Goal: Task Accomplishment & Management: Complete application form

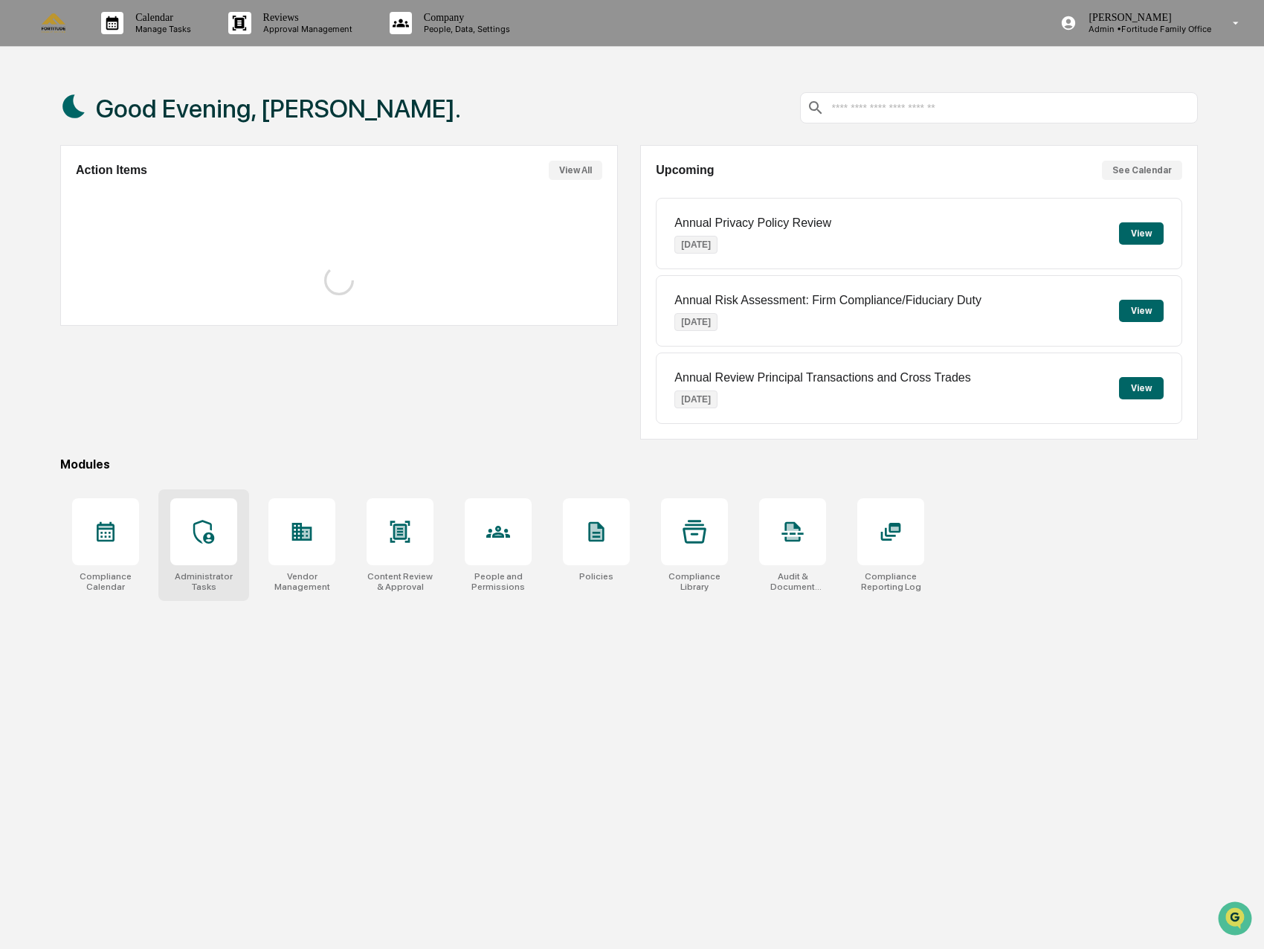
click at [216, 560] on div at bounding box center [203, 531] width 67 height 67
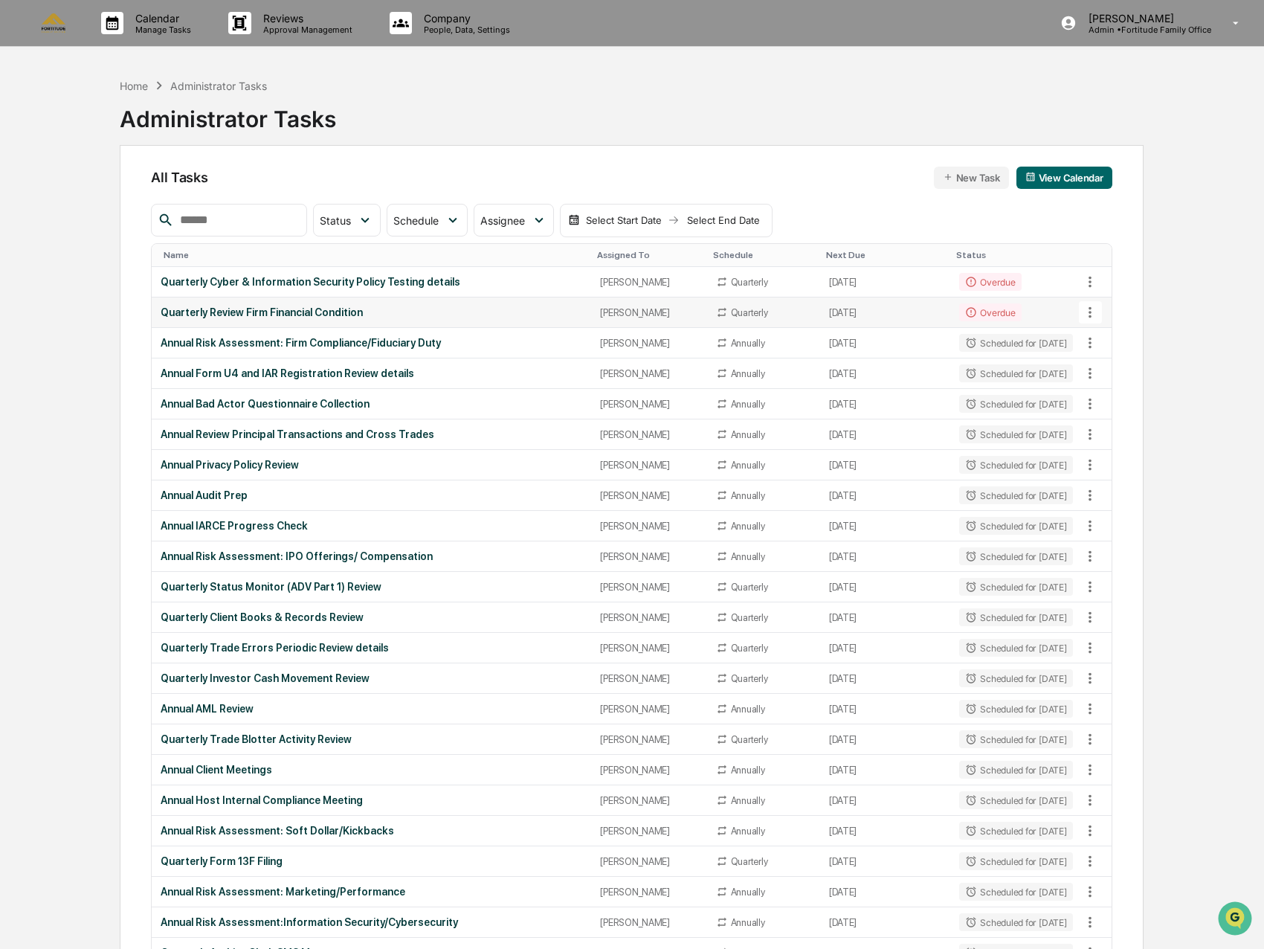
click at [532, 311] on div "Quarterly Review Firm Financial Condition" at bounding box center [371, 312] width 421 height 12
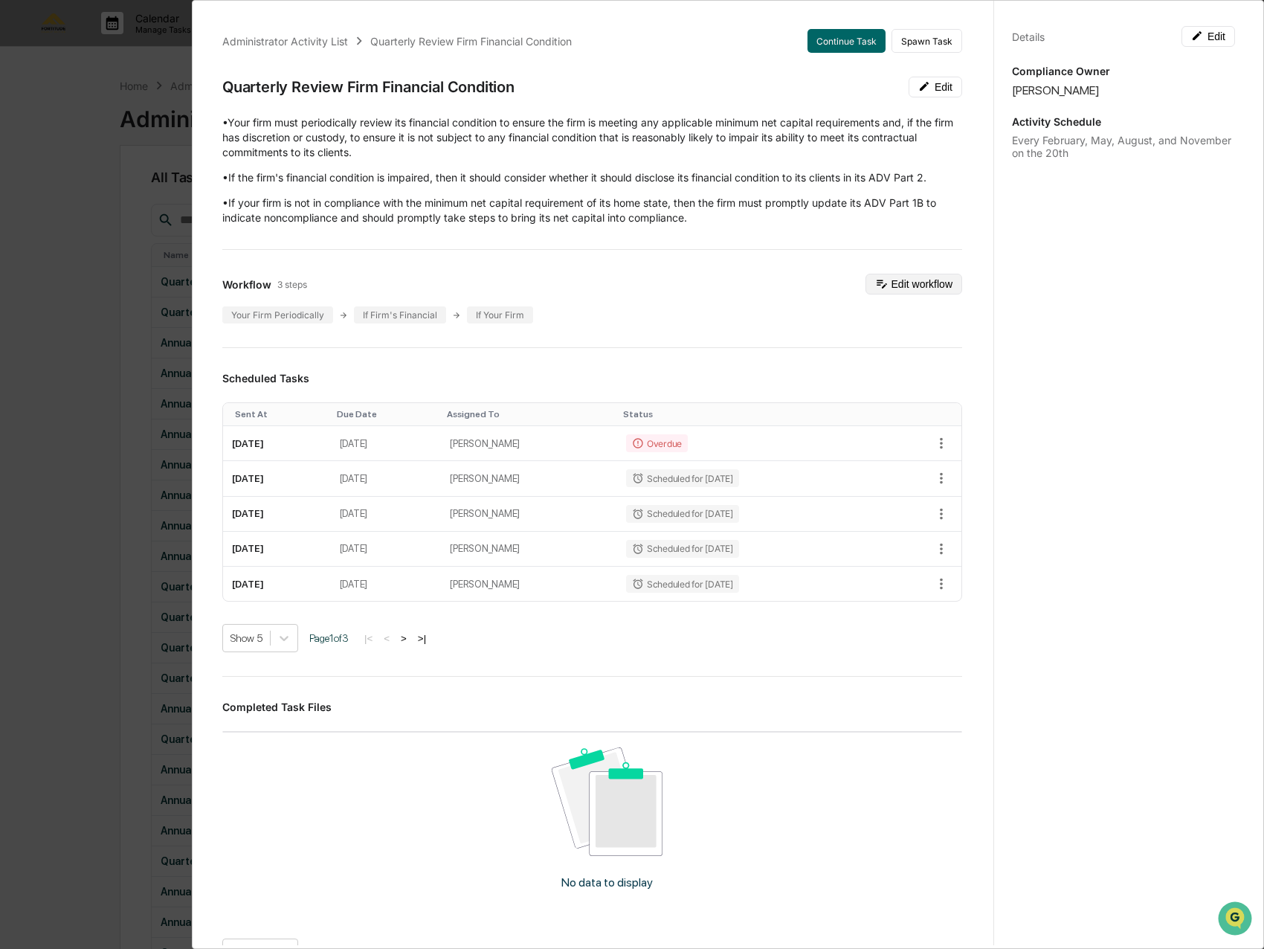
click at [908, 288] on button "Edit workflow" at bounding box center [913, 284] width 97 height 21
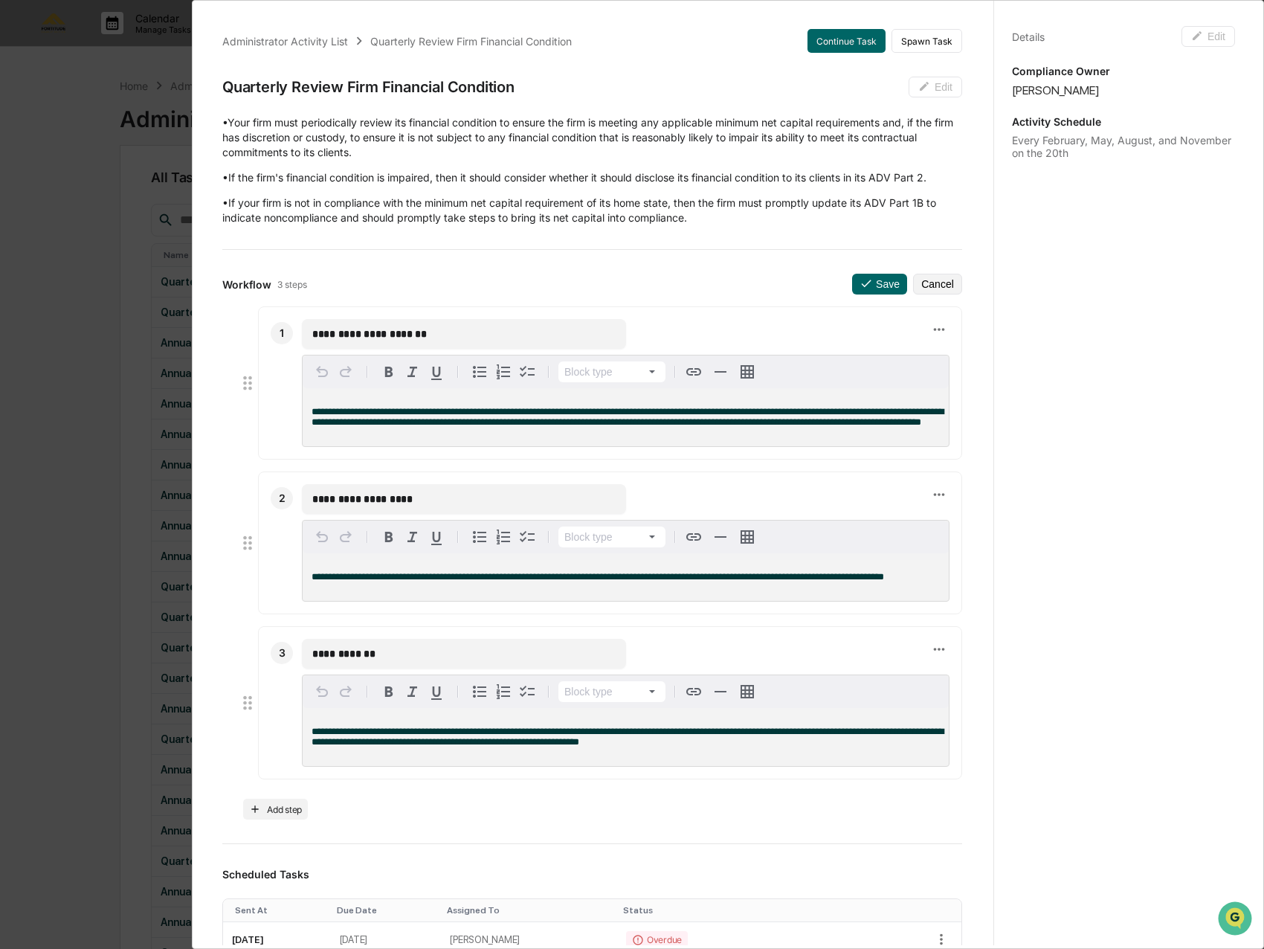
click at [921, 102] on div "**********" at bounding box center [591, 825] width 775 height 1628
click at [917, 286] on button "Cancel" at bounding box center [937, 284] width 49 height 21
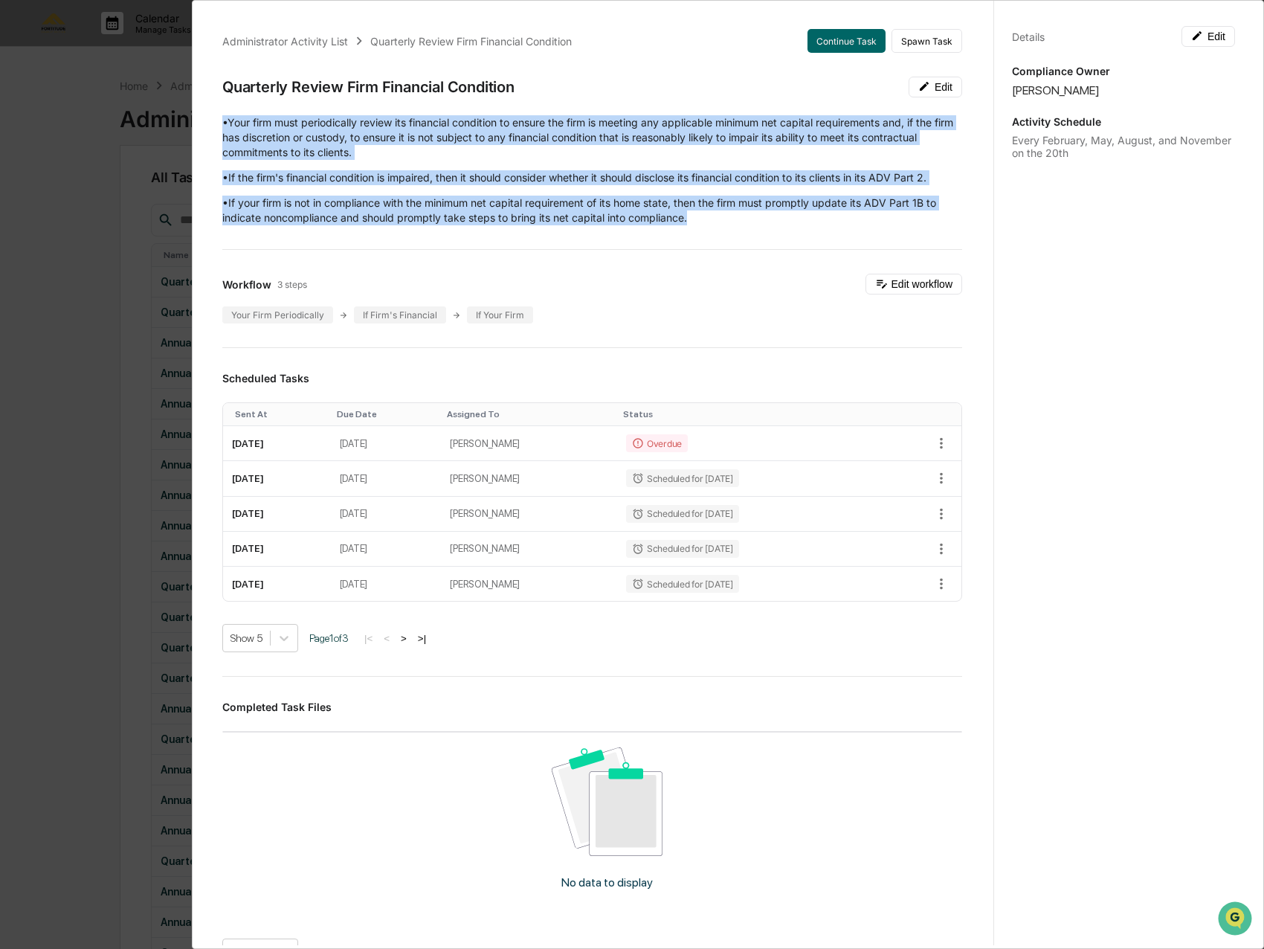
drag, startPoint x: 702, startPoint y: 217, endPoint x: 214, endPoint y: 119, distance: 498.1
click at [214, 119] on div "Administrator Activity List Quarterly Review Firm Financial Condition Continue …" at bounding box center [591, 576] width 775 height 1131
copy div "•Your firm must periodically review its financial condition to ensure the firm …"
click at [904, 282] on button "Edit workflow" at bounding box center [913, 284] width 97 height 21
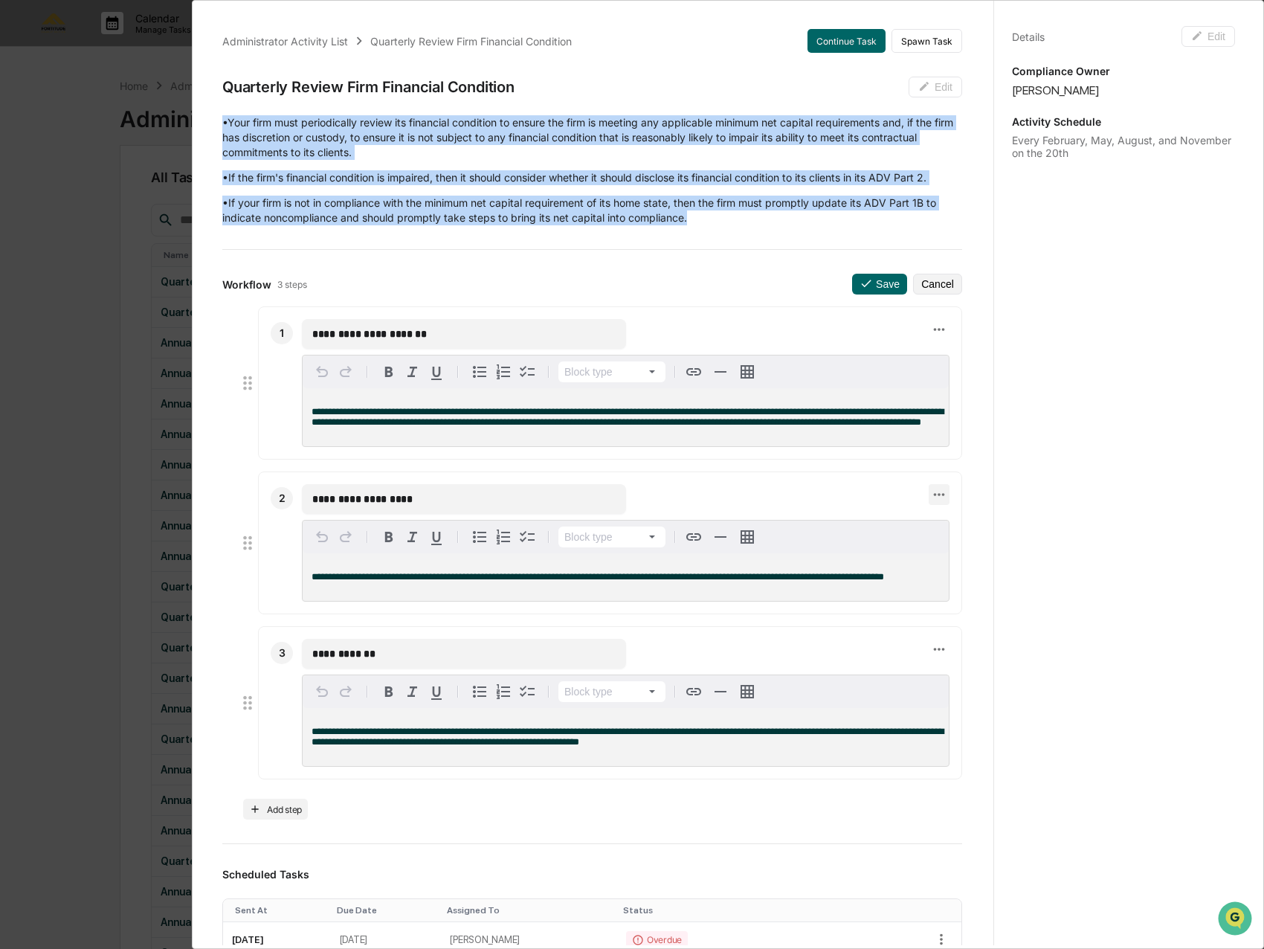
click at [931, 503] on icon at bounding box center [939, 494] width 16 height 16
click at [957, 533] on li "Delete step" at bounding box center [981, 532] width 119 height 28
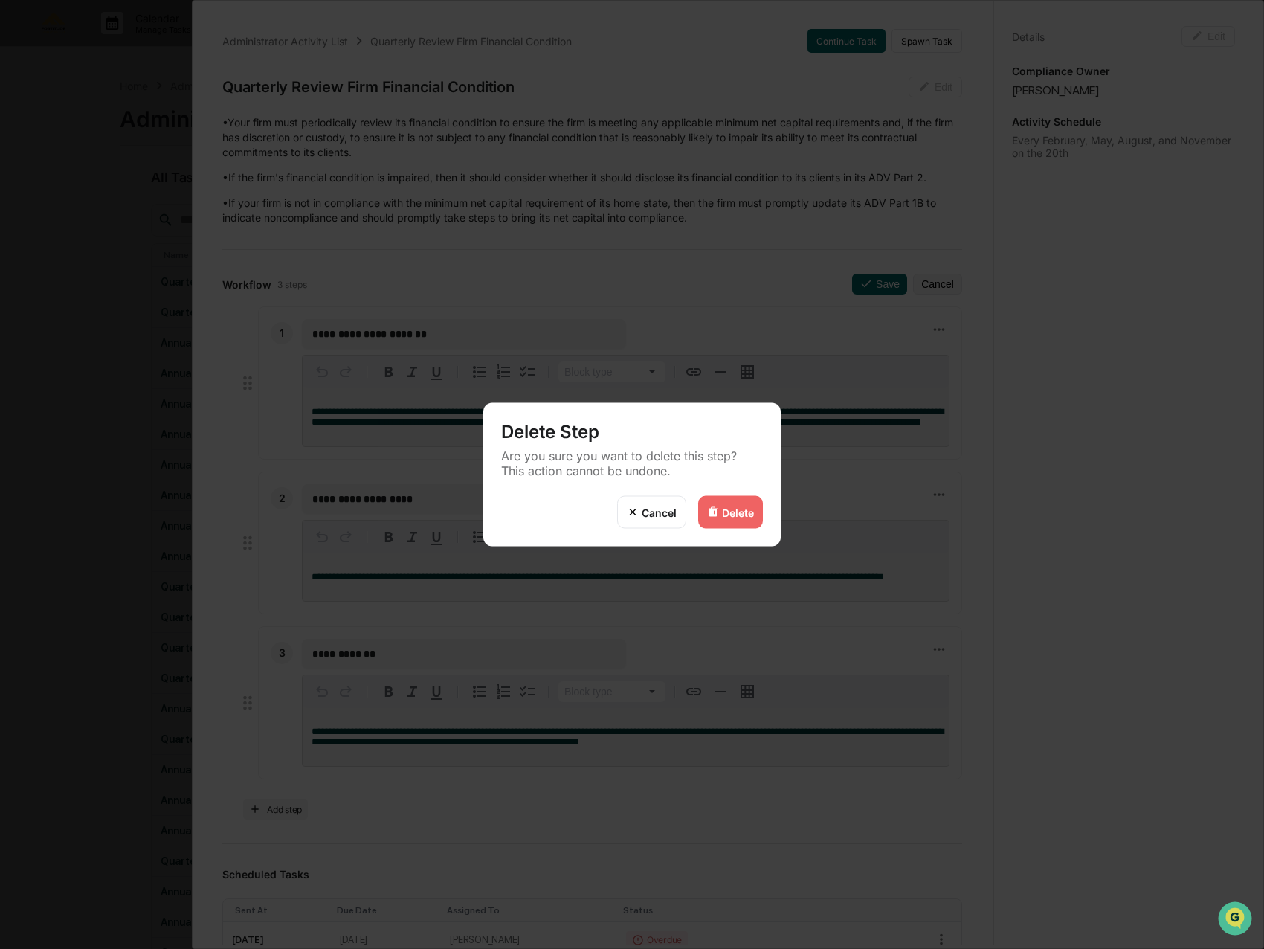
click at [759, 518] on div "Delete" at bounding box center [730, 512] width 65 height 33
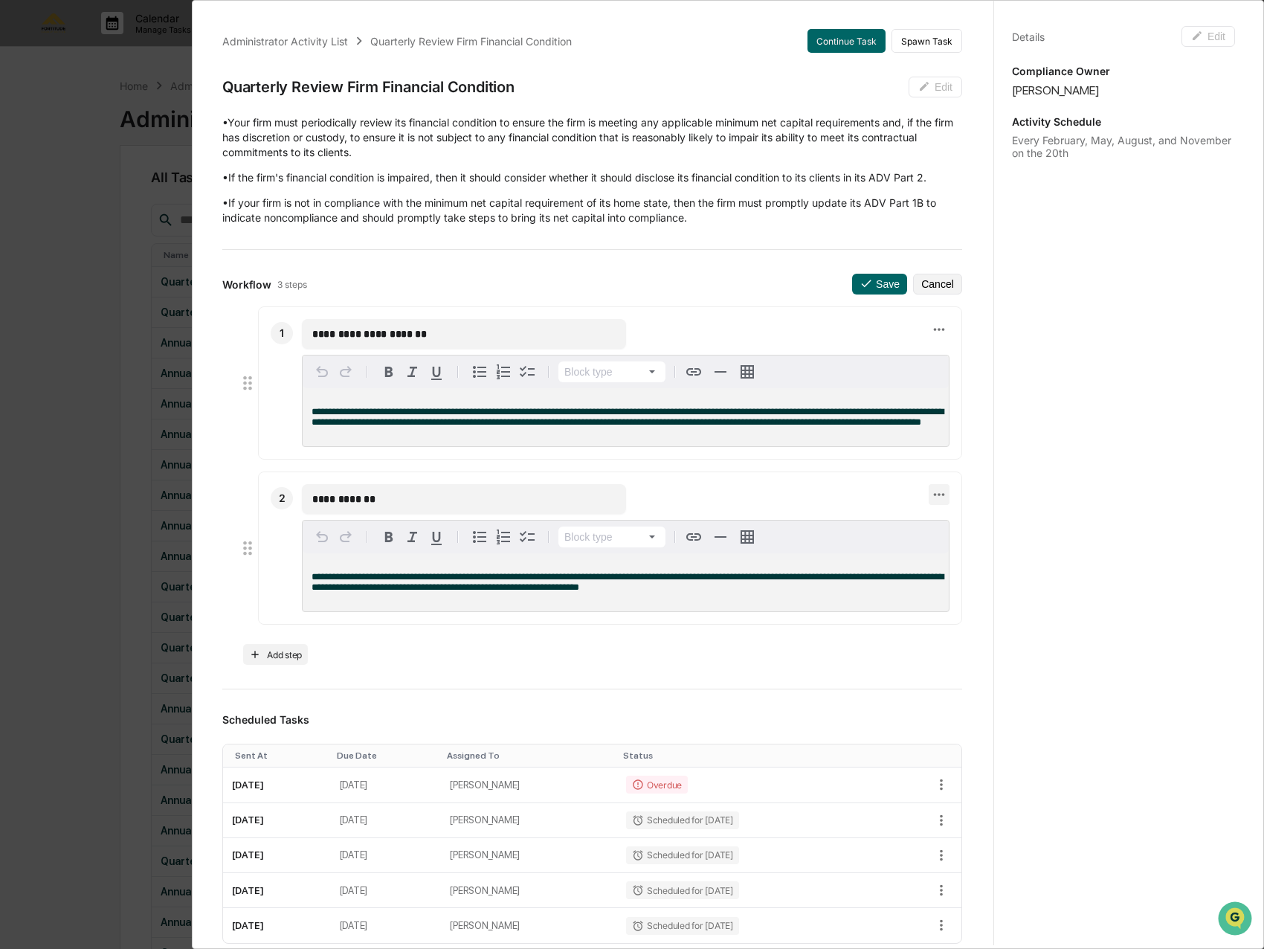
click at [931, 503] on icon at bounding box center [939, 494] width 16 height 16
click at [957, 533] on li "Delete step" at bounding box center [981, 532] width 119 height 28
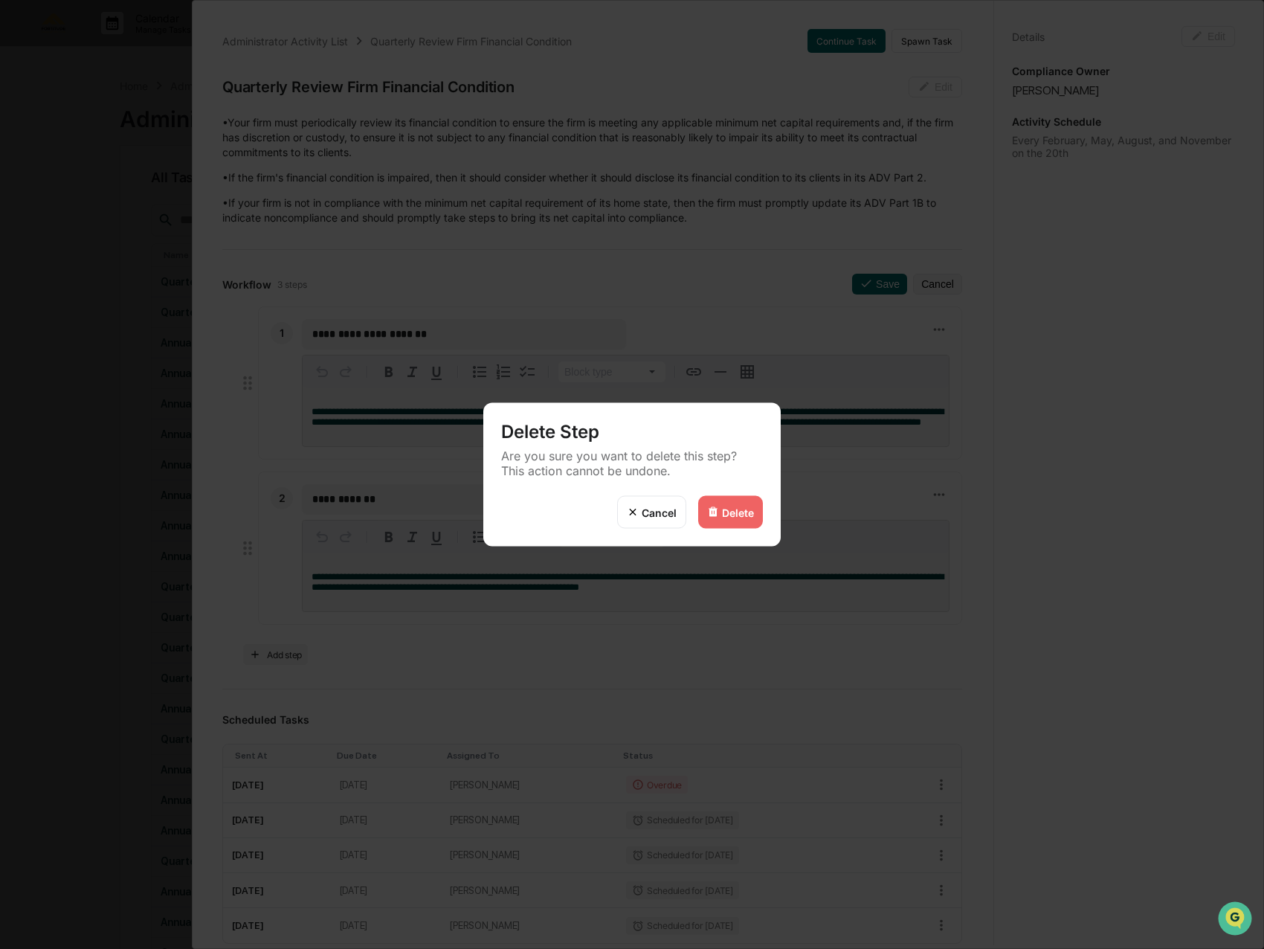
click at [740, 511] on div "Delete" at bounding box center [738, 511] width 32 height 13
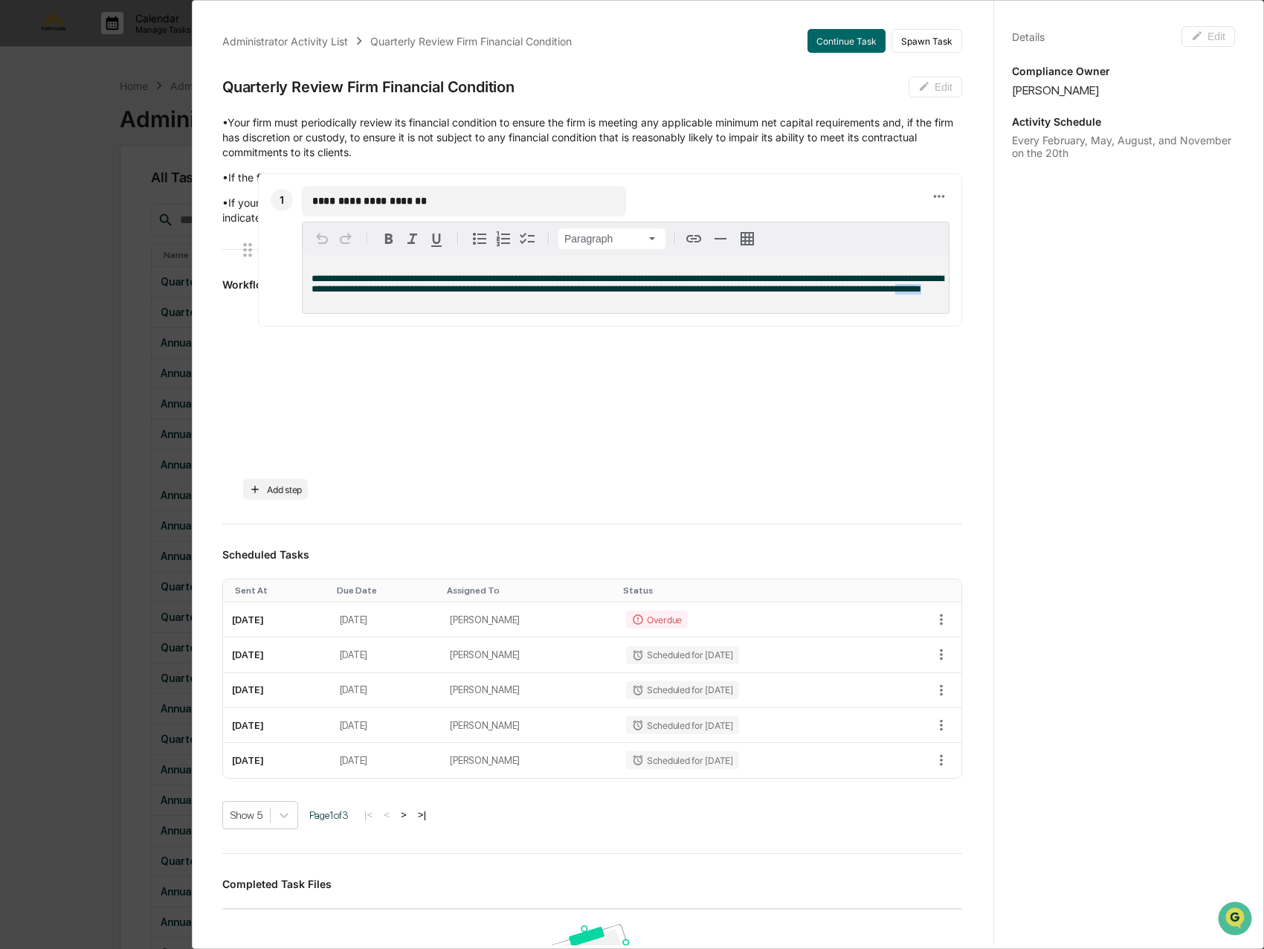
drag, startPoint x: 421, startPoint y: 430, endPoint x: 303, endPoint y: 297, distance: 178.5
click at [303, 297] on div "**********" at bounding box center [626, 284] width 646 height 58
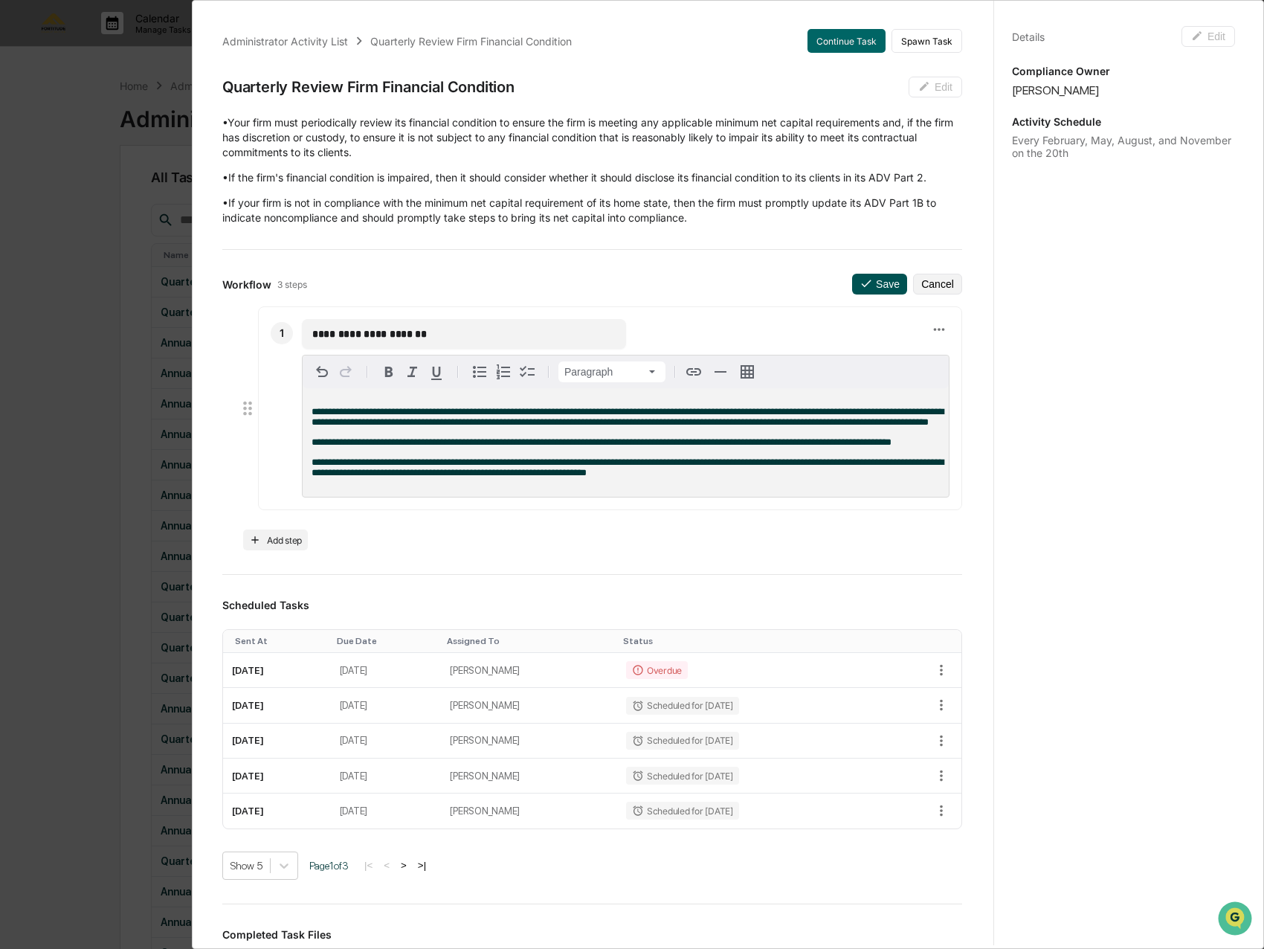
click at [859, 292] on button "Save" at bounding box center [879, 284] width 55 height 21
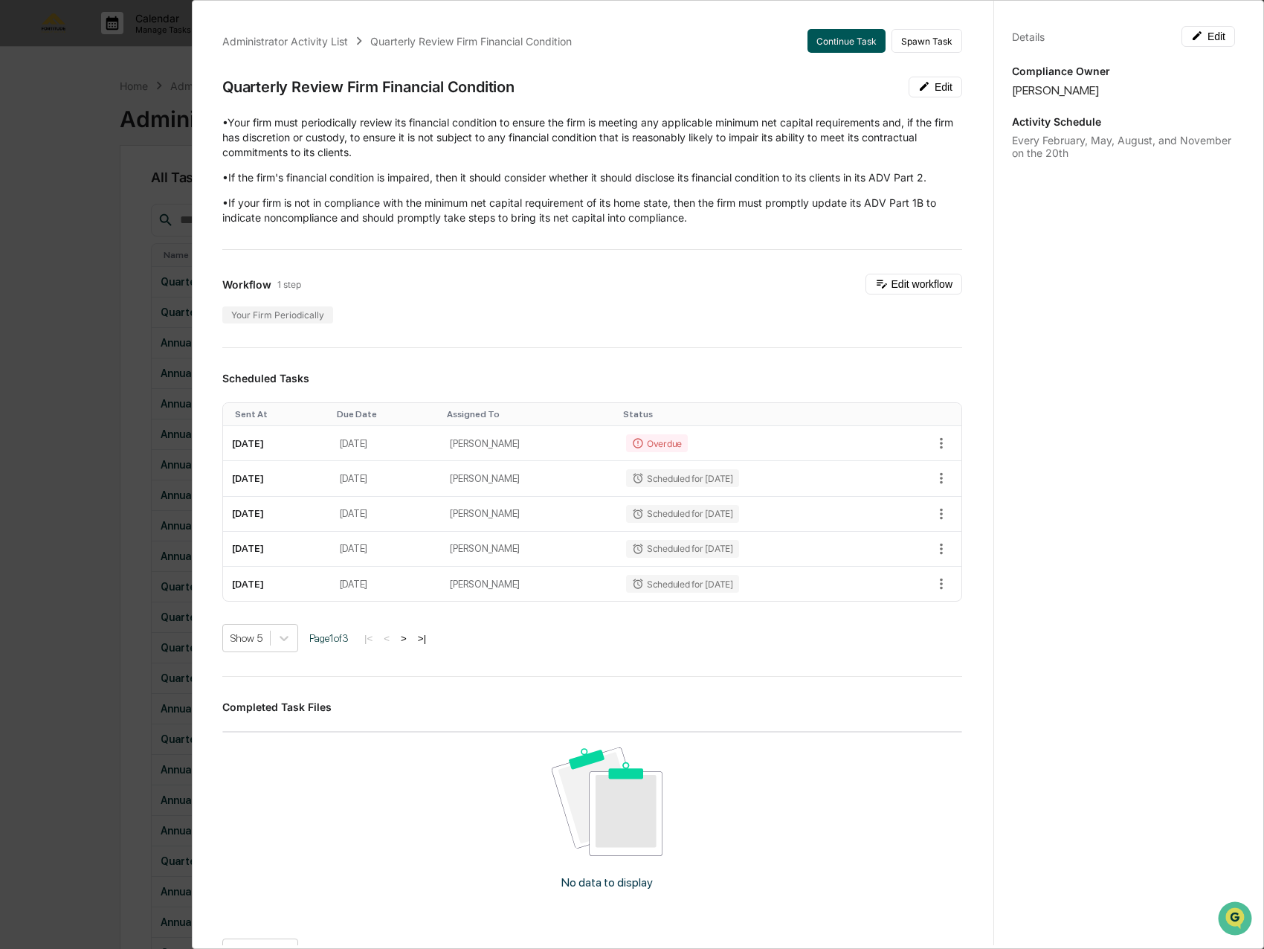
click at [821, 45] on button "Continue Task" at bounding box center [846, 41] width 78 height 24
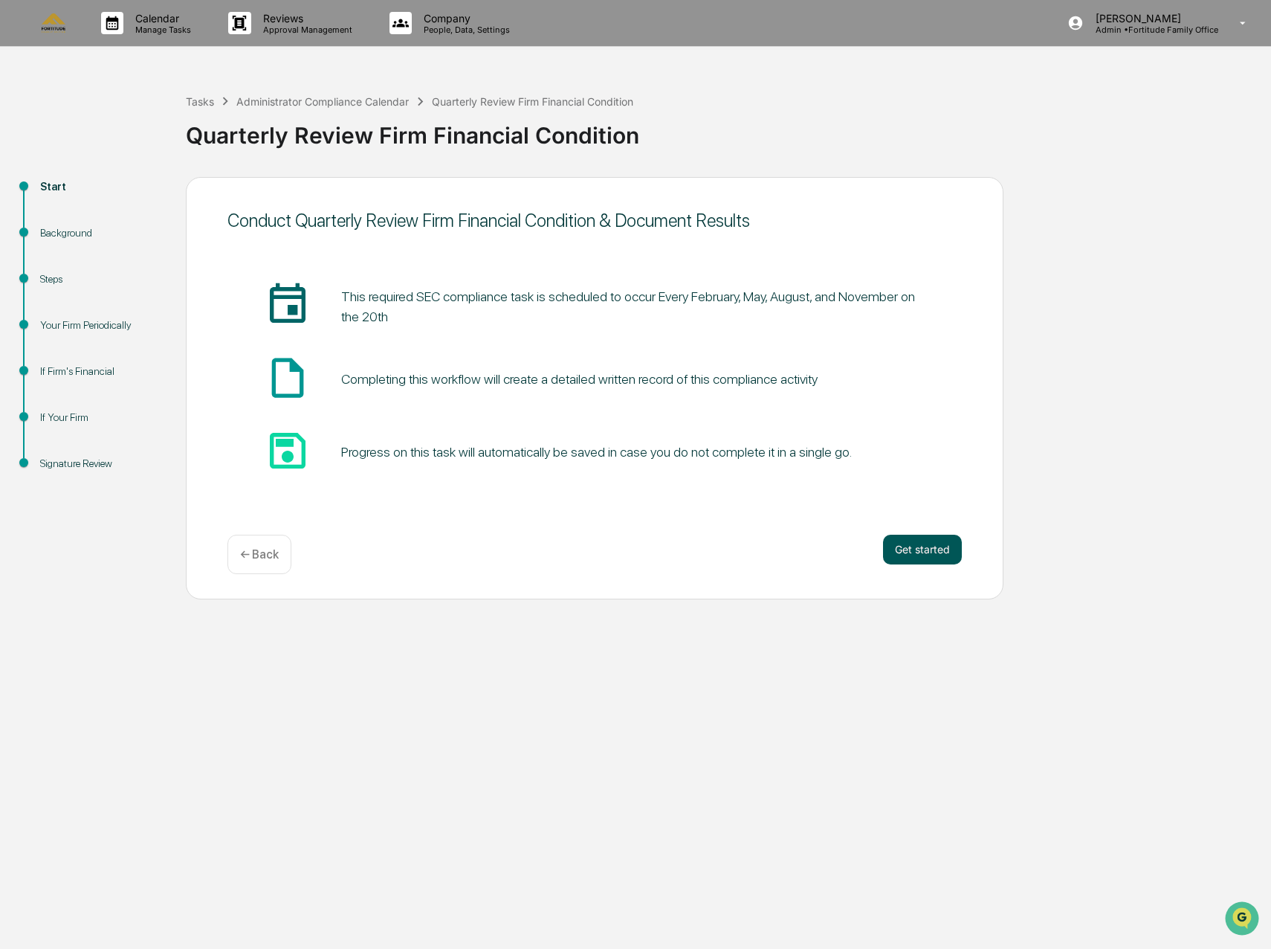
click at [908, 561] on button "Get started" at bounding box center [922, 549] width 79 height 30
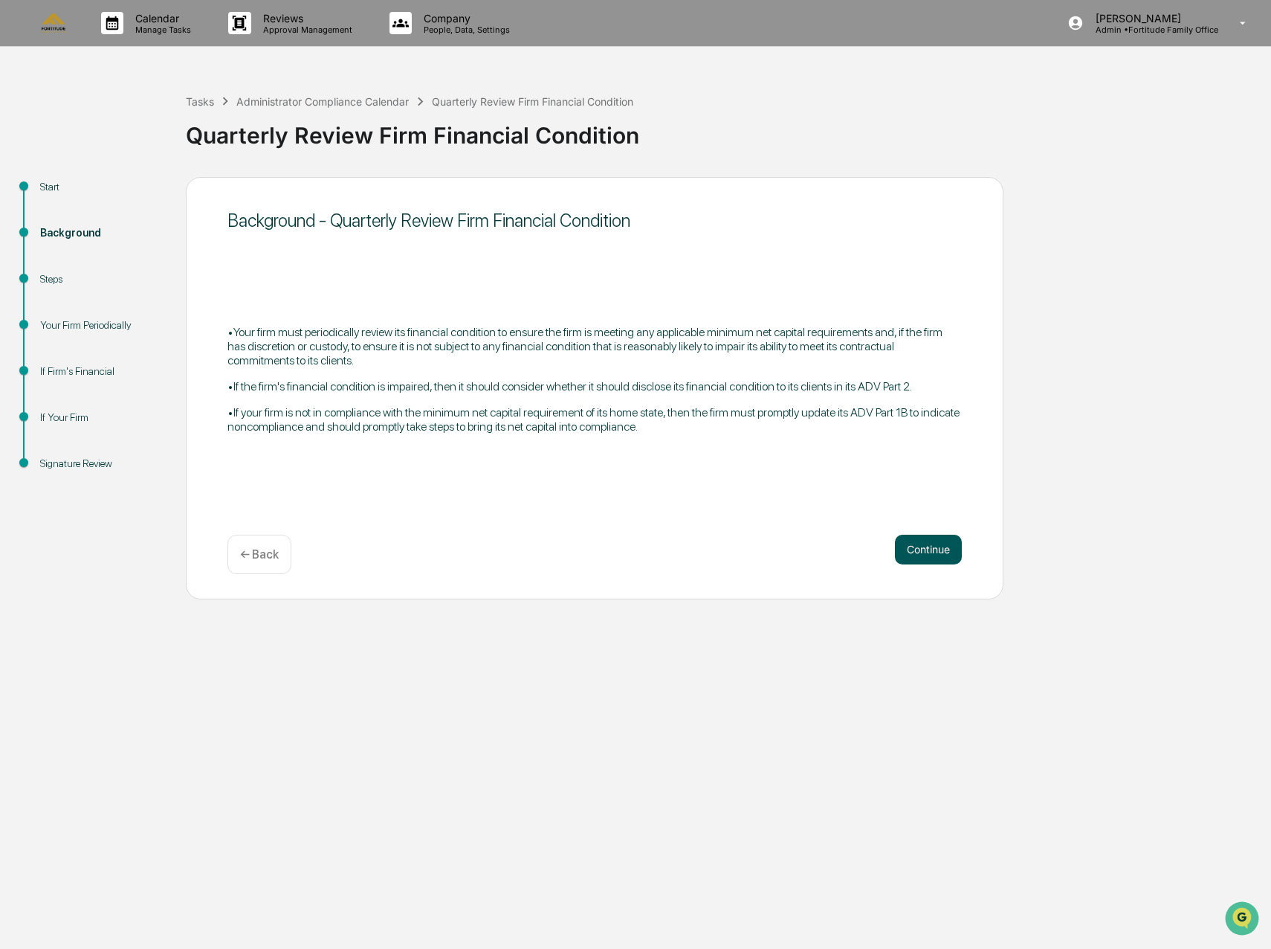
click at [914, 558] on button "Continue" at bounding box center [928, 549] width 67 height 30
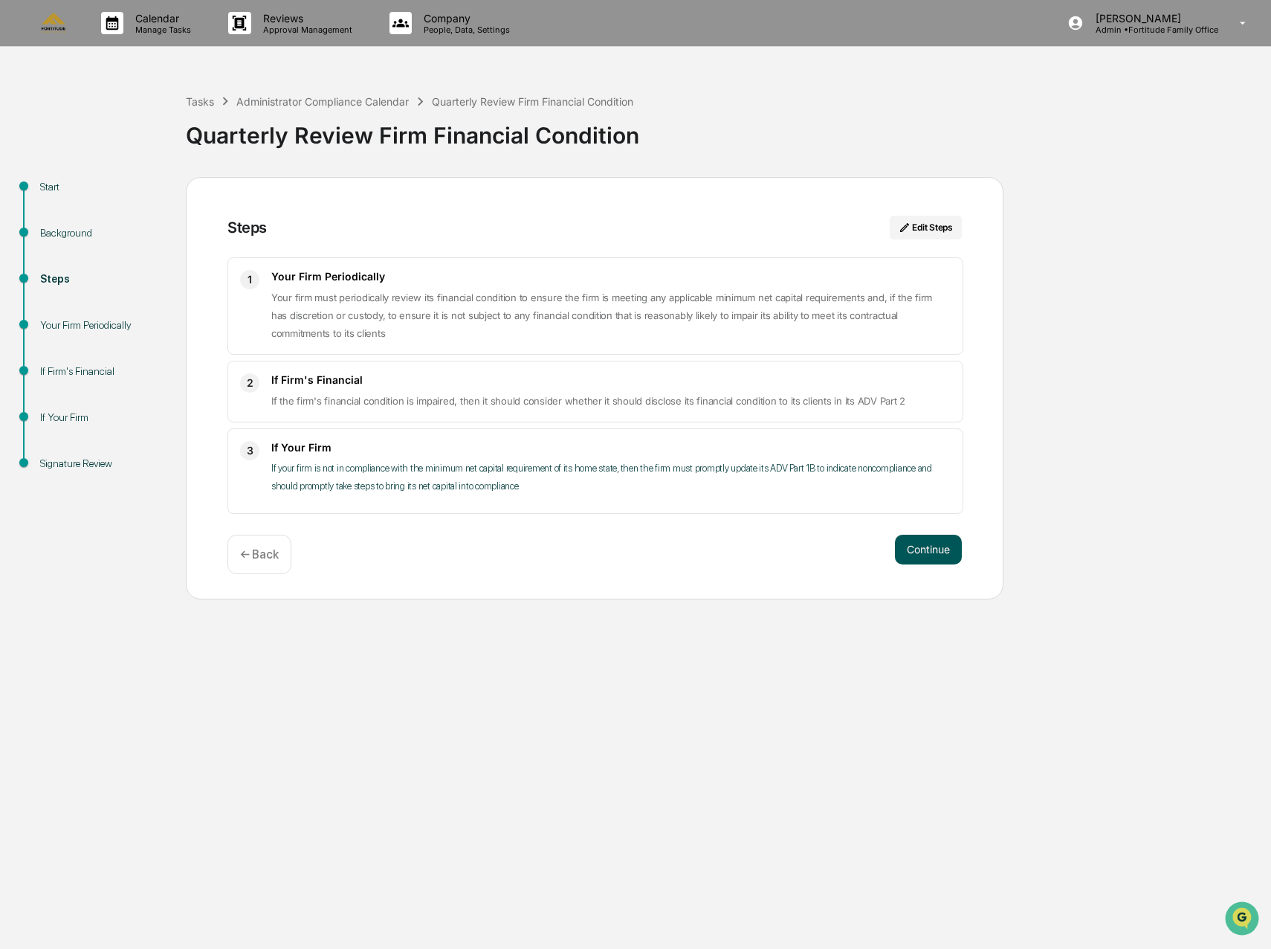
click at [926, 546] on button "Continue" at bounding box center [928, 549] width 67 height 30
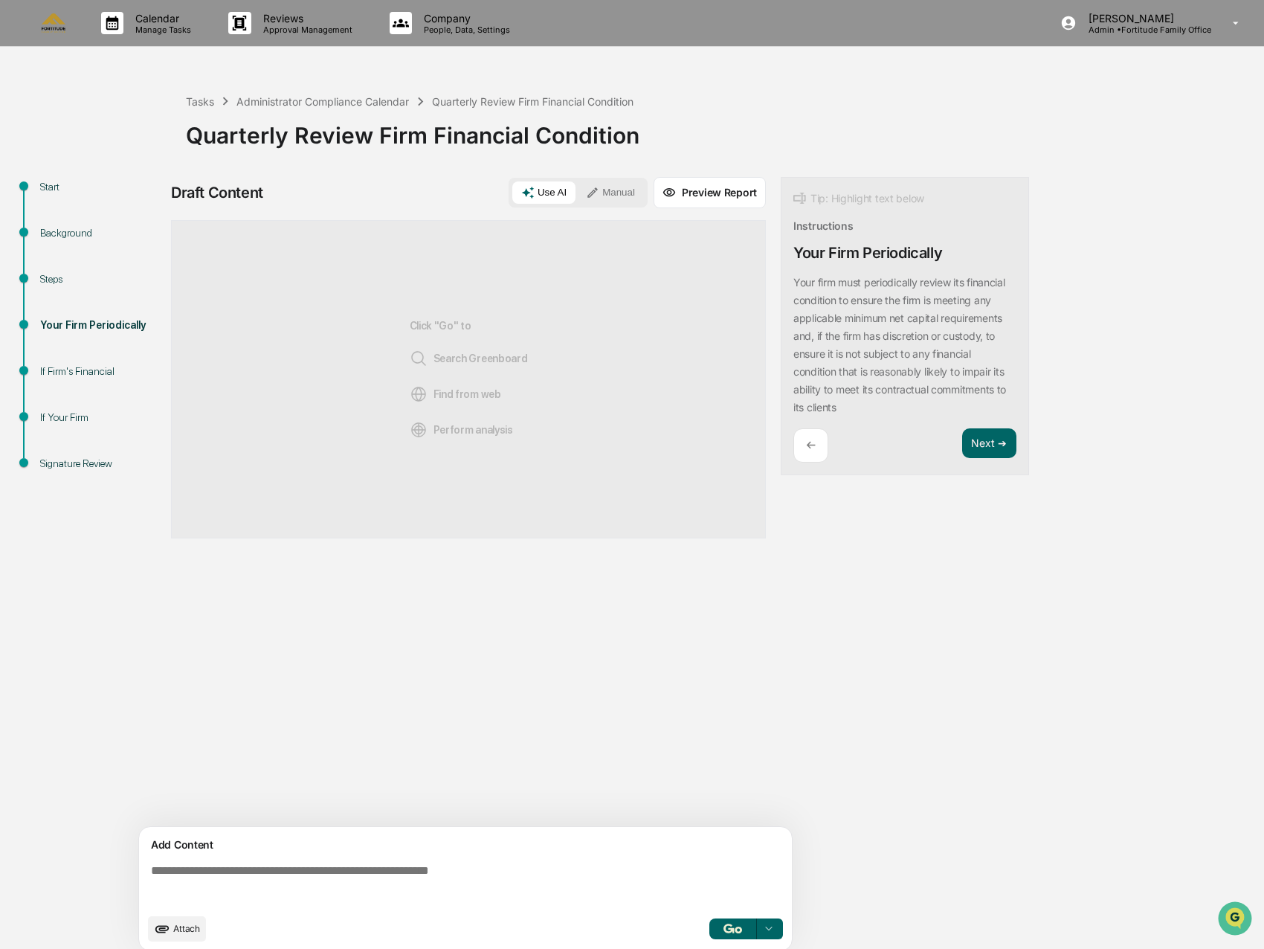
click at [615, 198] on button "Manual" at bounding box center [610, 192] width 67 height 22
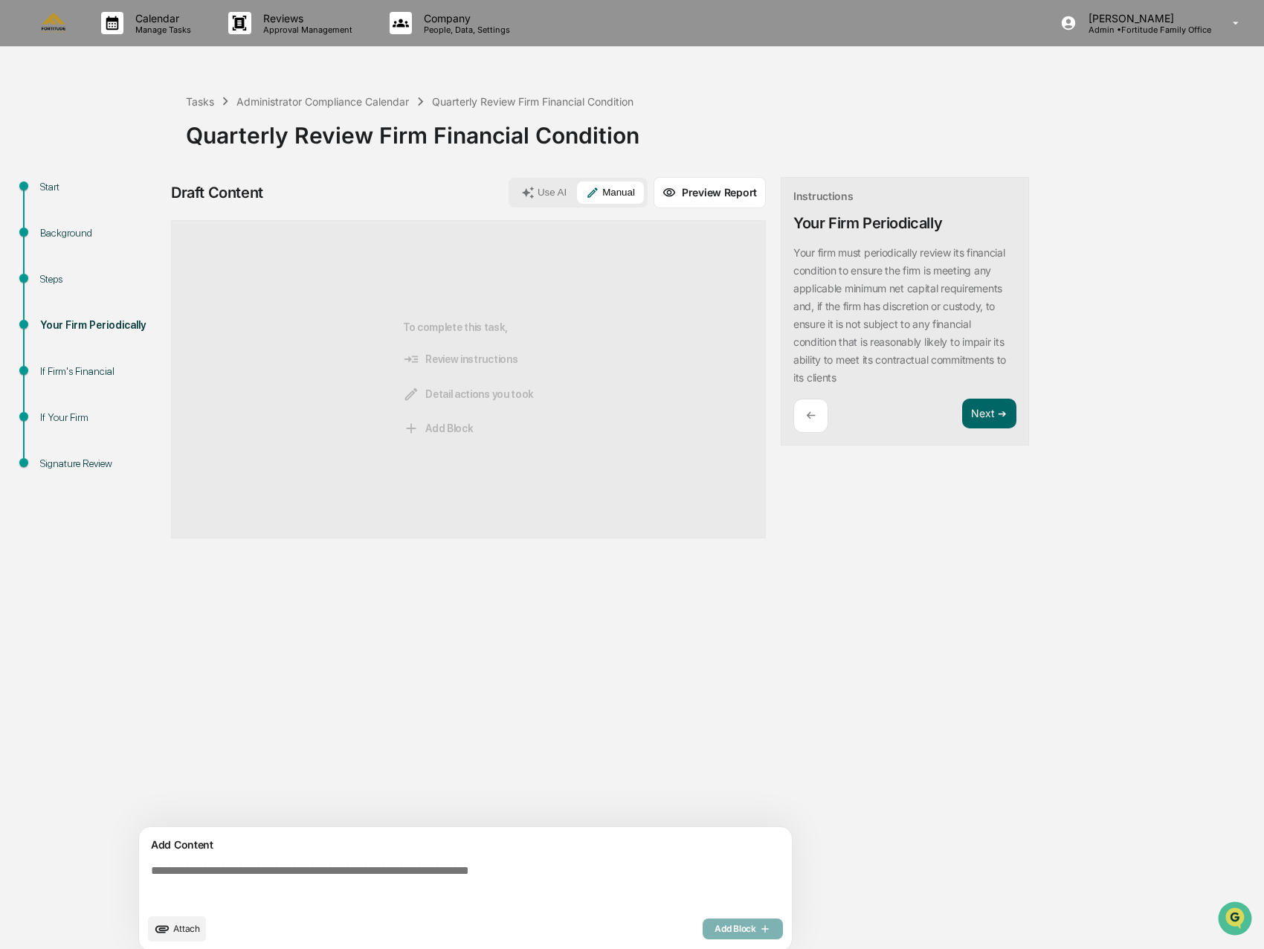
click at [244, 886] on textarea at bounding box center [468, 885] width 647 height 54
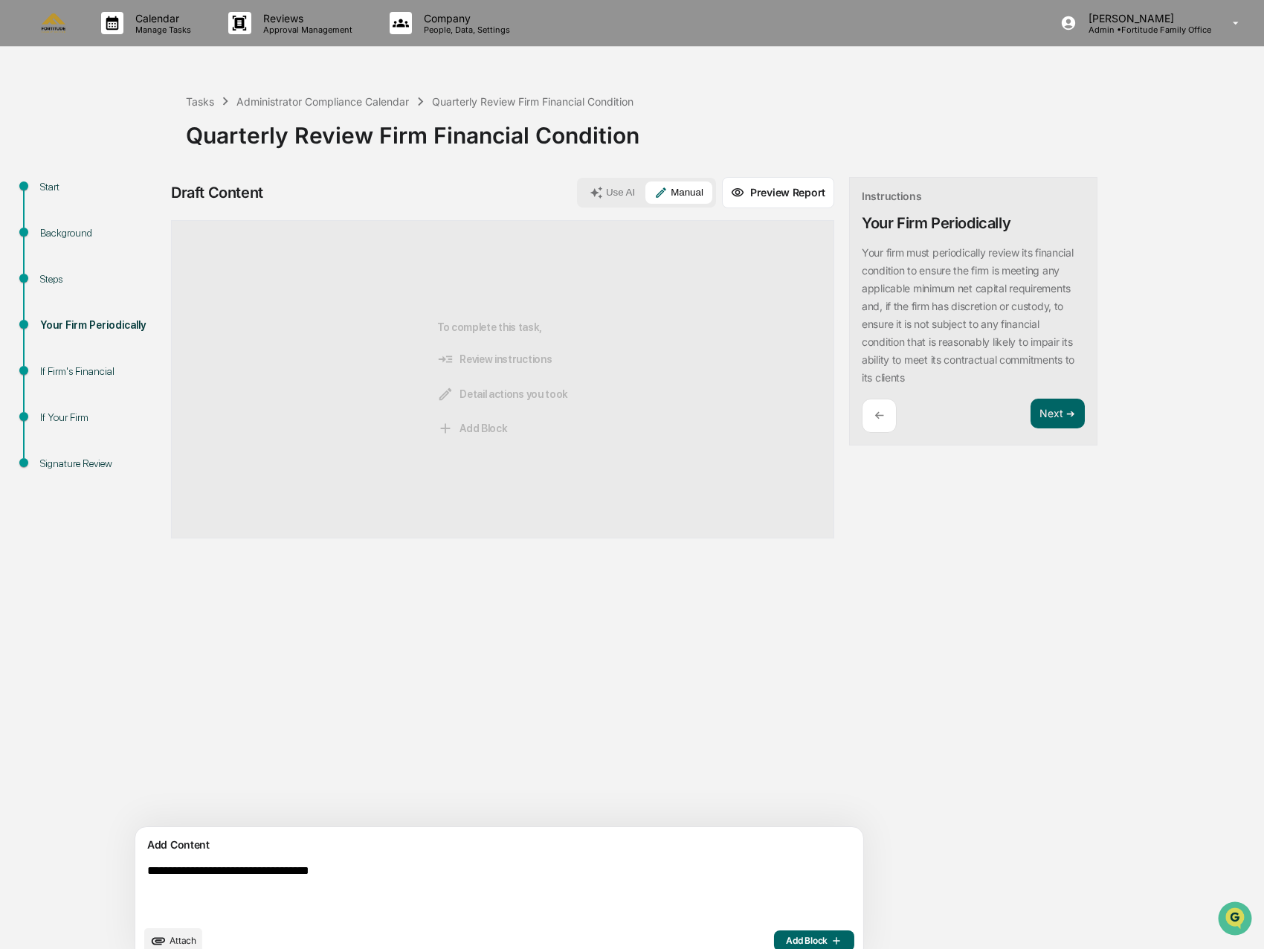
click at [381, 863] on textarea "**********" at bounding box center [464, 890] width 647 height 65
click at [581, 195] on button "Use AI" at bounding box center [612, 192] width 63 height 22
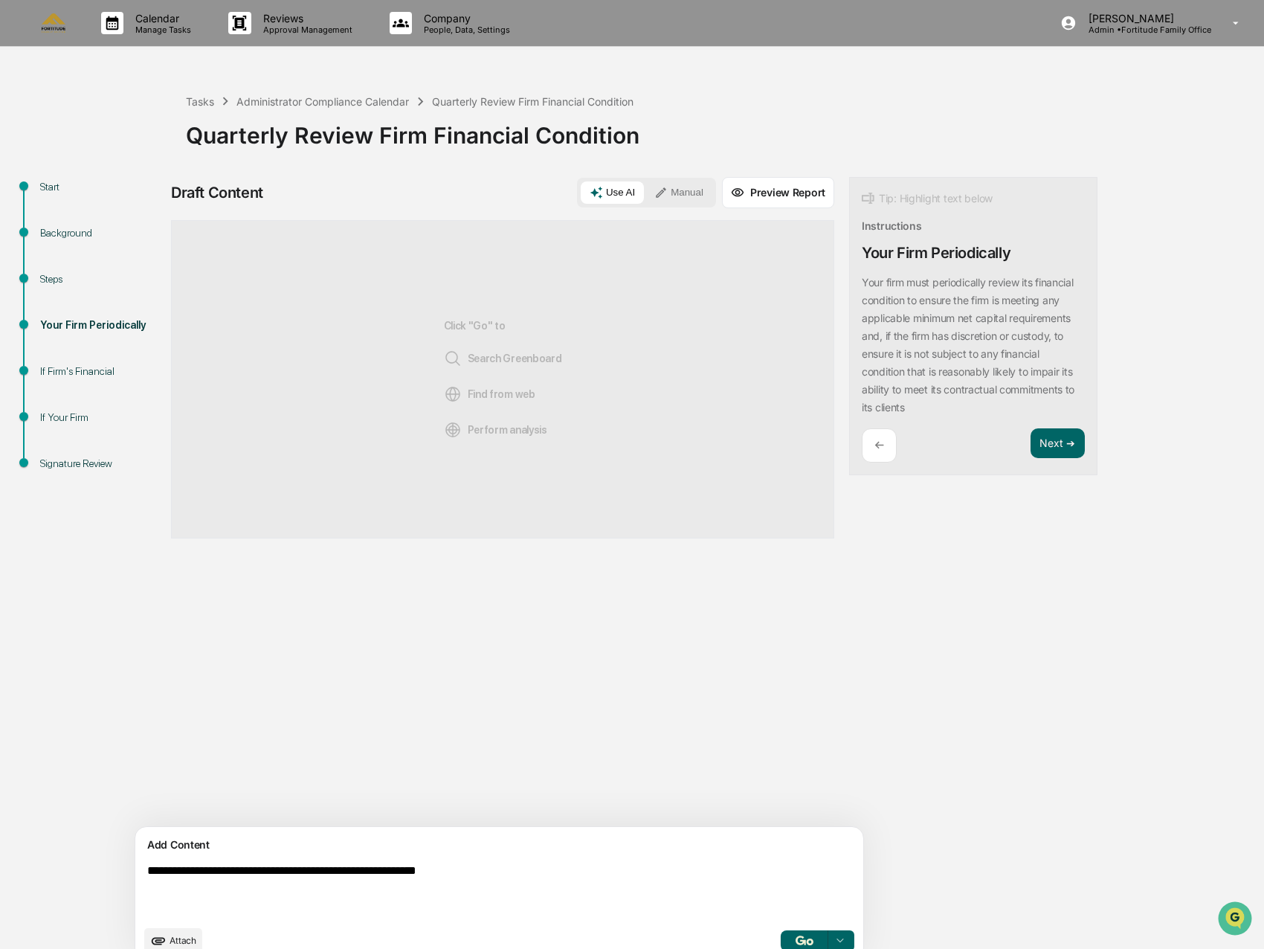
click at [523, 871] on textarea "**********" at bounding box center [464, 890] width 647 height 65
type textarea "**********"
drag, startPoint x: 603, startPoint y: 868, endPoint x: 143, endPoint y: 867, distance: 460.1
click at [143, 867] on div "**********" at bounding box center [499, 894] width 728 height 135
click at [47, 186] on div "Start" at bounding box center [101, 187] width 122 height 16
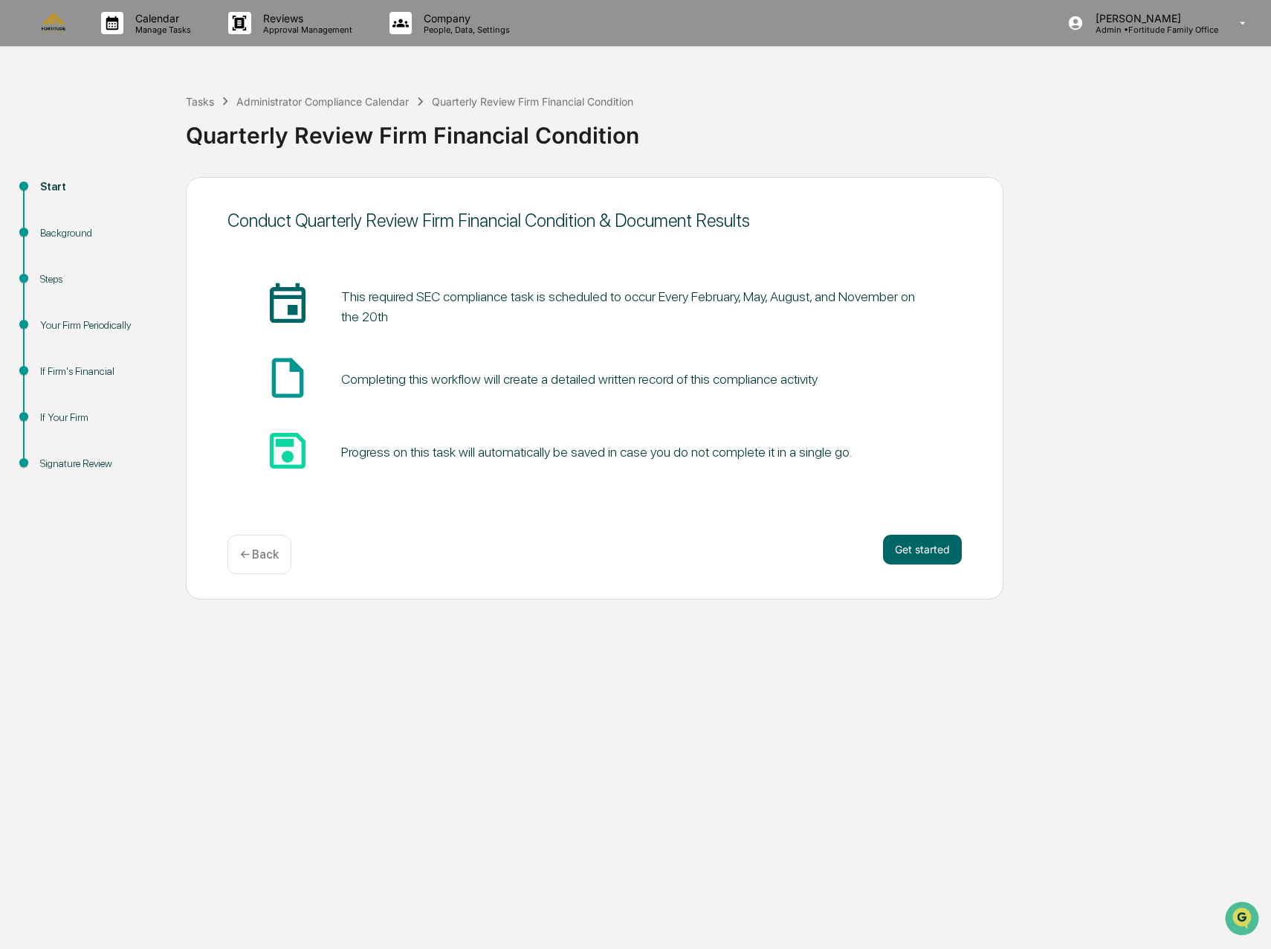
click at [57, 220] on div "Start" at bounding box center [101, 204] width 146 height 46
click at [62, 233] on div "Background" at bounding box center [101, 233] width 122 height 16
click at [80, 230] on div "Background" at bounding box center [101, 233] width 122 height 16
click at [946, 549] on button "Get started" at bounding box center [922, 549] width 79 height 30
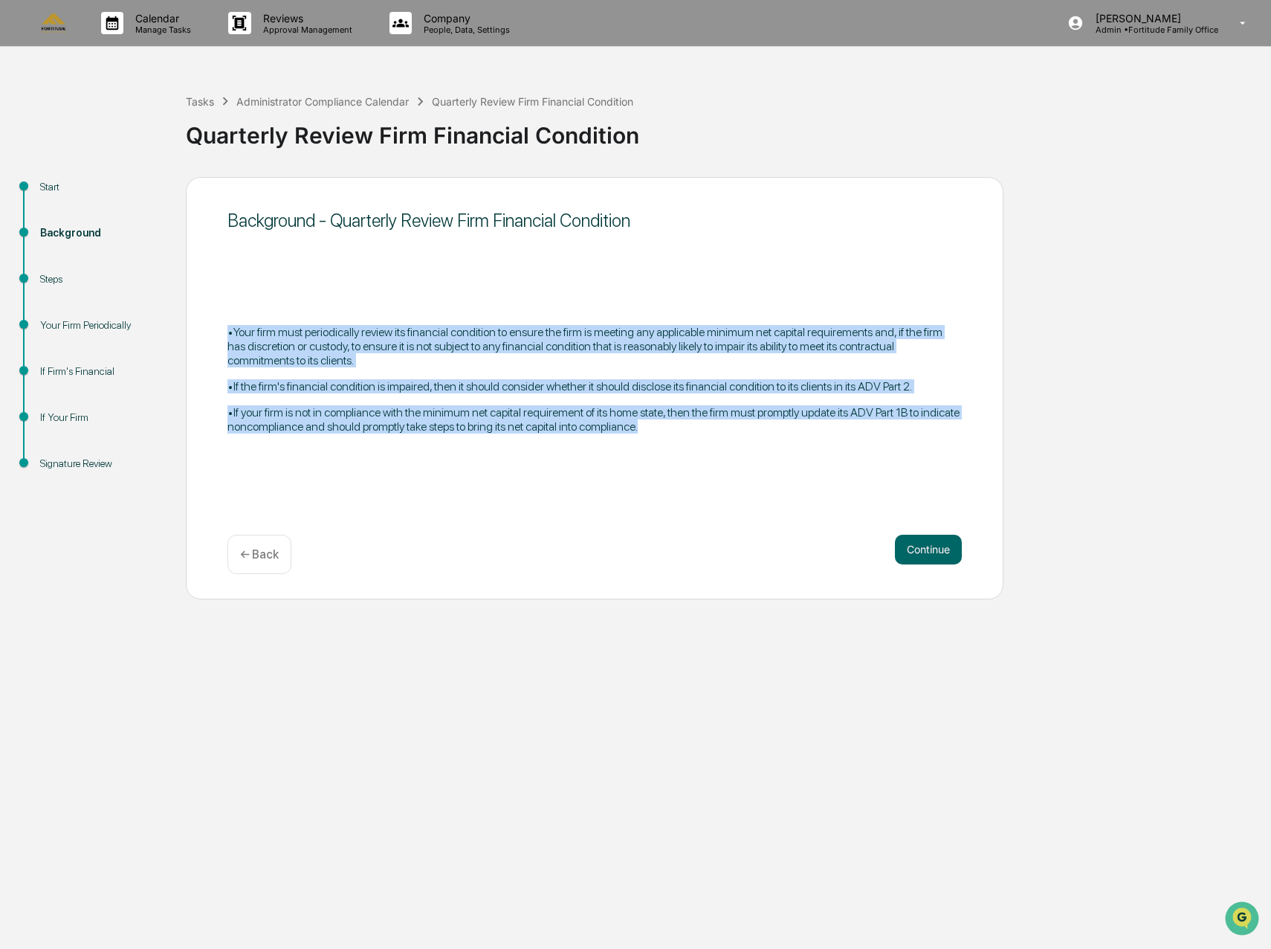
drag, startPoint x: 229, startPoint y: 330, endPoint x: 744, endPoint y: 455, distance: 530.1
click at [744, 455] on div "Background - Quarterly Review Firm Financial Condition •Your firm must periodic…" at bounding box center [595, 388] width 818 height 422
copy div "•Your firm must periodically review its financial condition to ensure the firm …"
click at [941, 556] on button "Continue" at bounding box center [928, 549] width 67 height 30
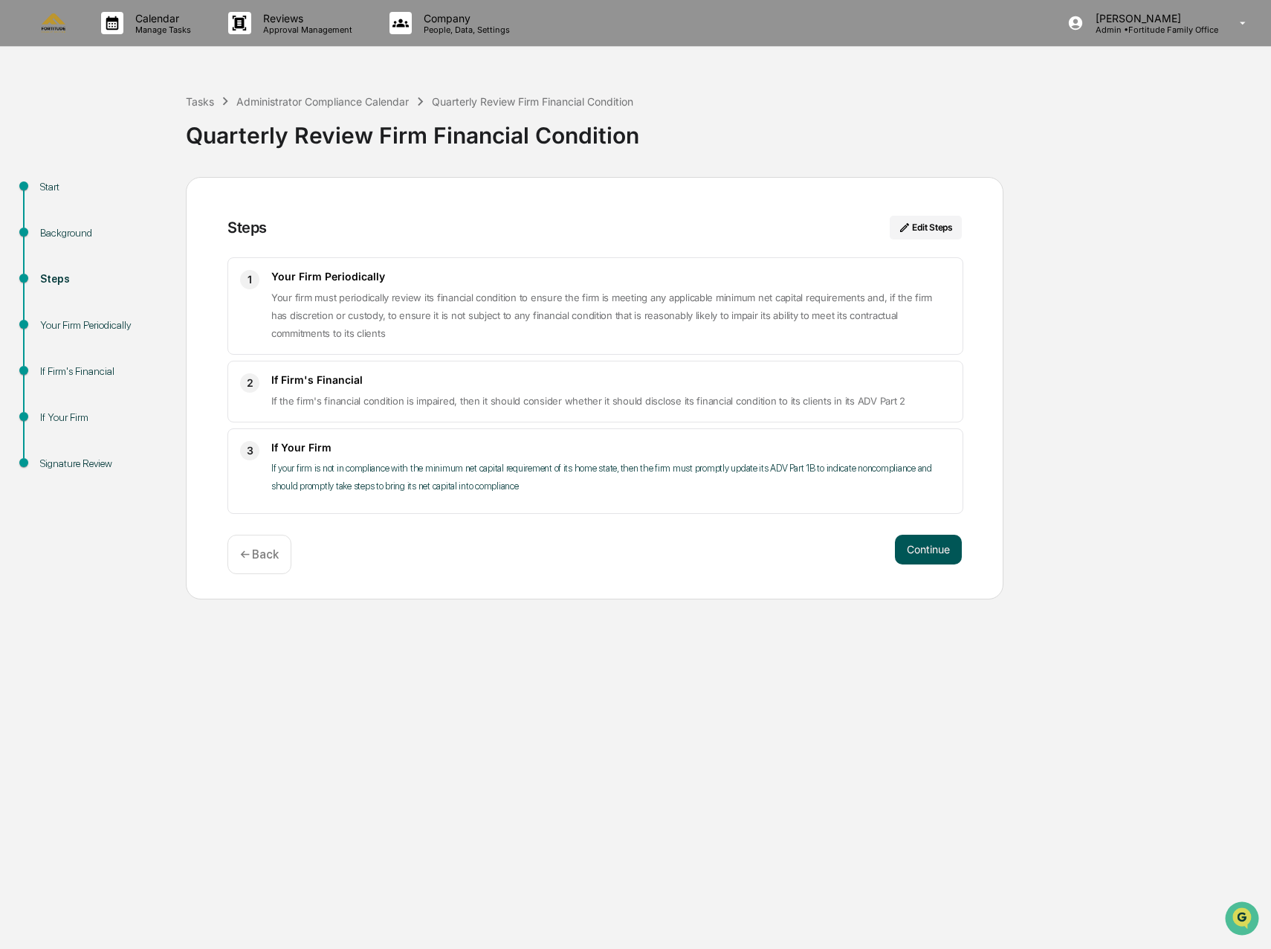
click at [952, 552] on button "Continue" at bounding box center [928, 549] width 67 height 30
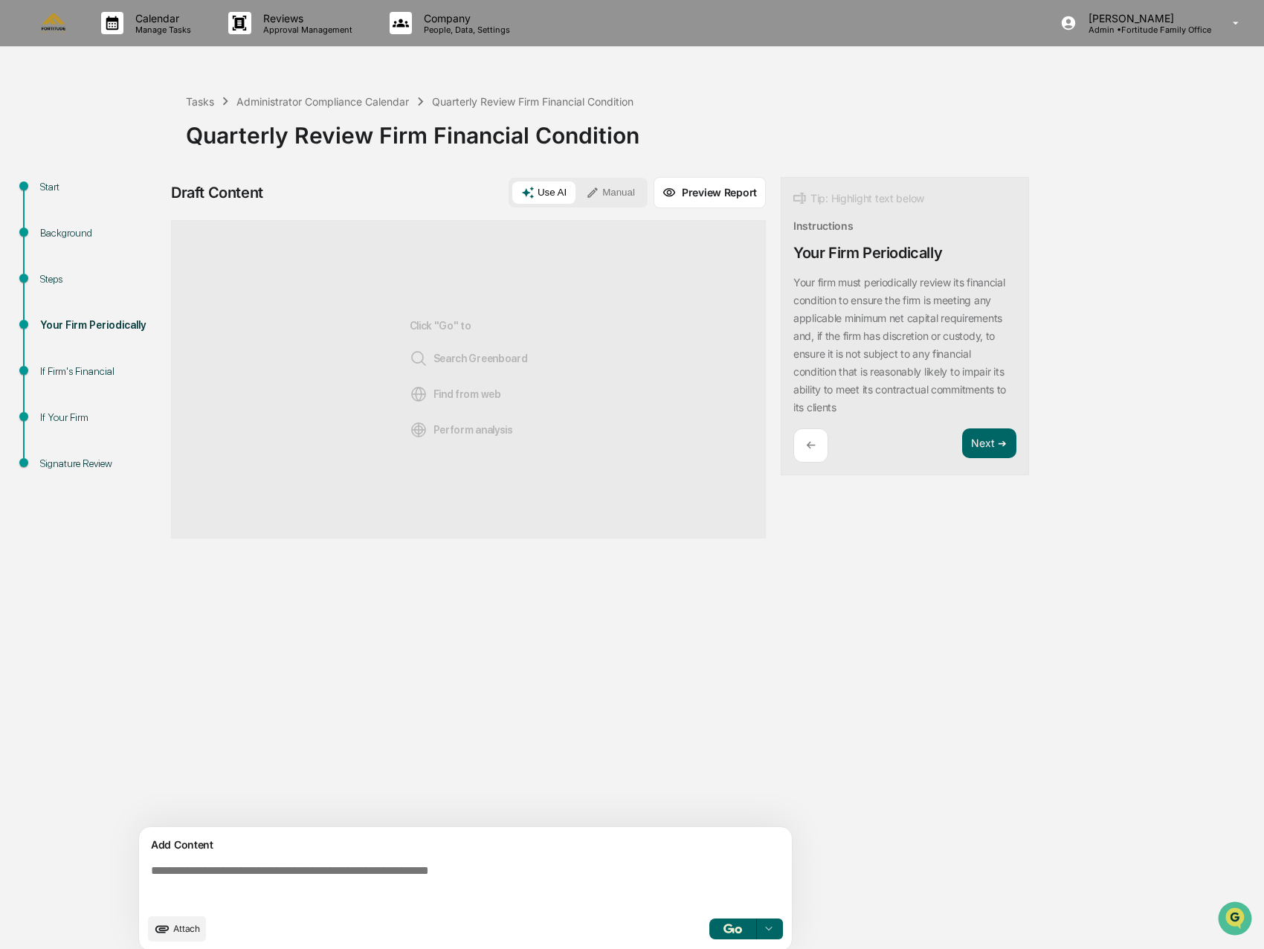
click at [614, 204] on div "Use AI Manual" at bounding box center [577, 193] width 139 height 30
click at [622, 186] on button "Manual" at bounding box center [610, 192] width 67 height 22
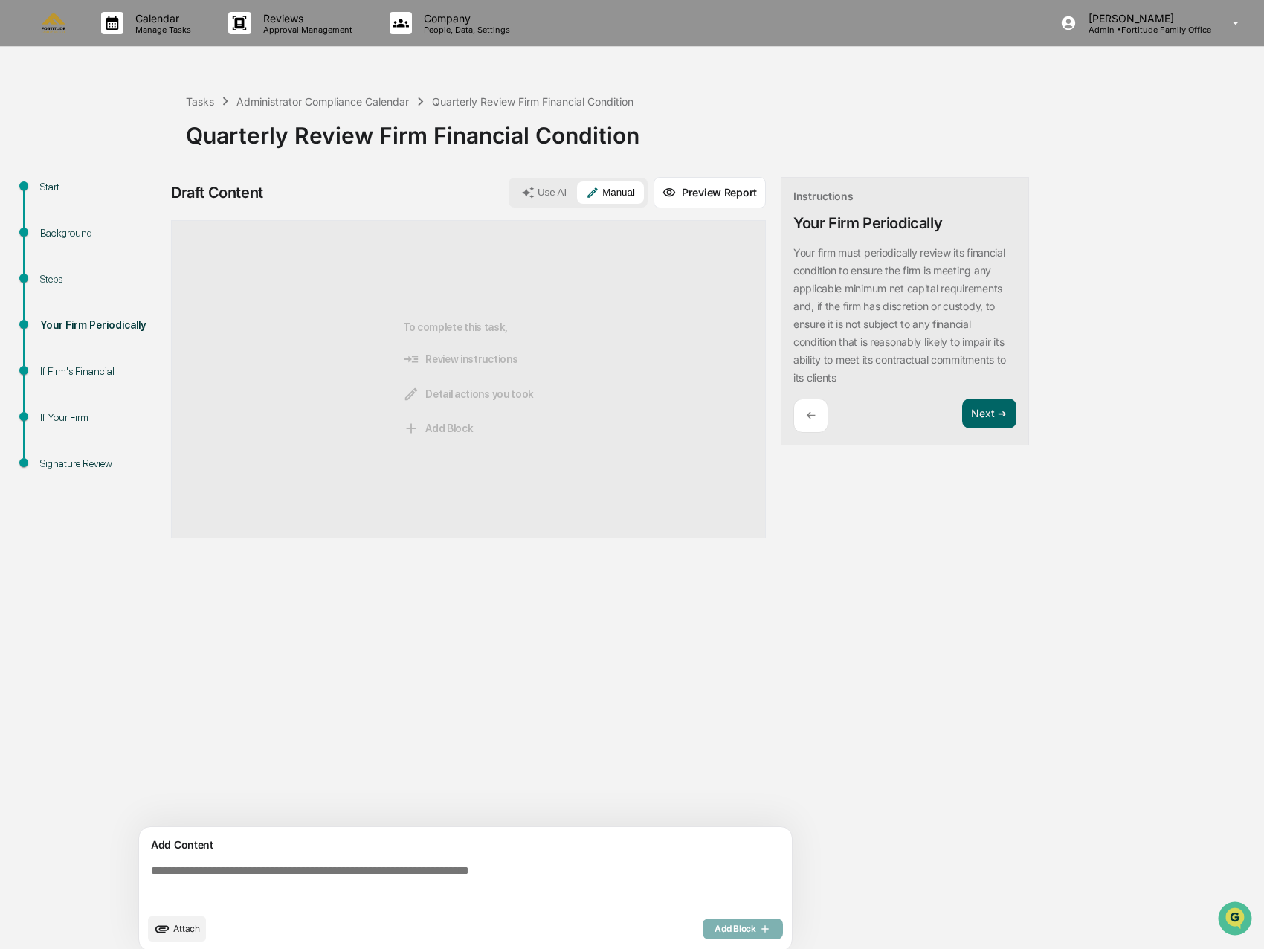
click at [292, 876] on textarea at bounding box center [468, 885] width 647 height 54
paste textarea "**********"
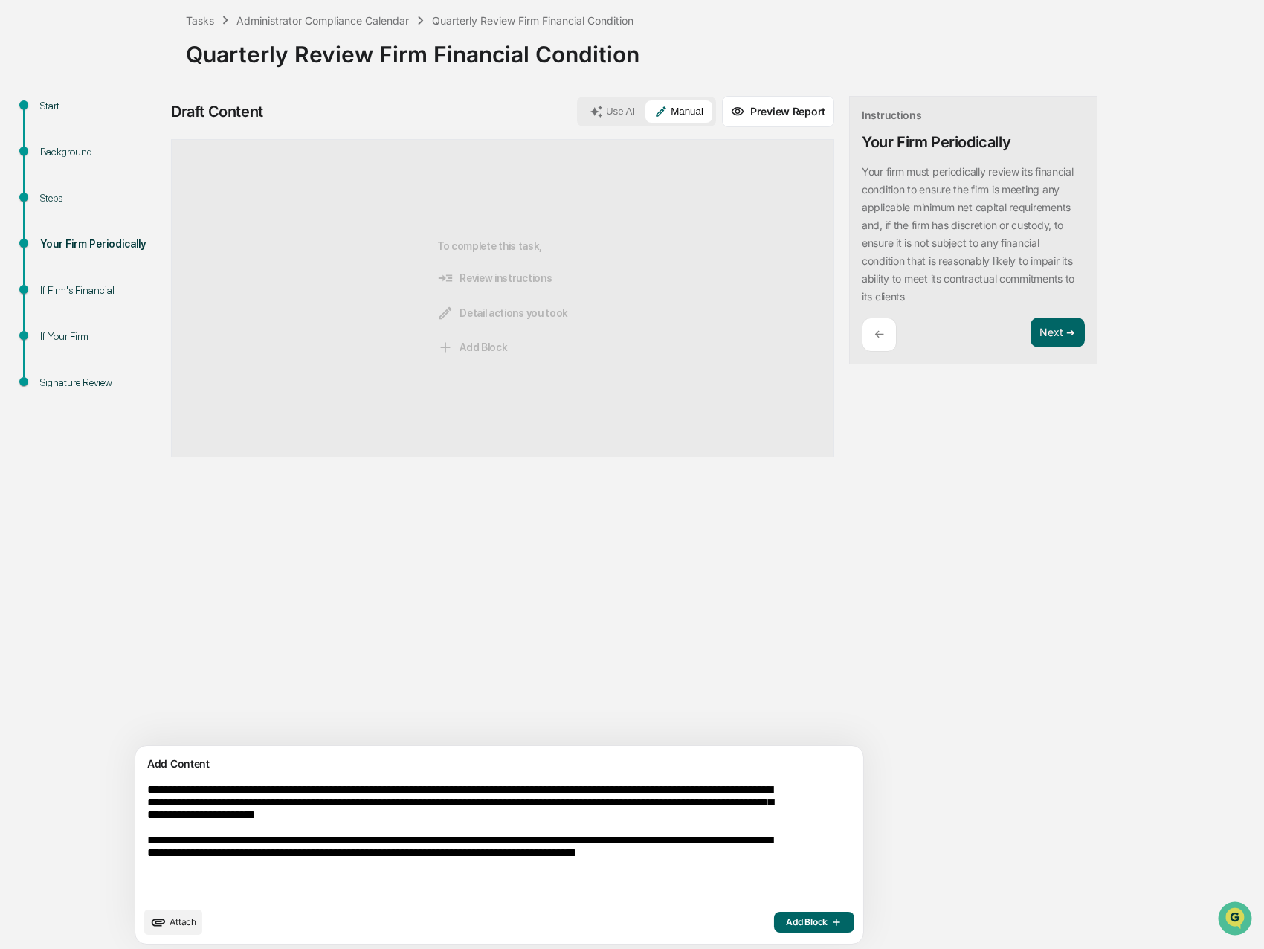
scroll to position [85, 0]
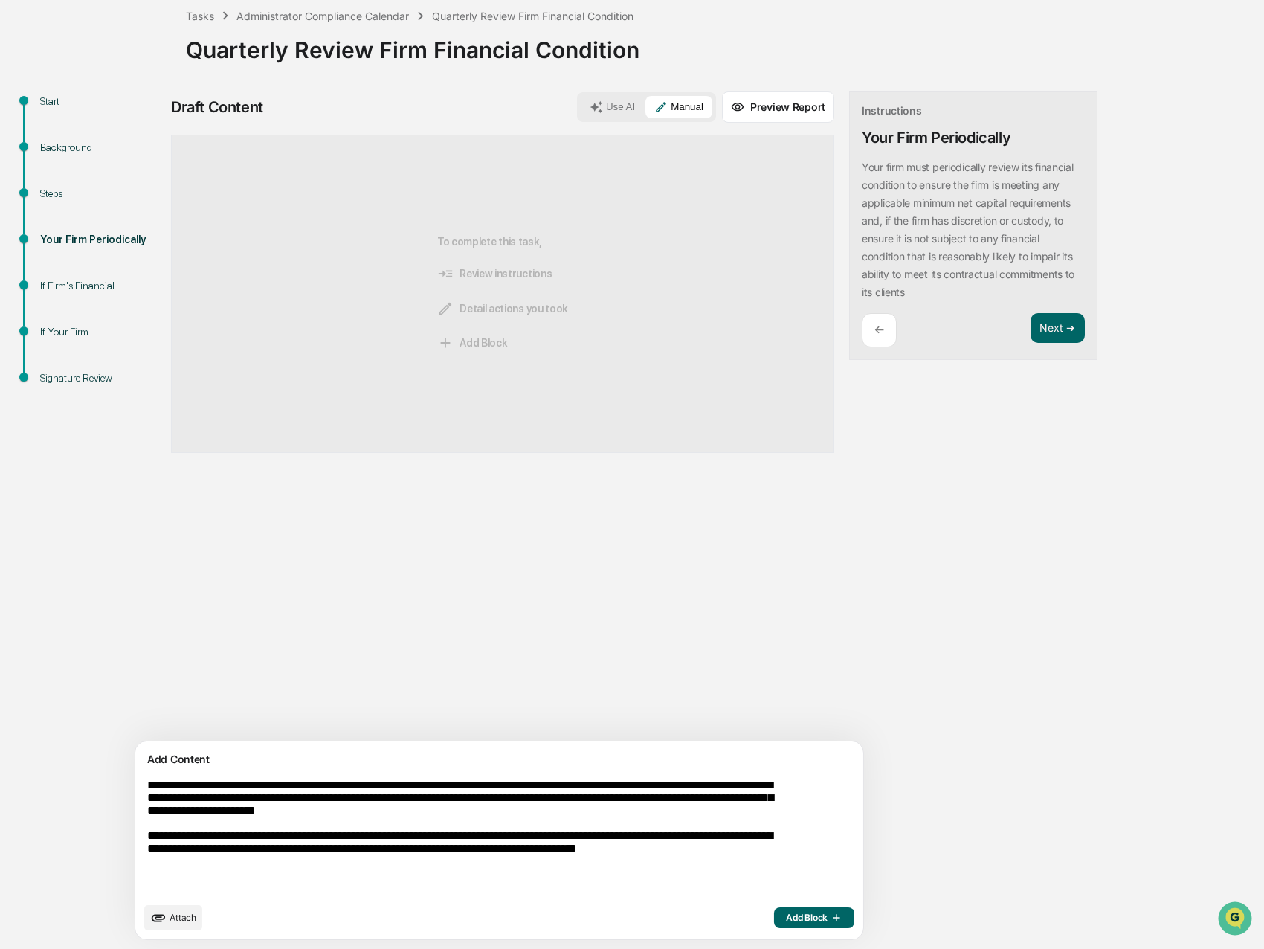
type textarea "**********"
click at [786, 919] on span "Add Block" at bounding box center [814, 917] width 56 height 12
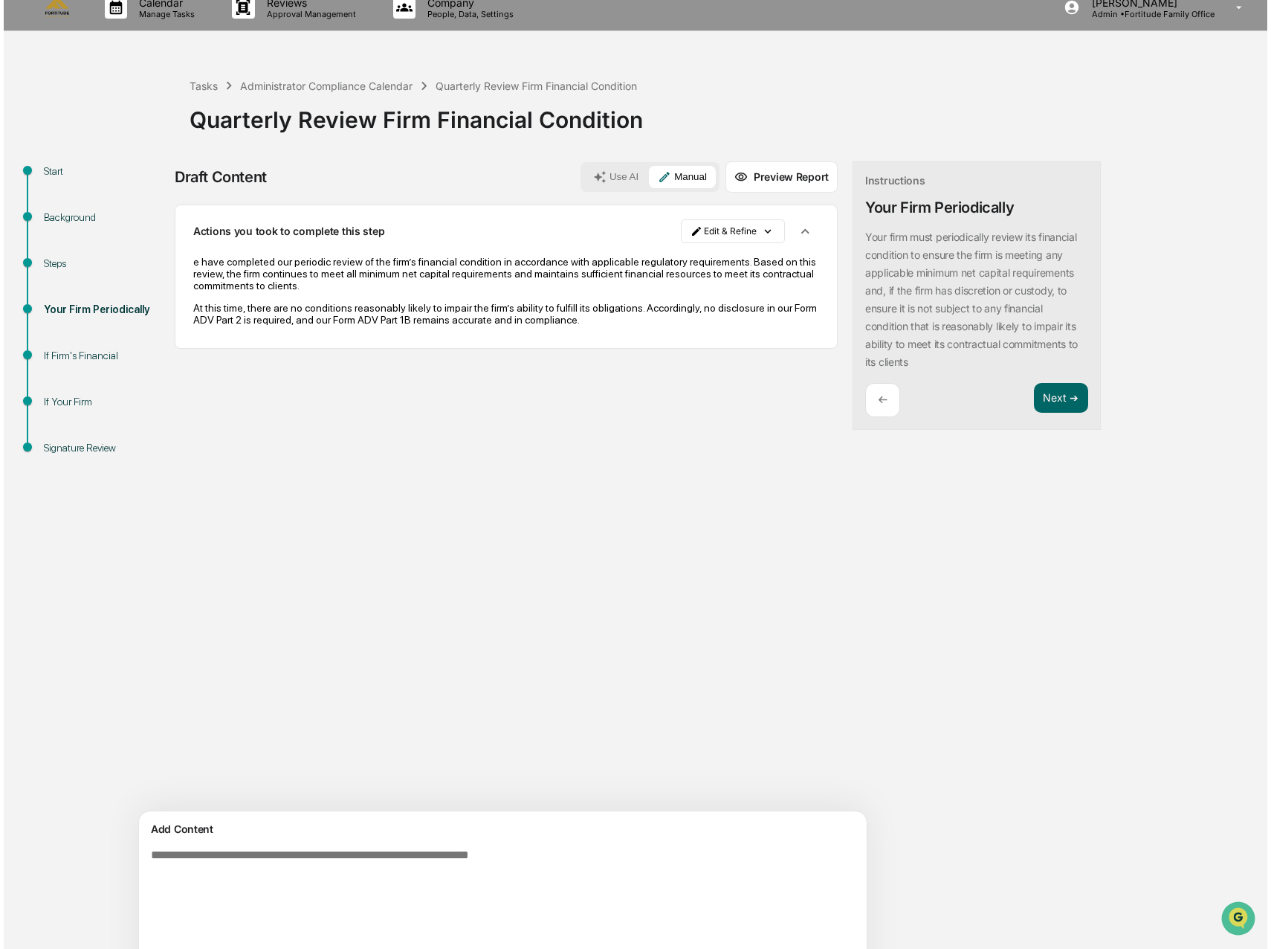
scroll to position [0, 0]
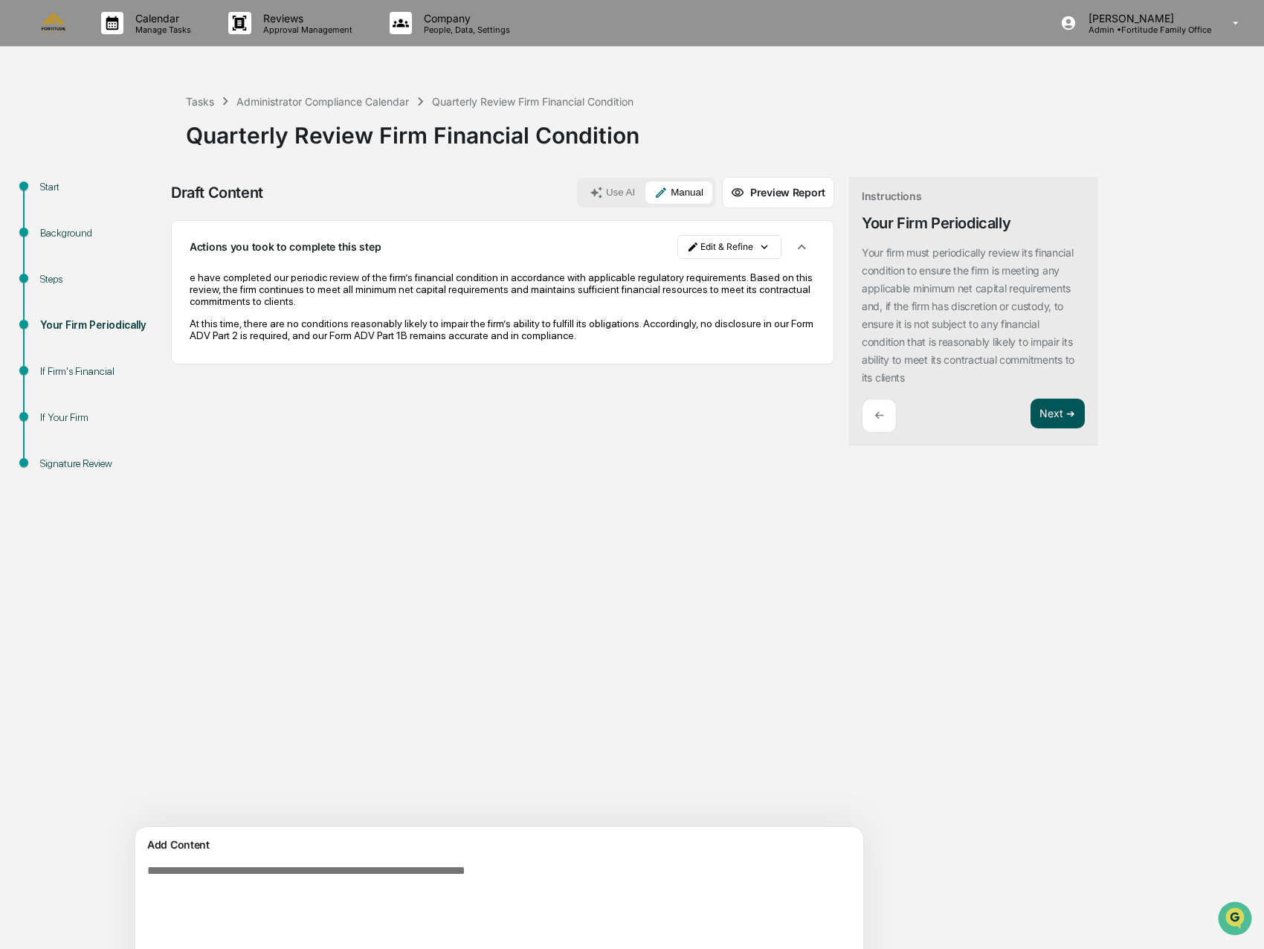
click at [1030, 413] on button "Next ➔" at bounding box center [1057, 413] width 54 height 30
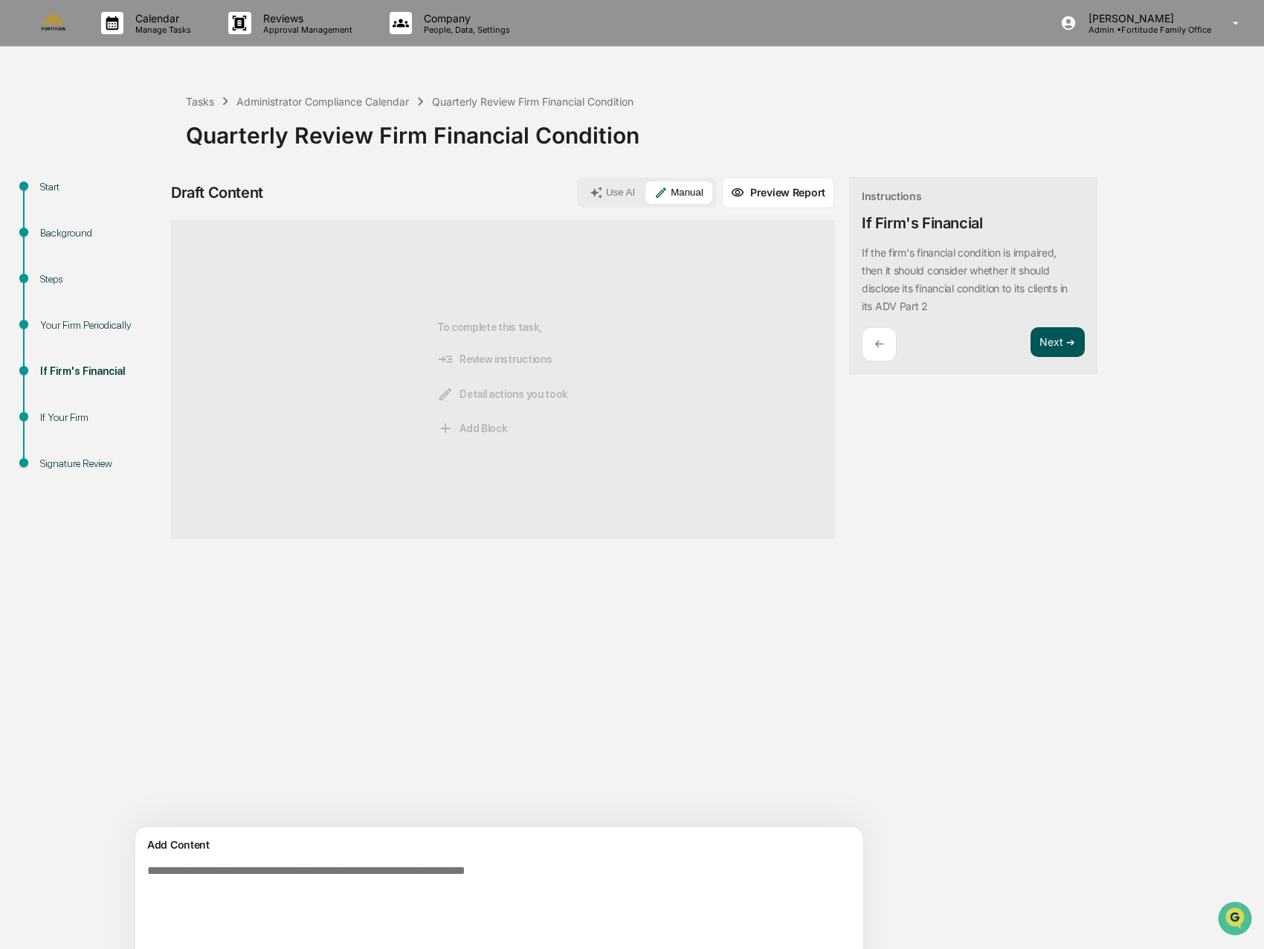
click at [1030, 340] on button "Next ➔" at bounding box center [1057, 342] width 54 height 30
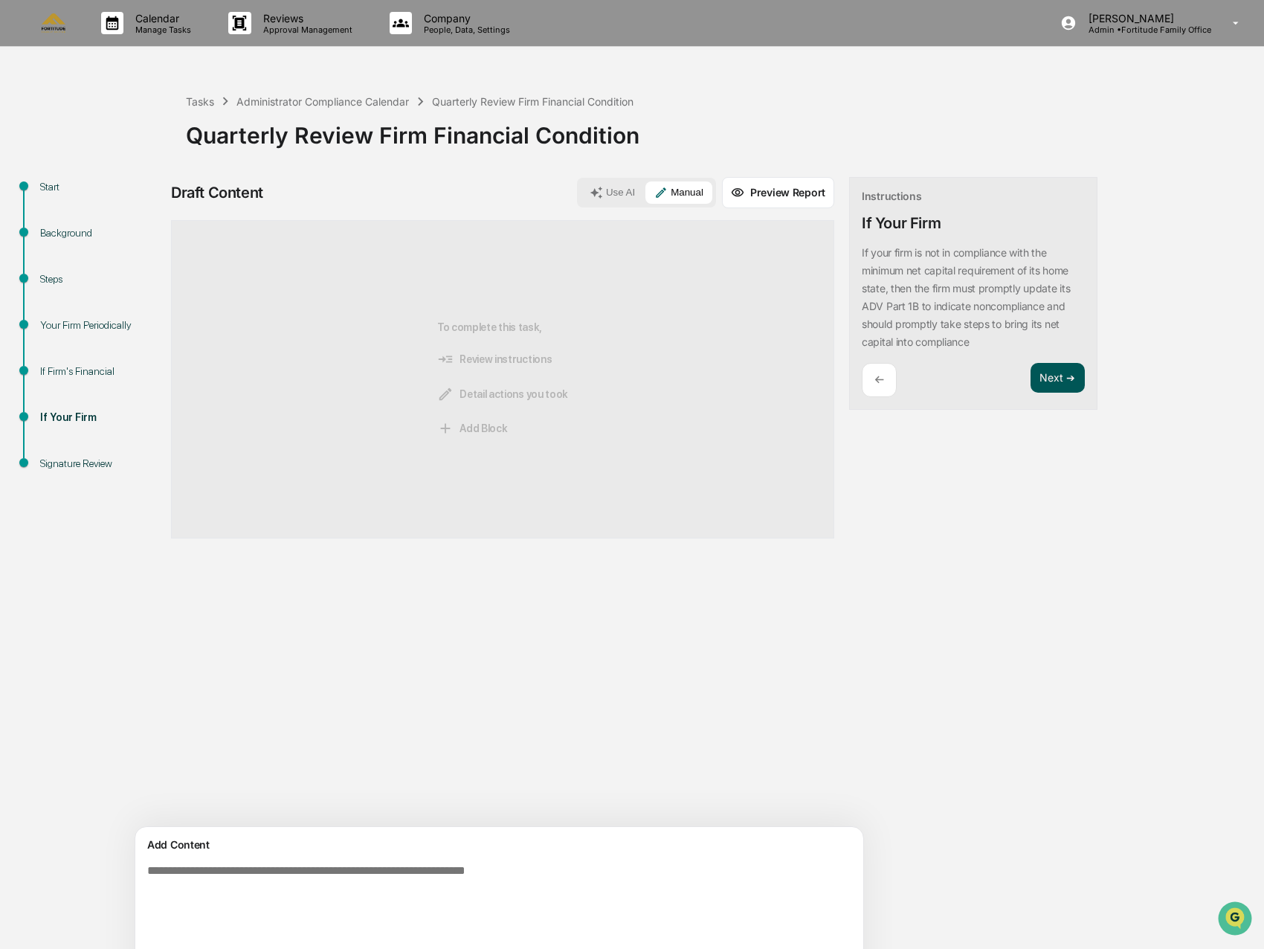
click at [1030, 381] on button "Next ➔" at bounding box center [1057, 378] width 54 height 30
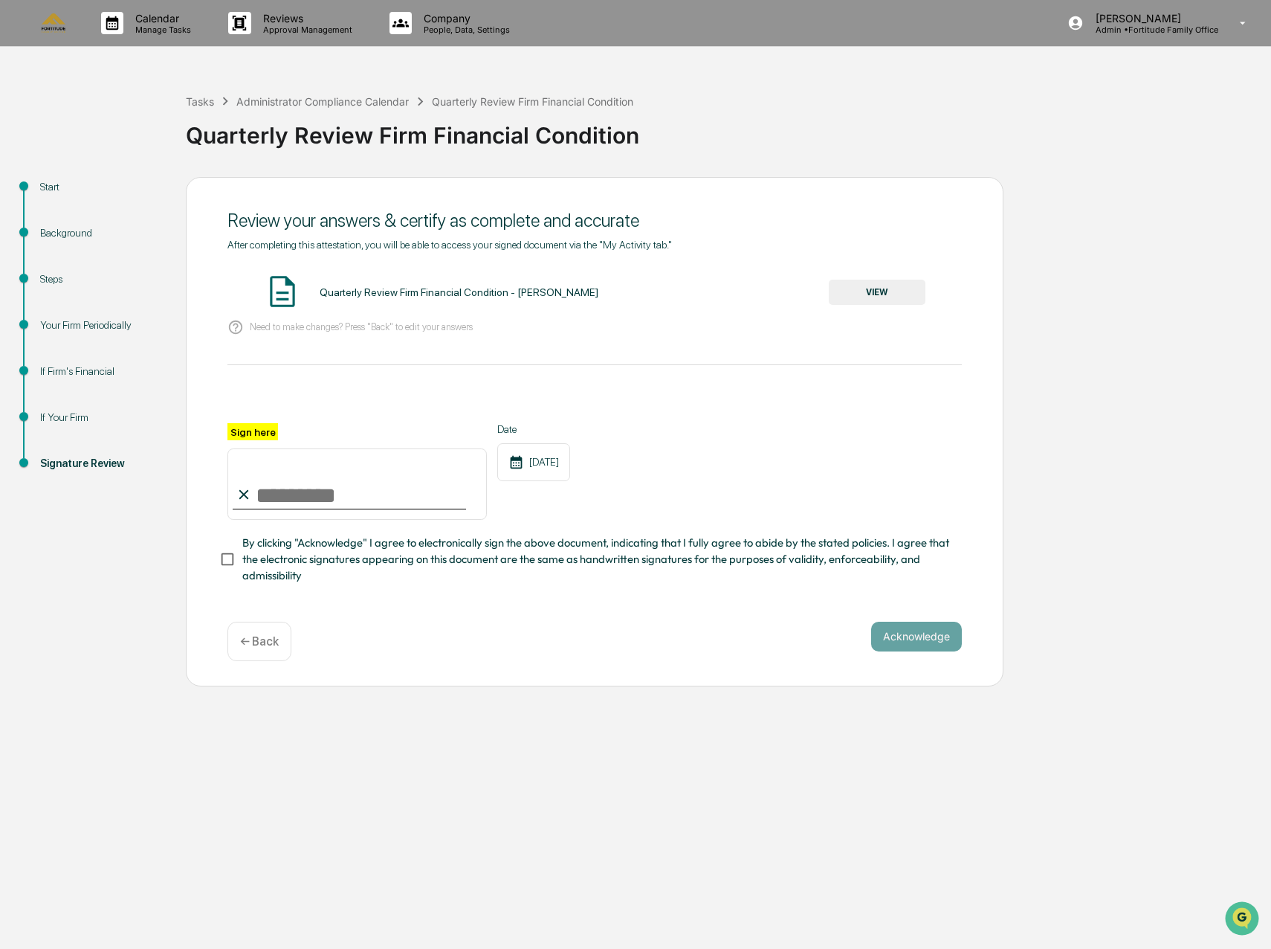
click at [935, 293] on div "Quarterly Review Firm Financial Condition - [PERSON_NAME] VIEW" at bounding box center [594, 292] width 734 height 39
click at [894, 290] on button "VIEW" at bounding box center [877, 292] width 97 height 25
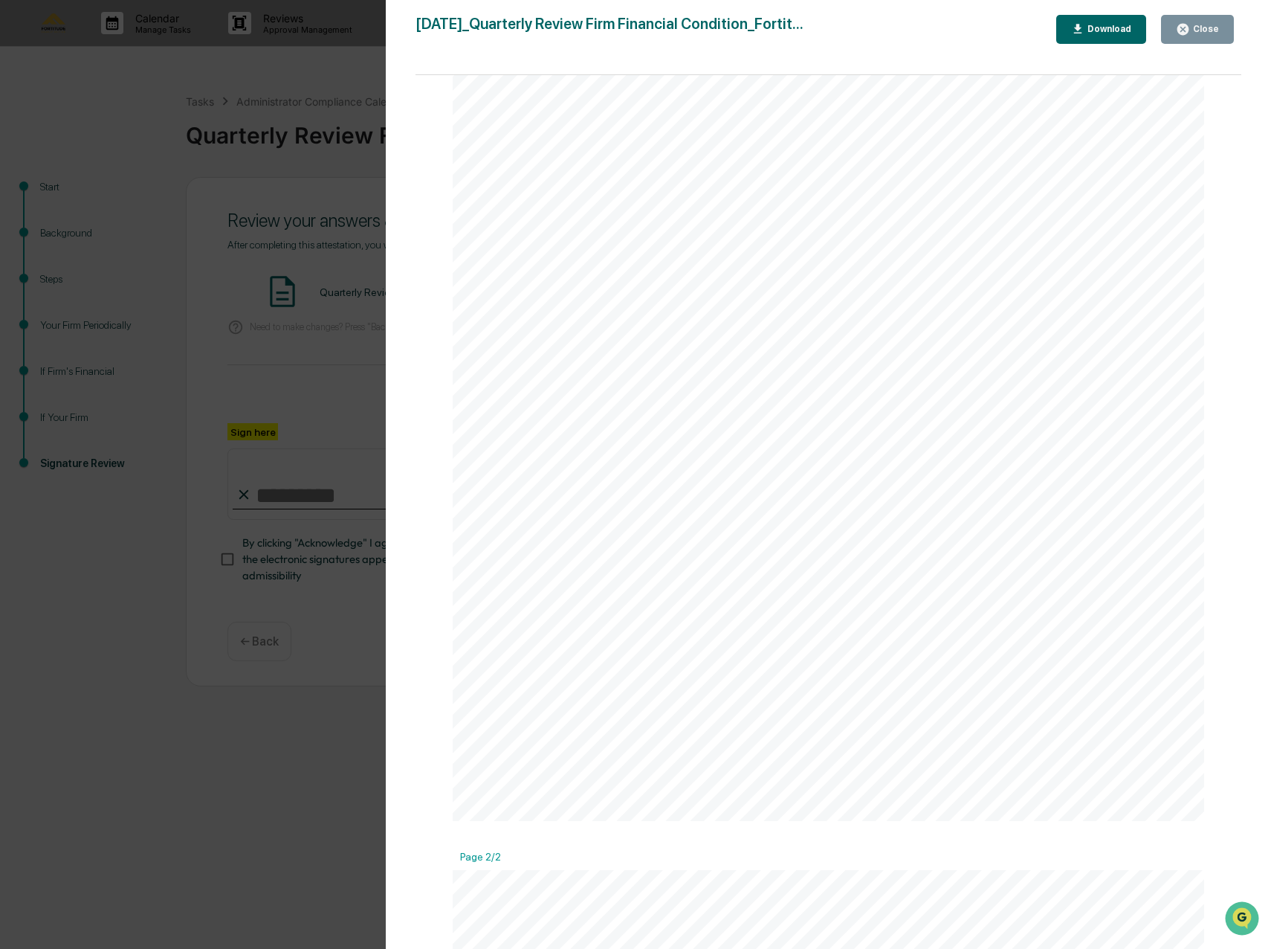
scroll to position [372, 0]
click at [271, 375] on div "Version History [DATE] 12:05 AM [PERSON_NAME] [DATE]_Quarterly Review Firm Fina…" at bounding box center [635, 474] width 1271 height 949
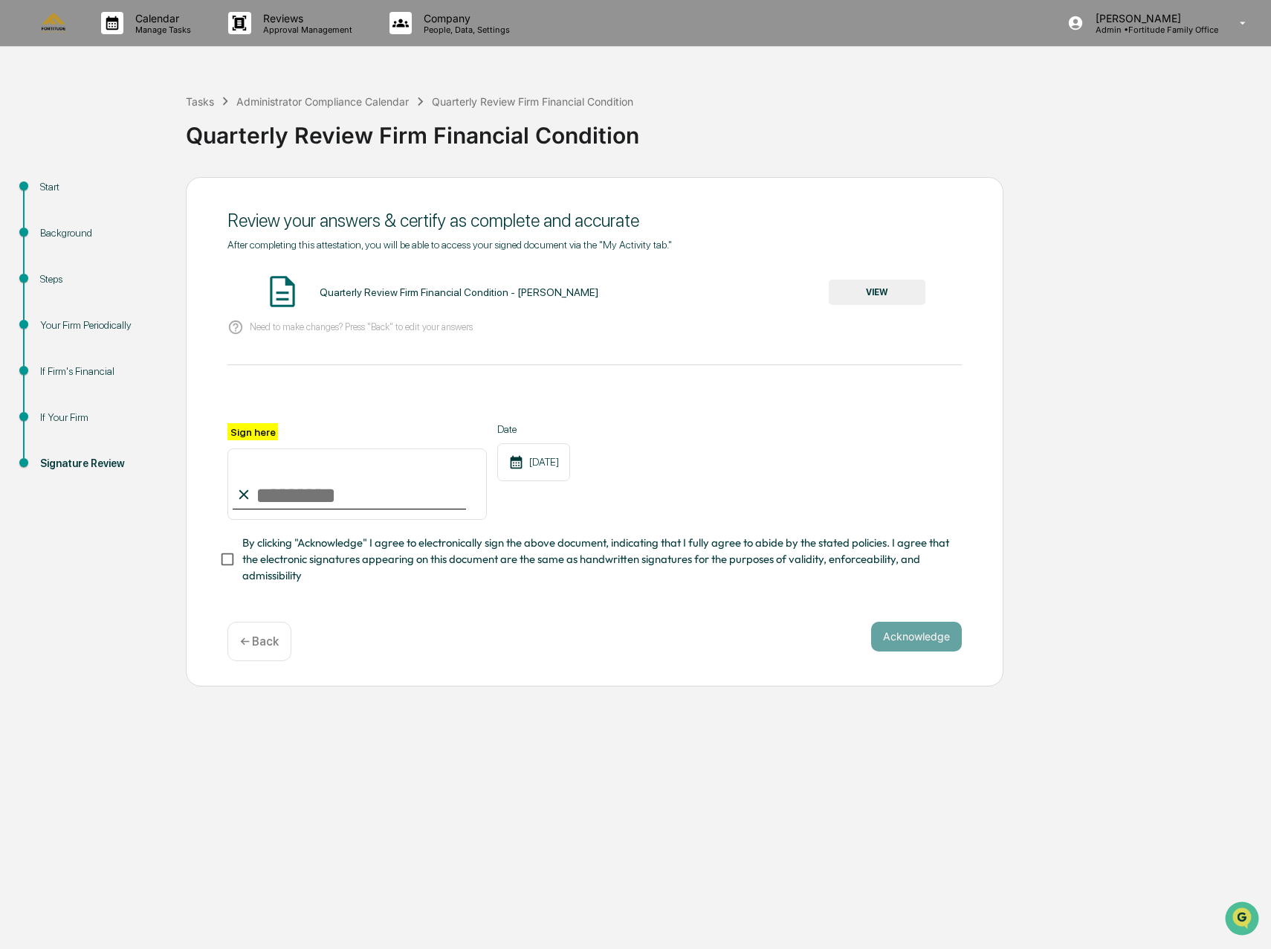
click at [265, 627] on div "← Back" at bounding box center [259, 640] width 64 height 39
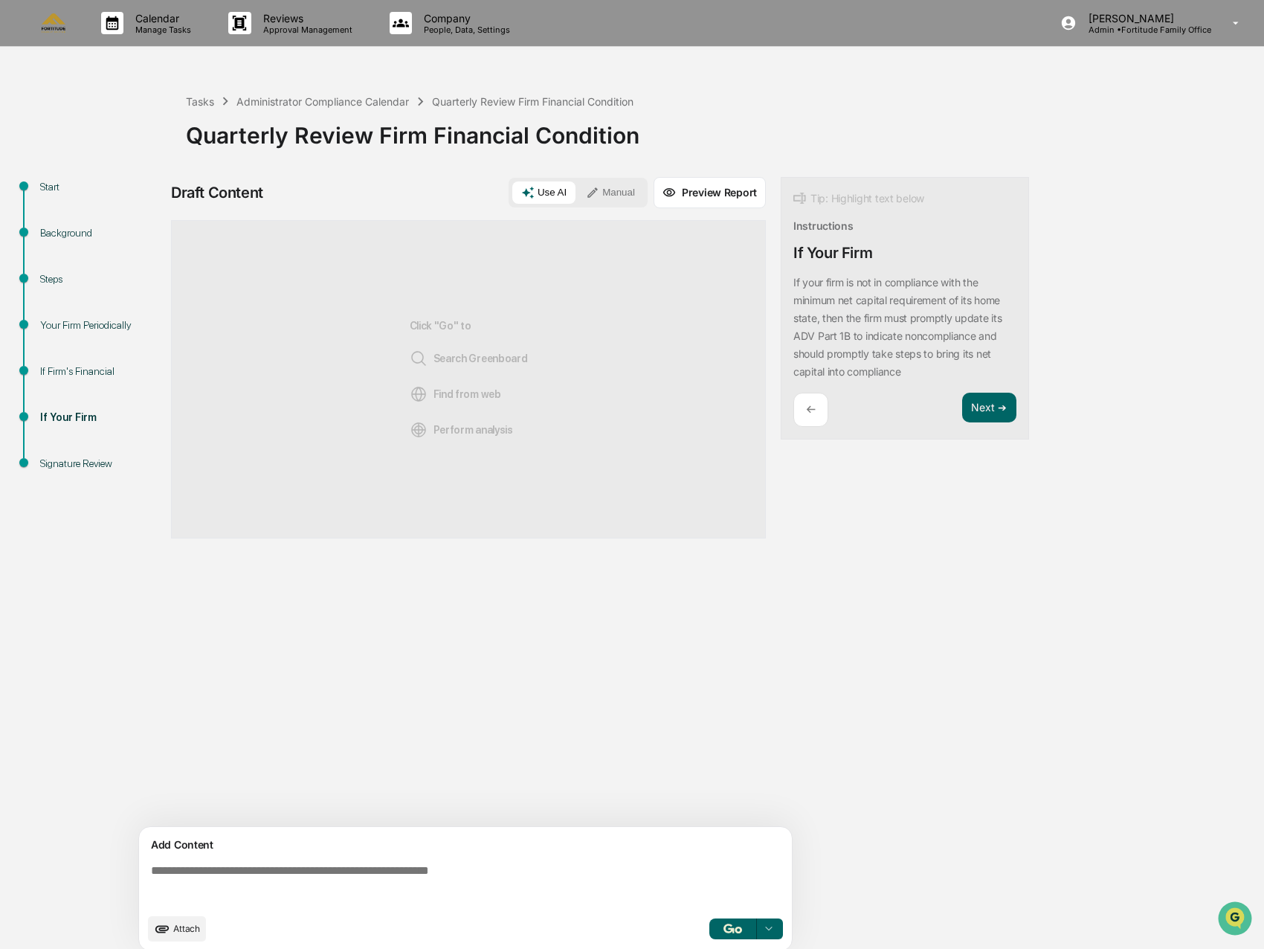
click at [816, 410] on div "←" at bounding box center [810, 409] width 35 height 35
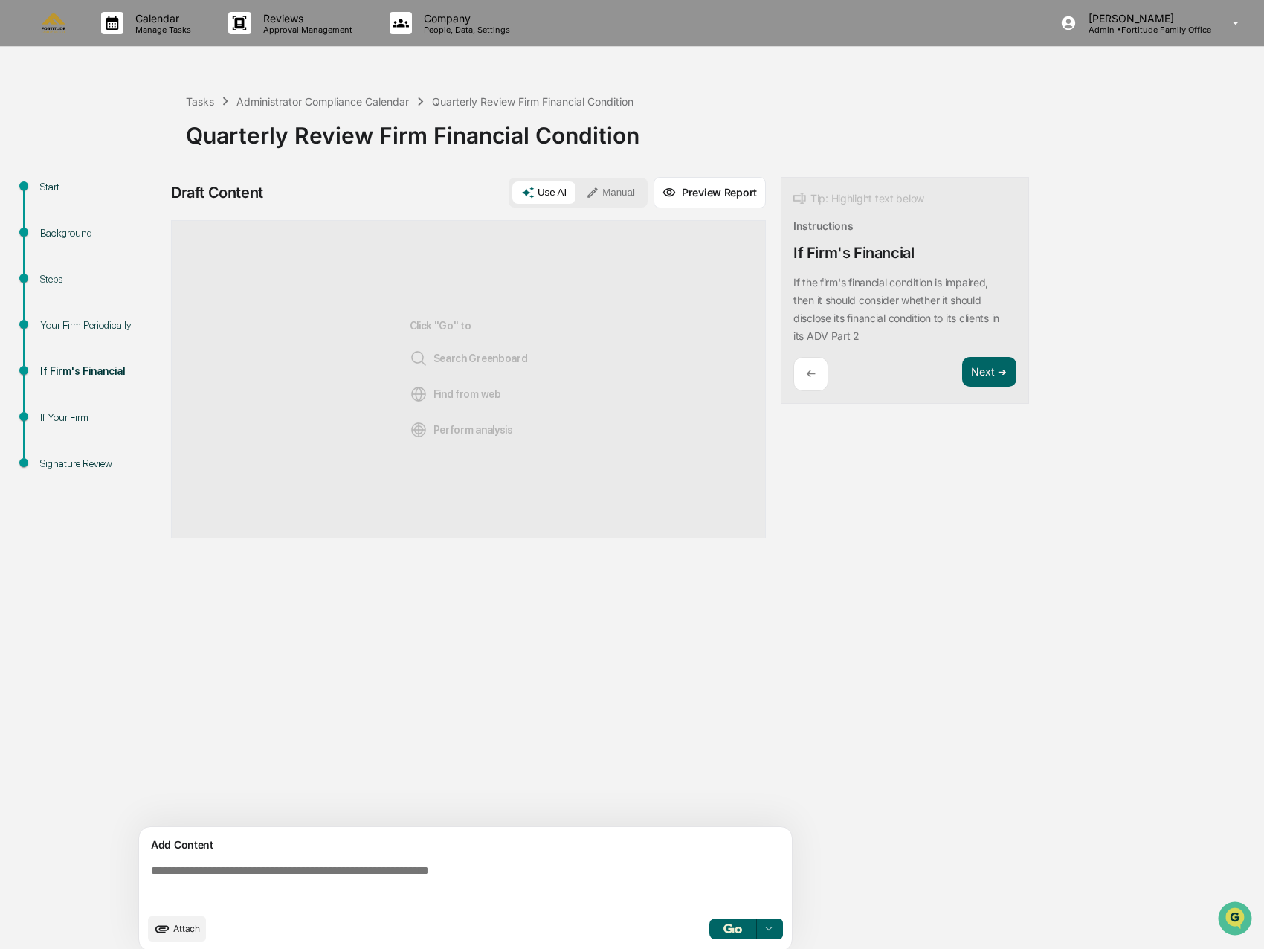
click at [823, 377] on div "←" at bounding box center [810, 374] width 35 height 35
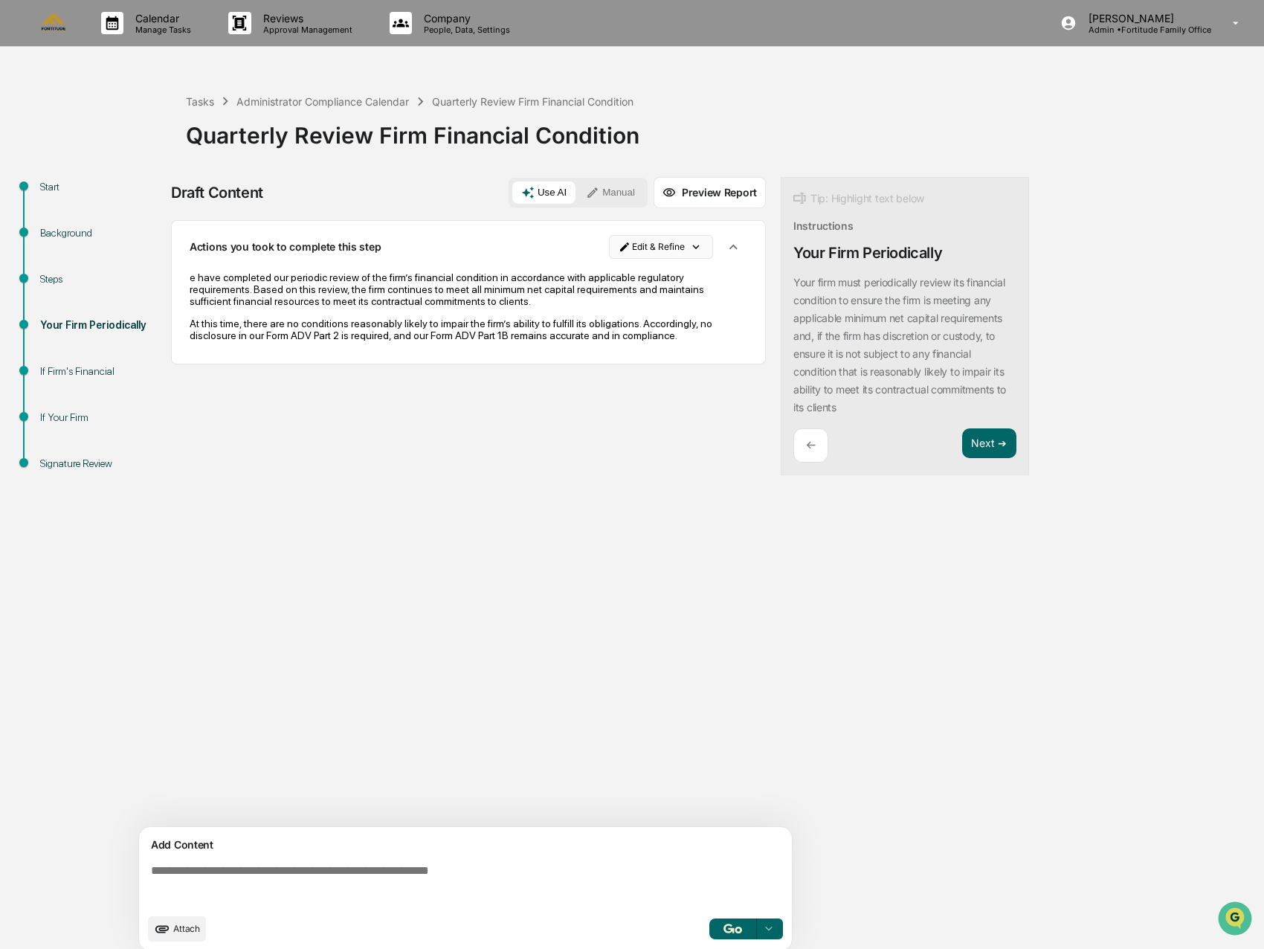
click at [647, 253] on html "Calendar Manage Tasks Reviews Approval Management Company People, Data, Setting…" at bounding box center [632, 474] width 1264 height 949
click at [641, 274] on div "Edit Result" at bounding box center [662, 277] width 109 height 24
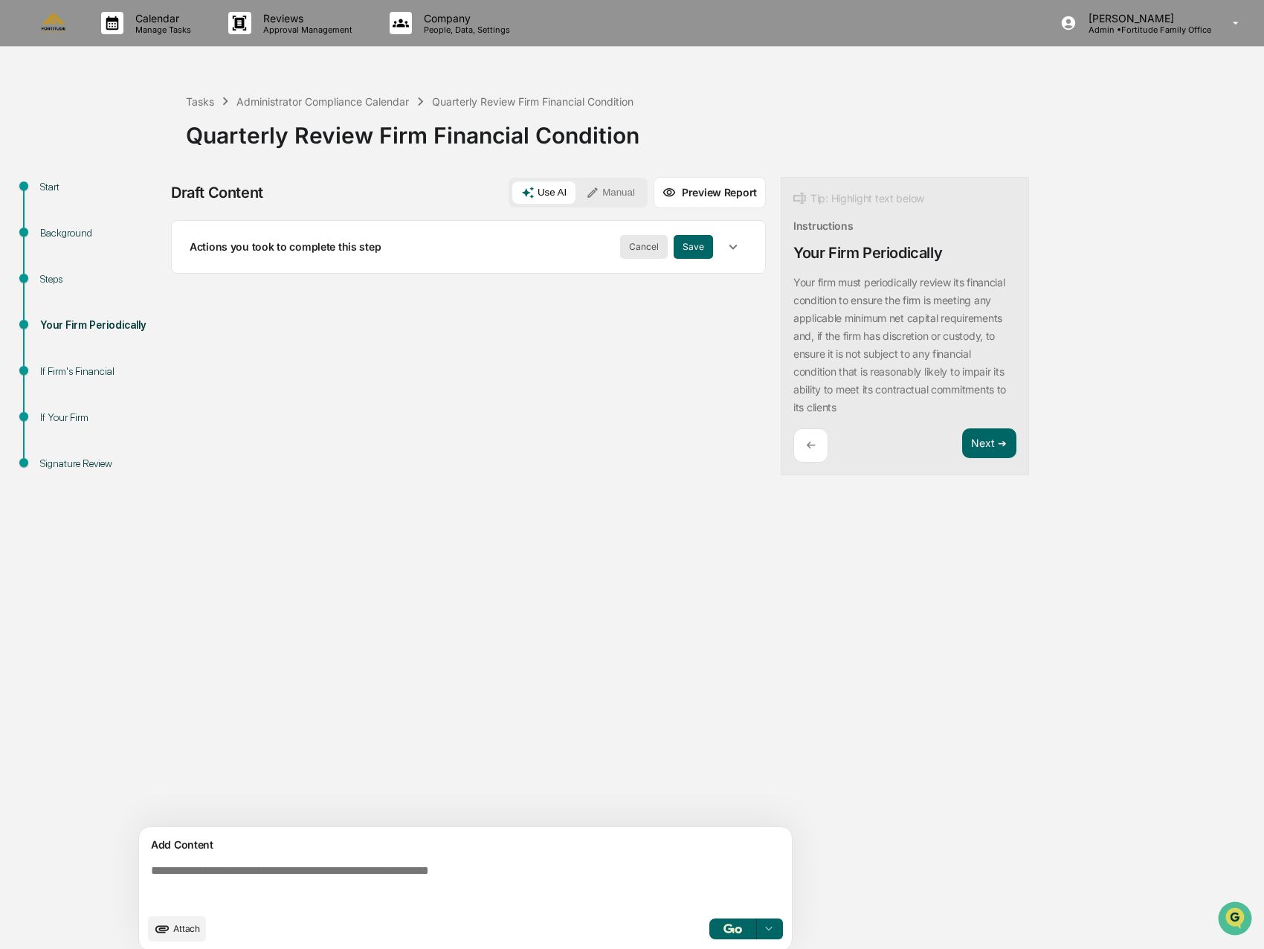
click at [654, 250] on button "Cancel" at bounding box center [644, 247] width 48 height 24
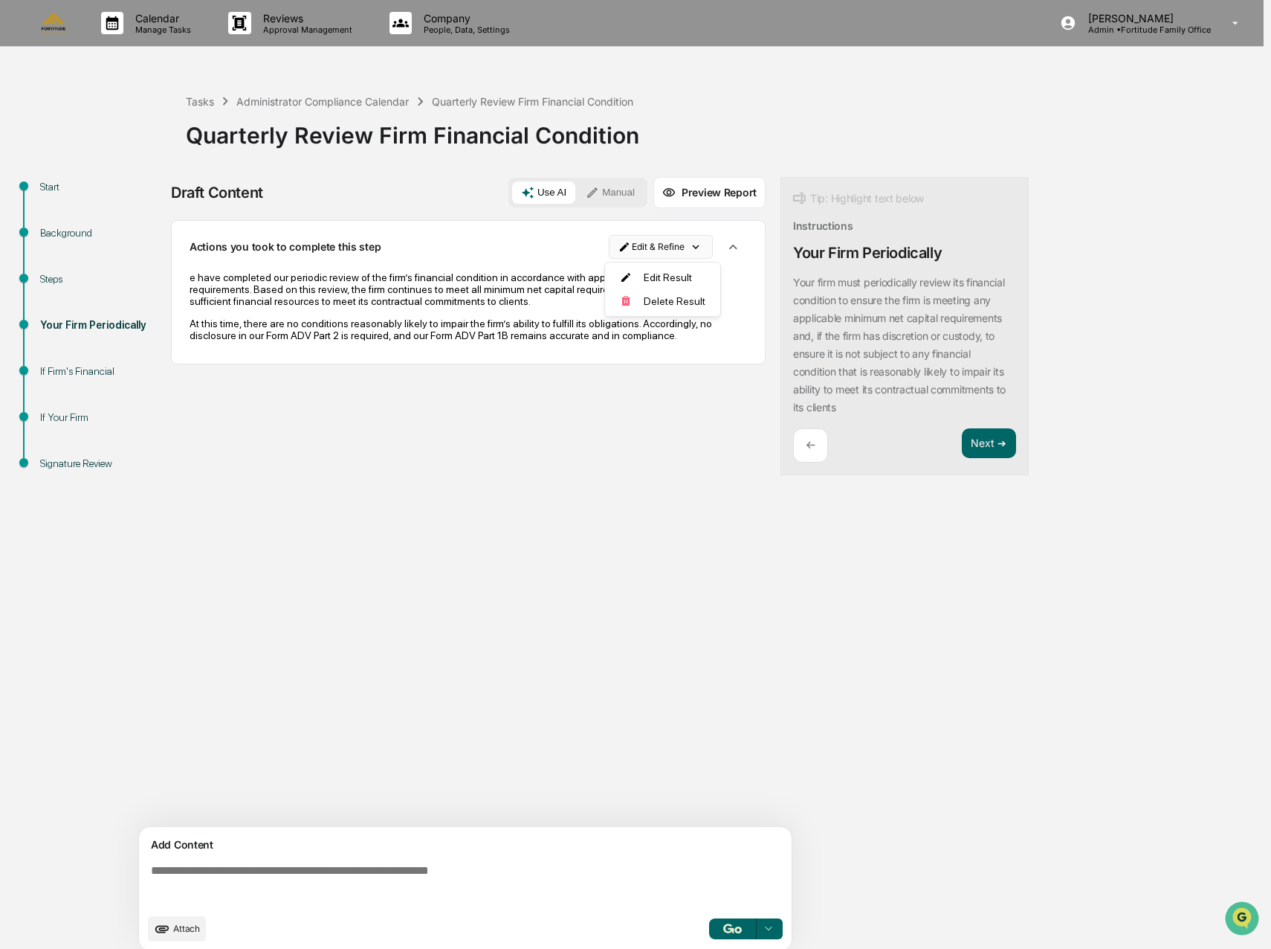
click at [700, 246] on html "Calendar Manage Tasks Reviews Approval Management Company People, Data, Setting…" at bounding box center [635, 474] width 1271 height 949
click at [661, 278] on div "Edit Result" at bounding box center [662, 277] width 109 height 24
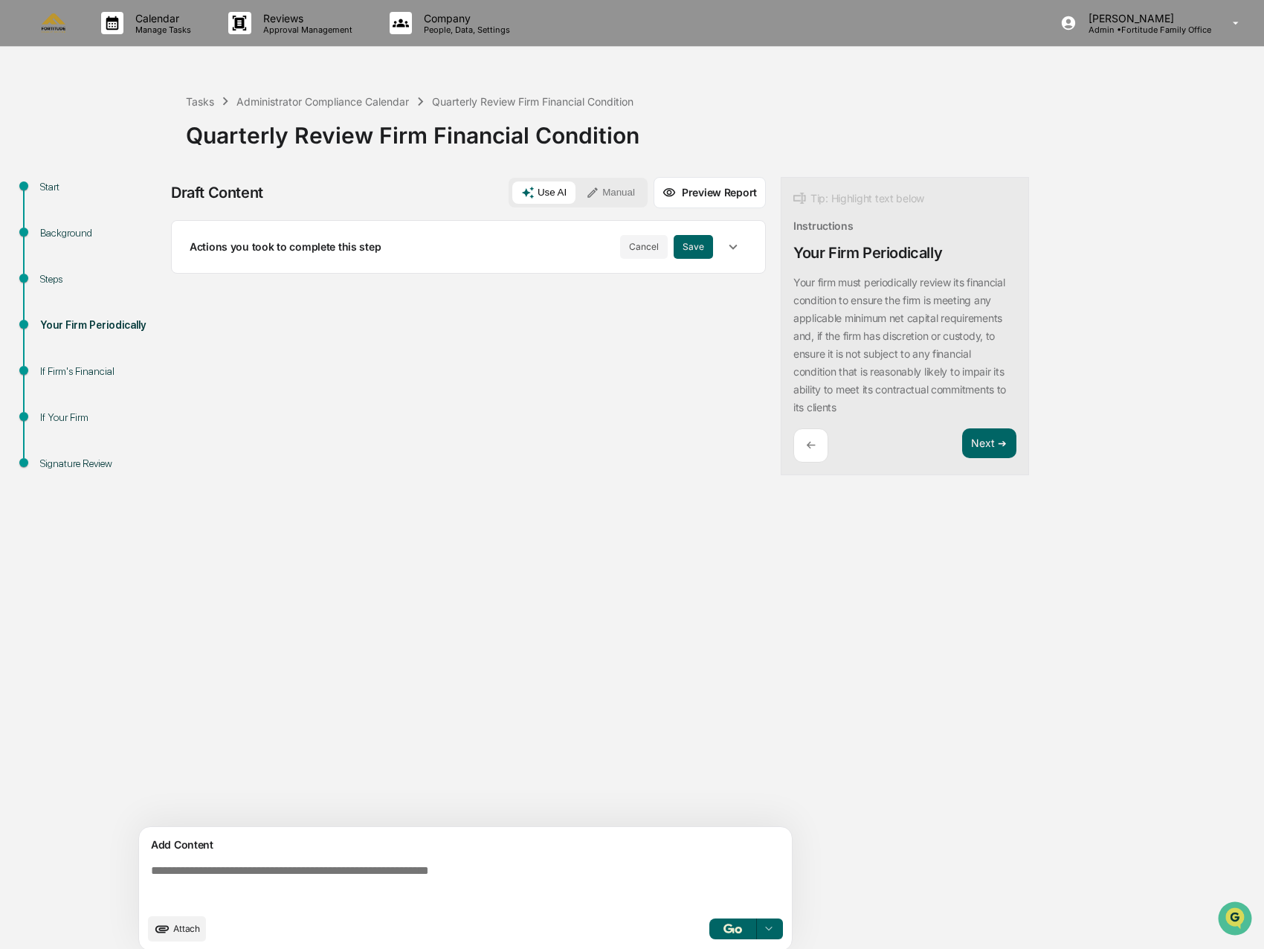
click at [731, 251] on icon "button" at bounding box center [733, 247] width 16 height 16
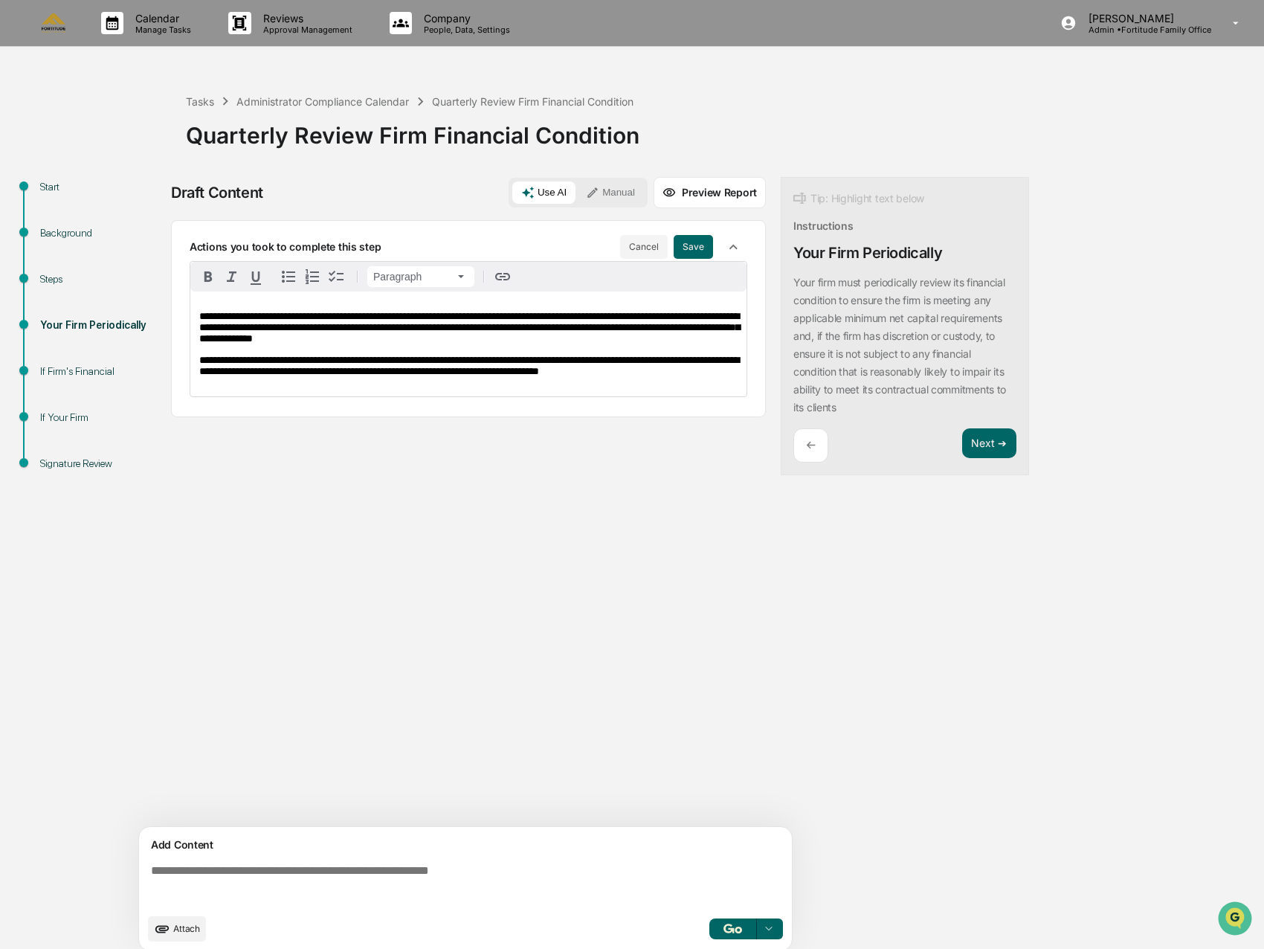
click at [247, 320] on span "**********" at bounding box center [469, 327] width 540 height 33
click at [696, 251] on button "Save" at bounding box center [692, 247] width 39 height 24
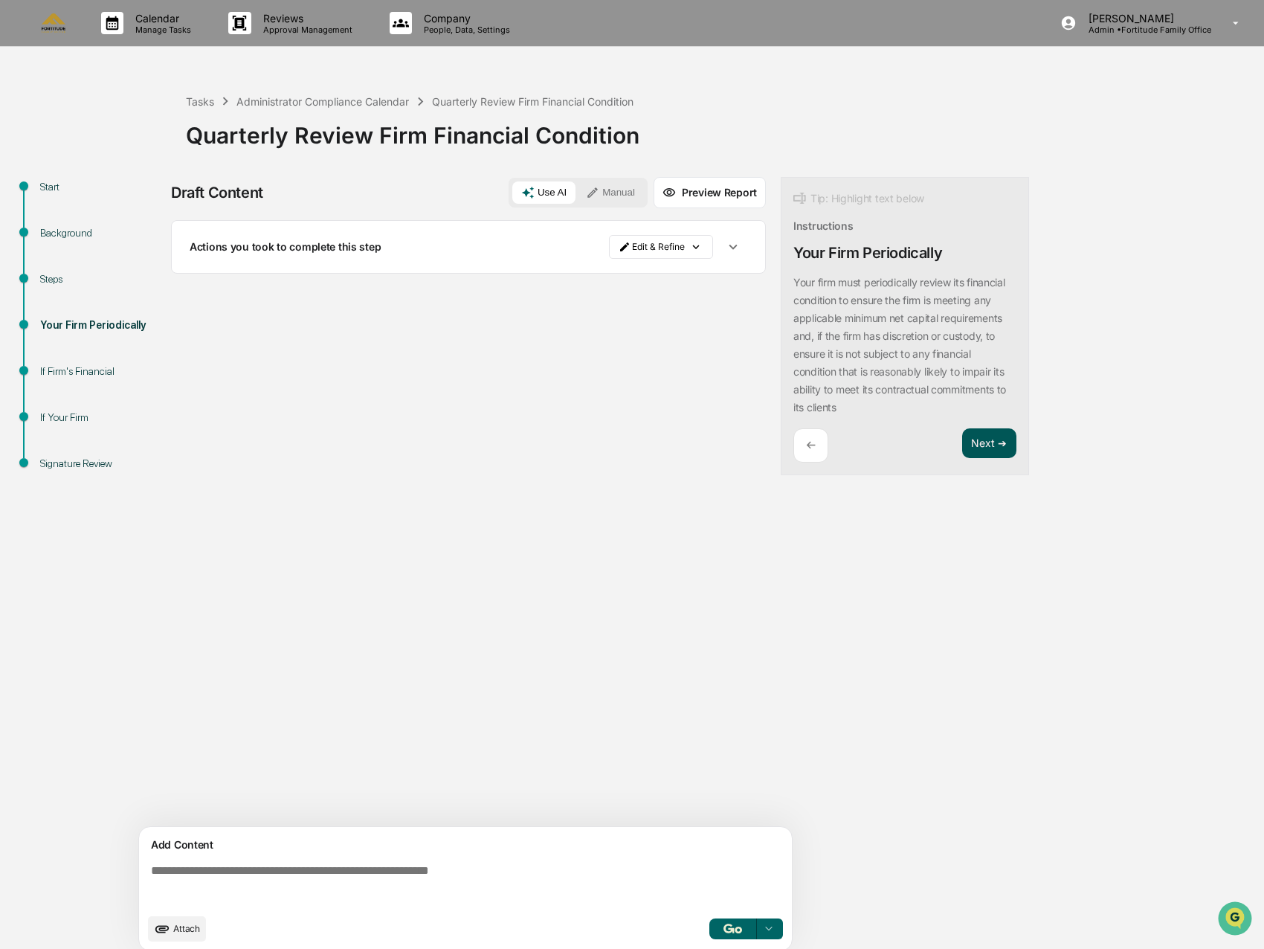
click at [1001, 446] on button "Next ➔" at bounding box center [989, 443] width 54 height 30
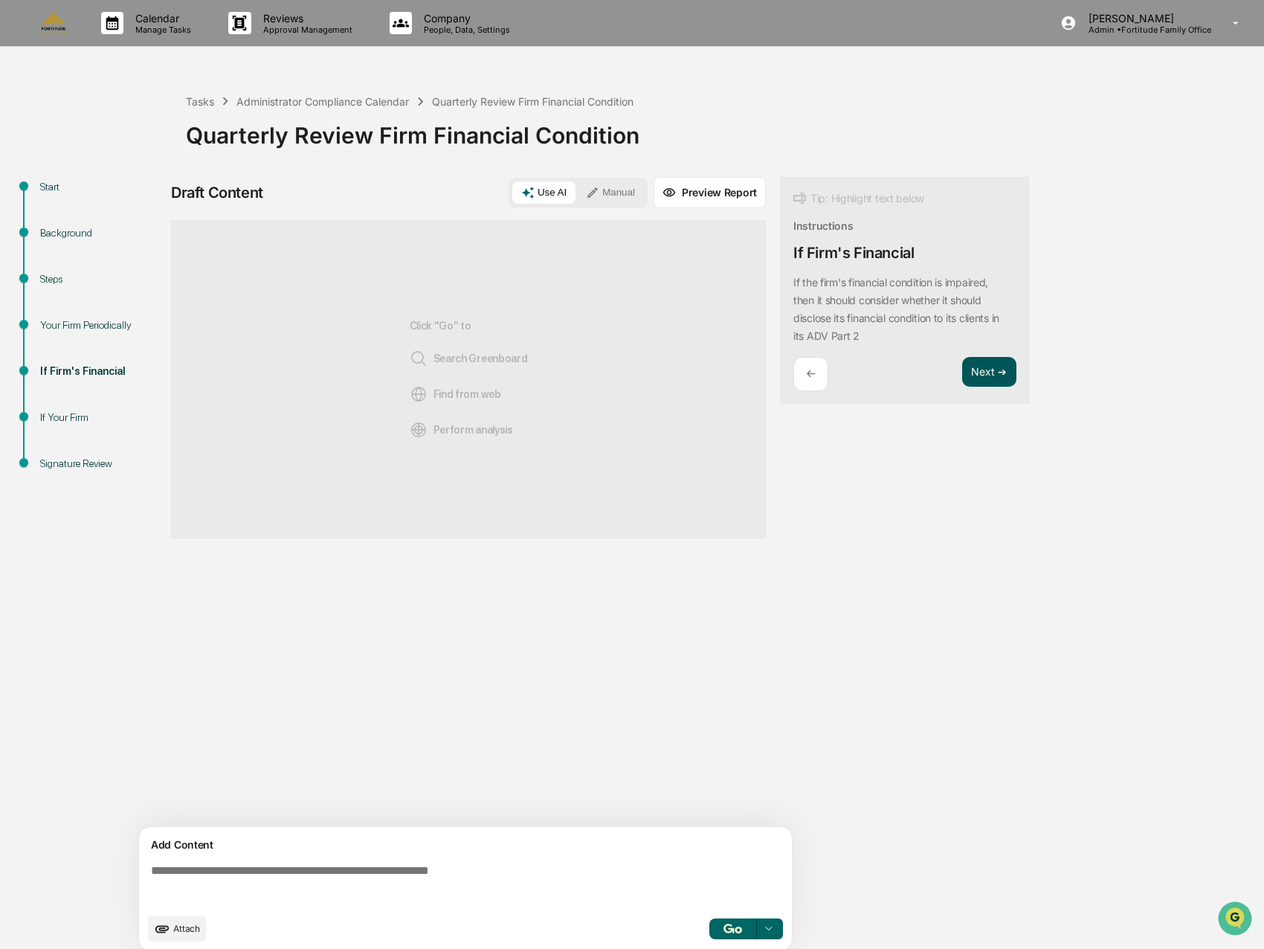
click at [998, 386] on button "Next ➔" at bounding box center [989, 372] width 54 height 30
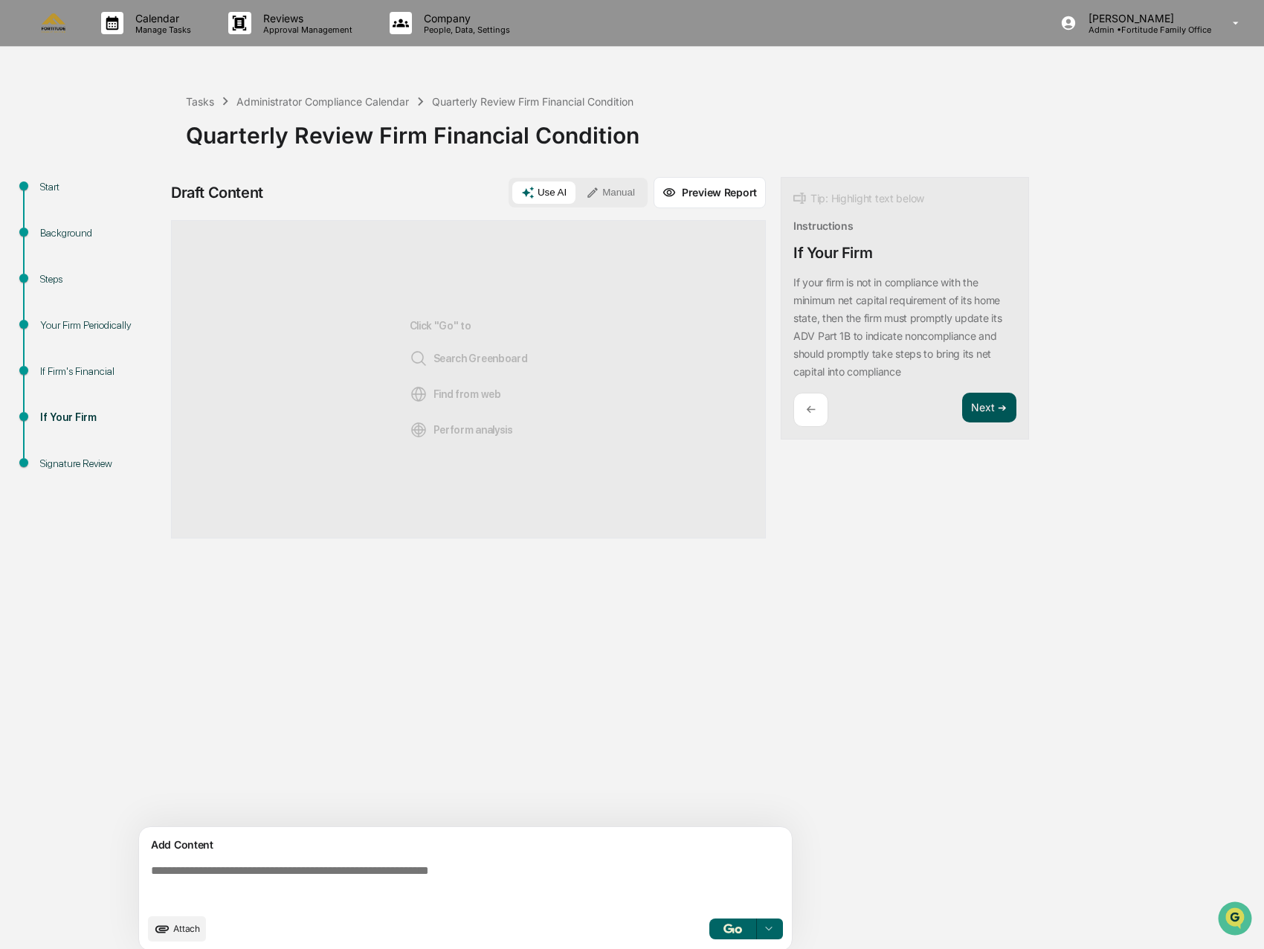
click at [983, 402] on button "Next ➔" at bounding box center [989, 407] width 54 height 30
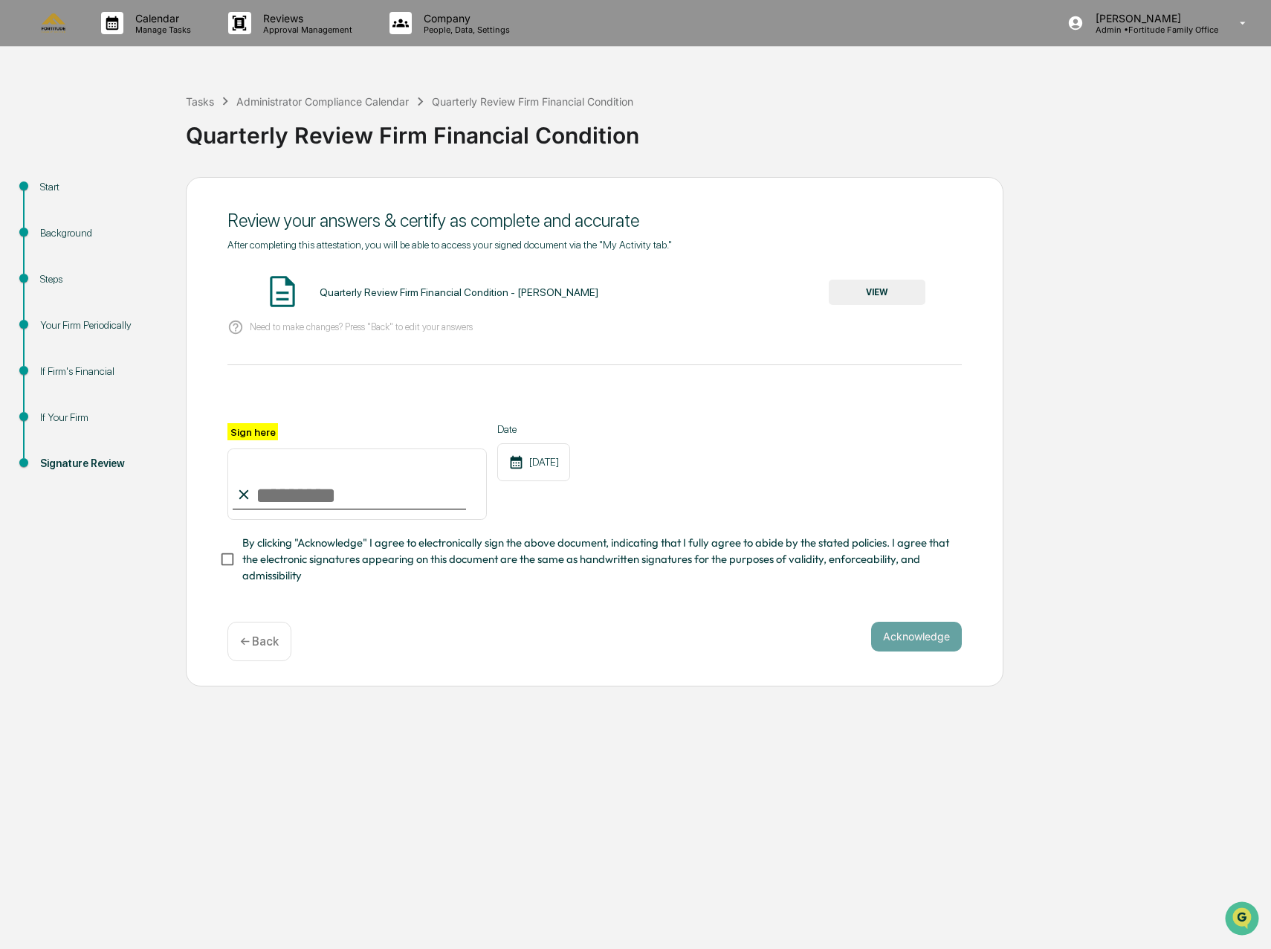
click at [874, 291] on button "VIEW" at bounding box center [877, 292] width 97 height 25
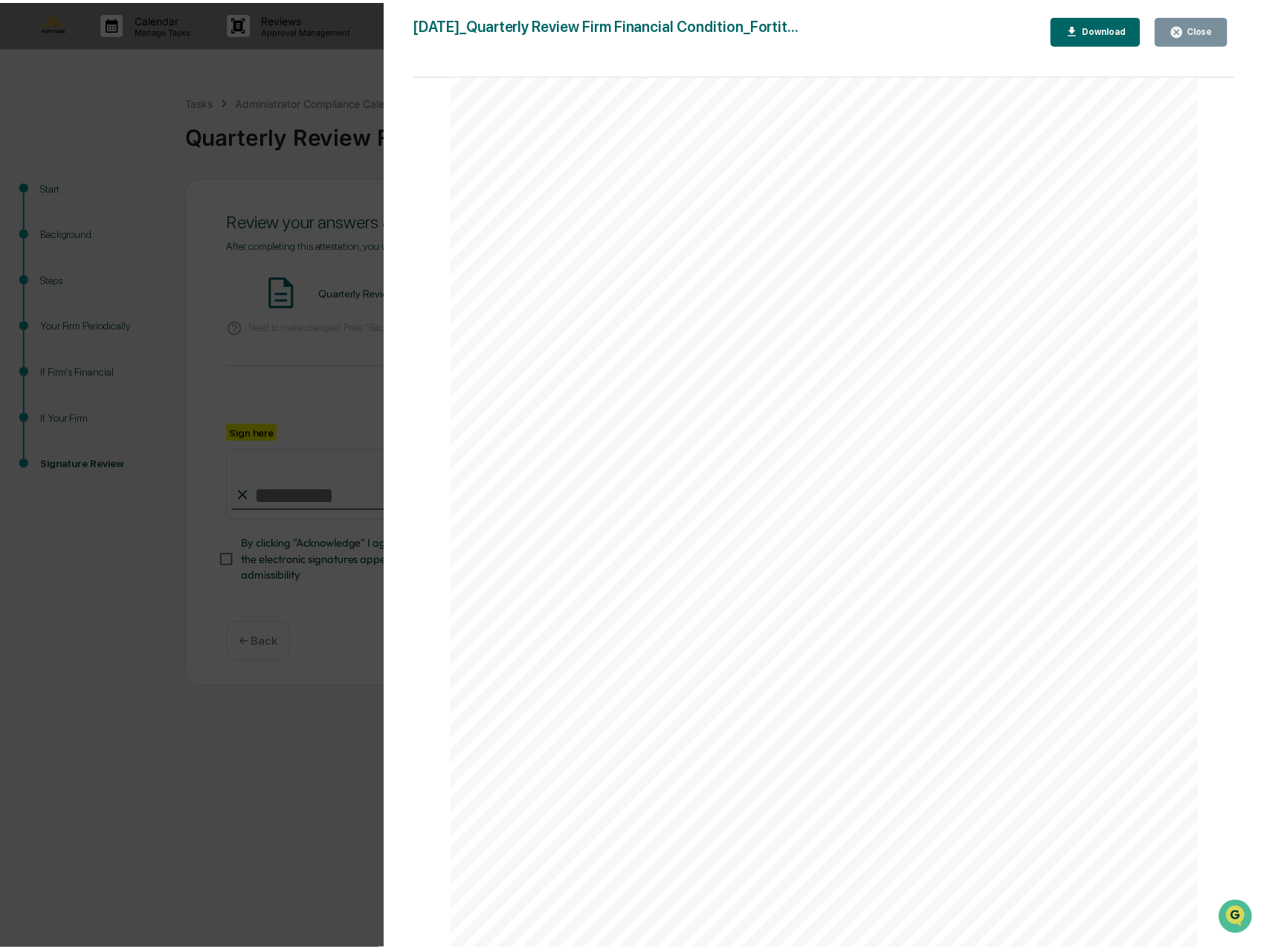
scroll to position [74, 0]
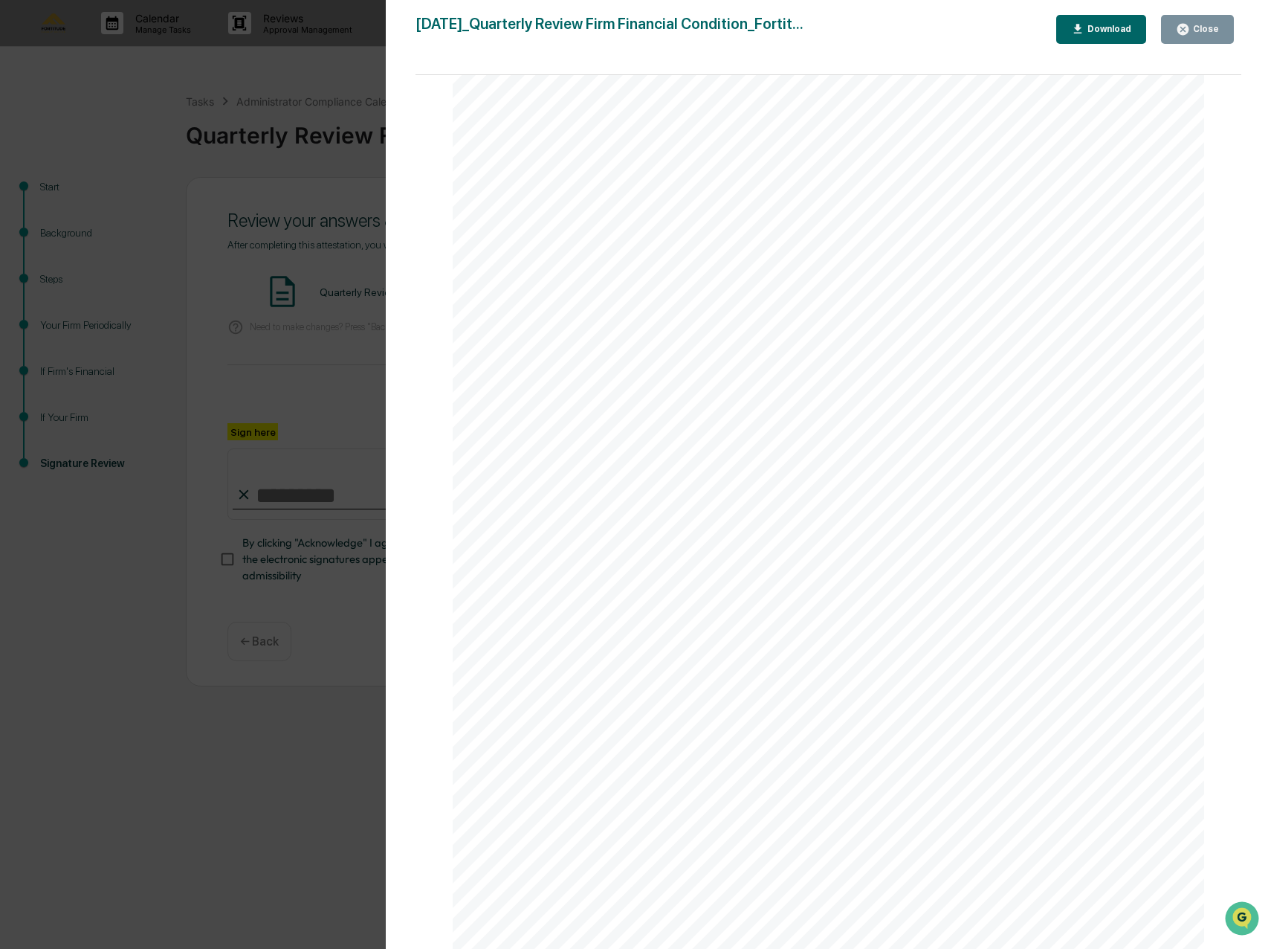
click at [277, 365] on div "Version History [DATE] 12:06 AM [PERSON_NAME] [DATE]_Quarterly Review Firm Fina…" at bounding box center [635, 474] width 1271 height 949
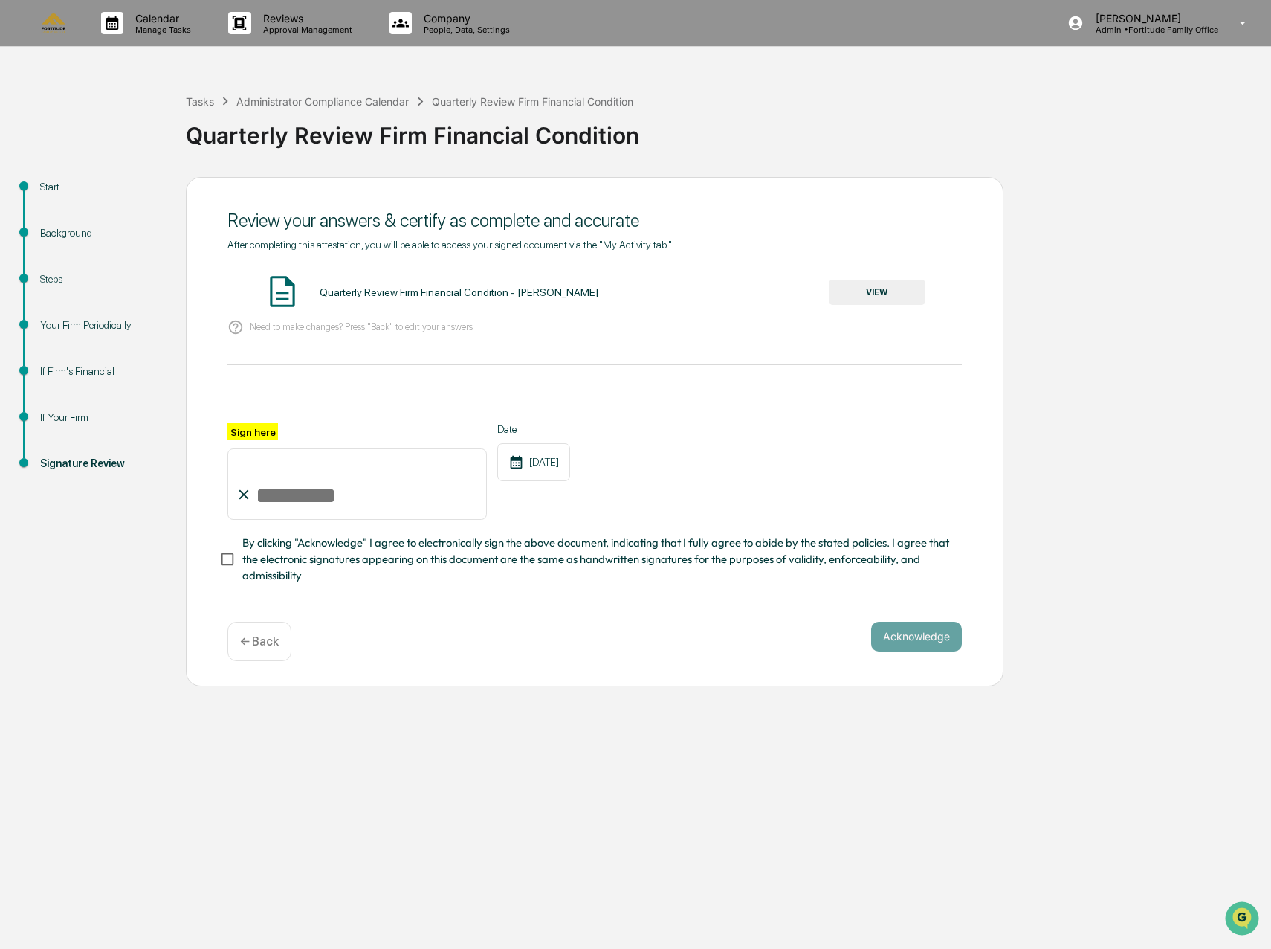
click at [302, 502] on input "Sign here" at bounding box center [356, 483] width 259 height 71
type input "**********"
click at [928, 641] on button "Acknowledge" at bounding box center [916, 636] width 91 height 30
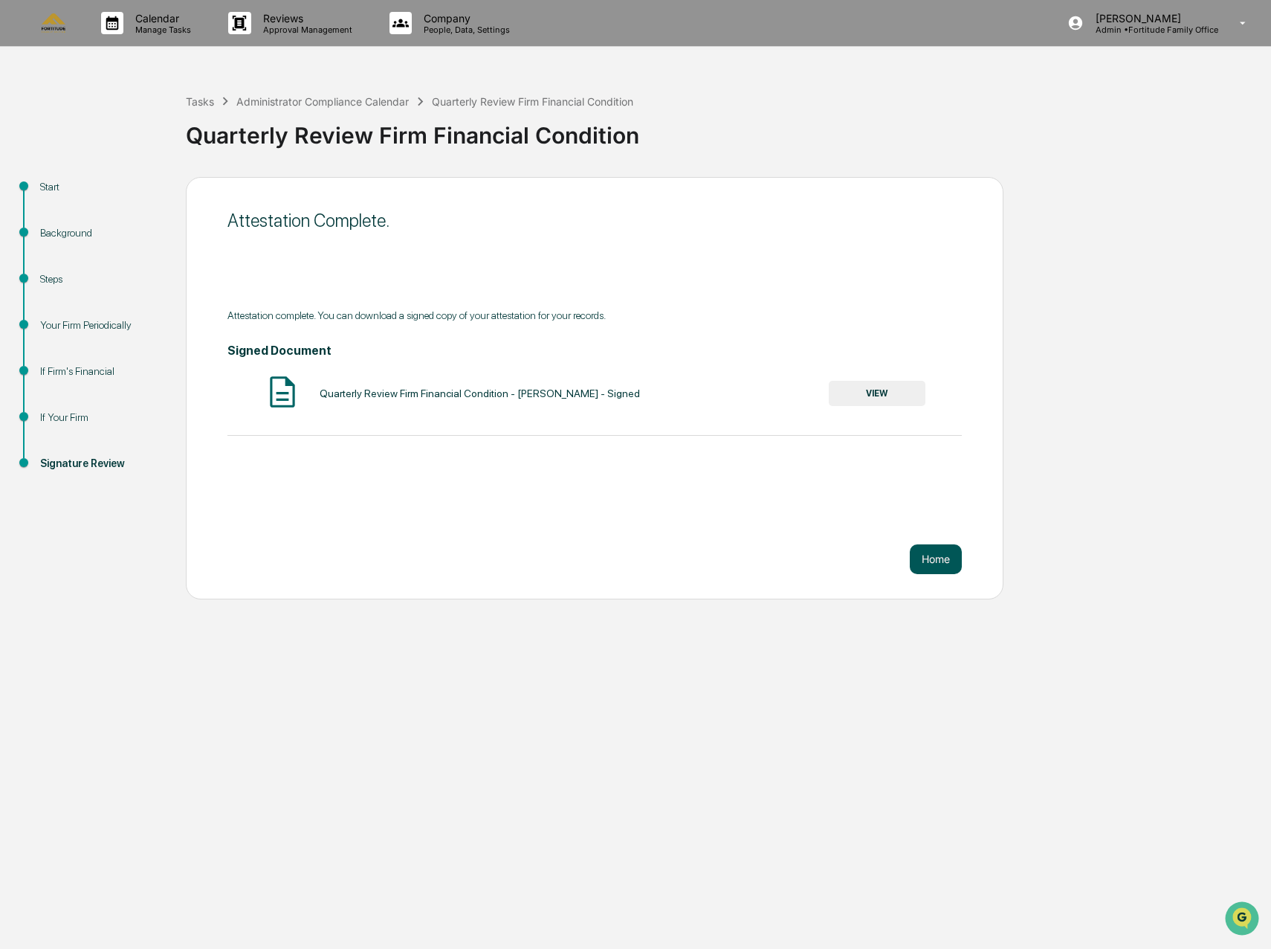
click at [926, 562] on button "Home" at bounding box center [936, 559] width 52 height 30
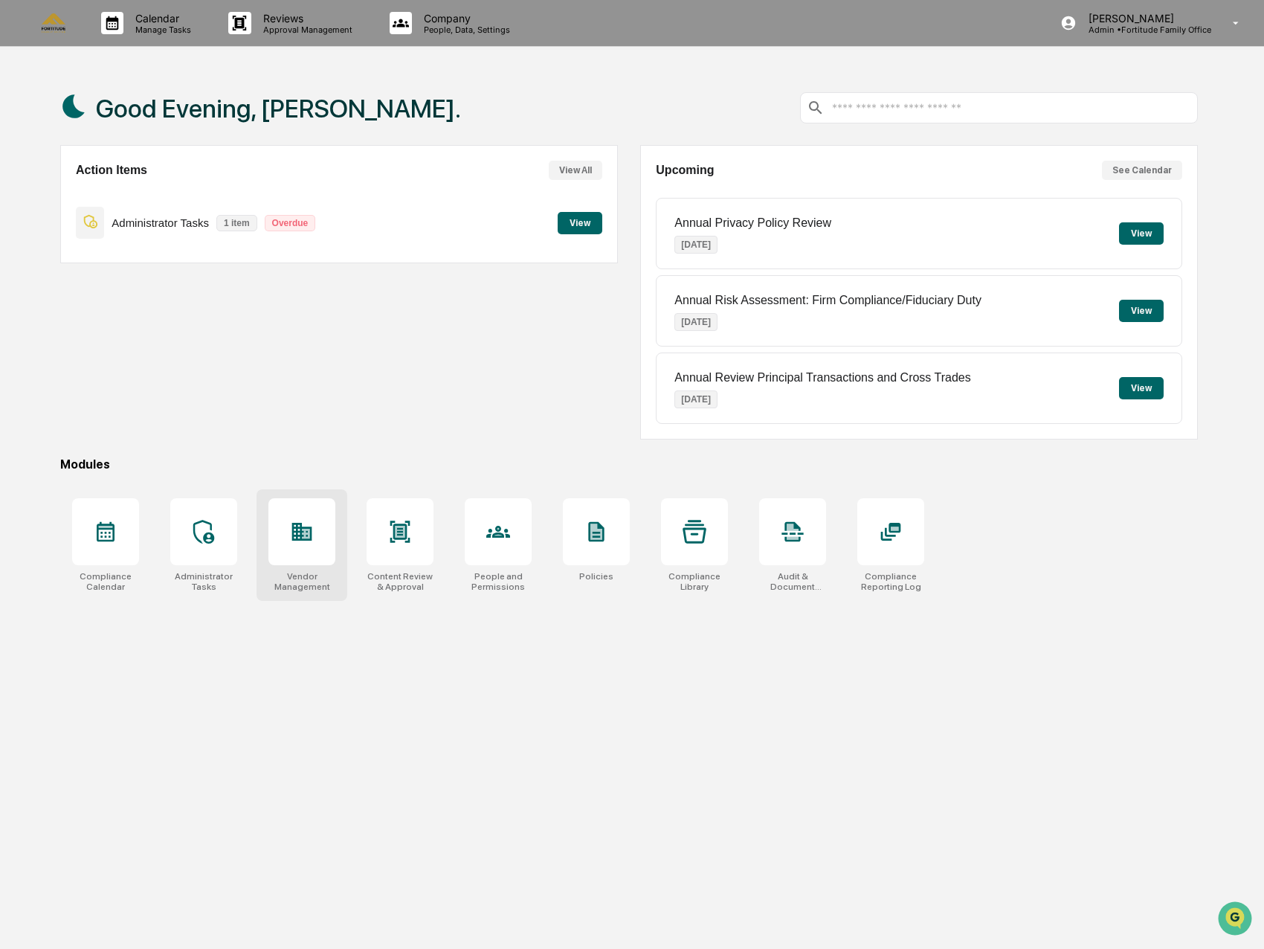
click at [288, 543] on div at bounding box center [301, 531] width 67 height 67
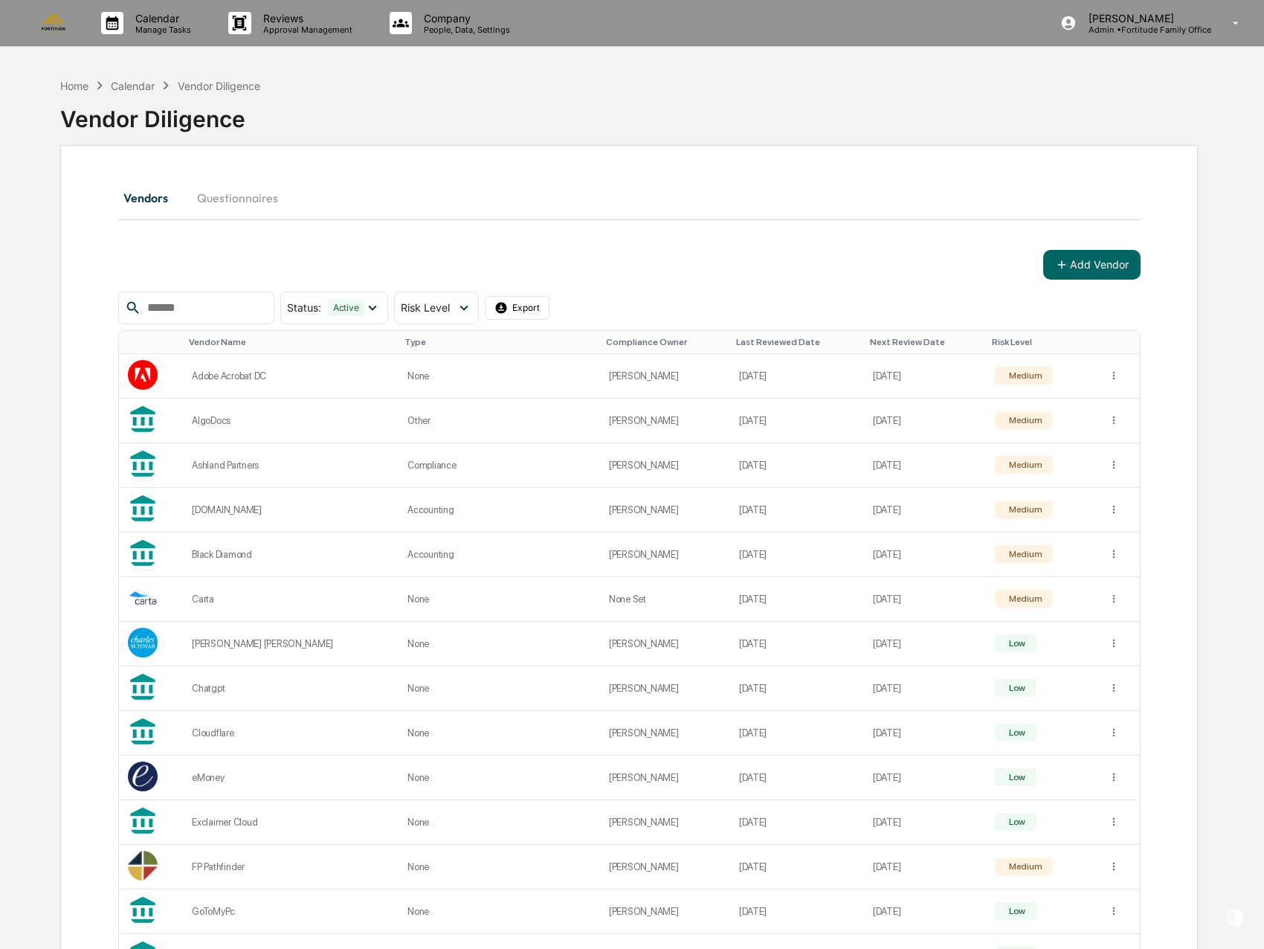
click at [128, 91] on div "Calendar" at bounding box center [133, 86] width 44 height 13
click at [168, 25] on p "Manage Tasks" at bounding box center [160, 30] width 75 height 10
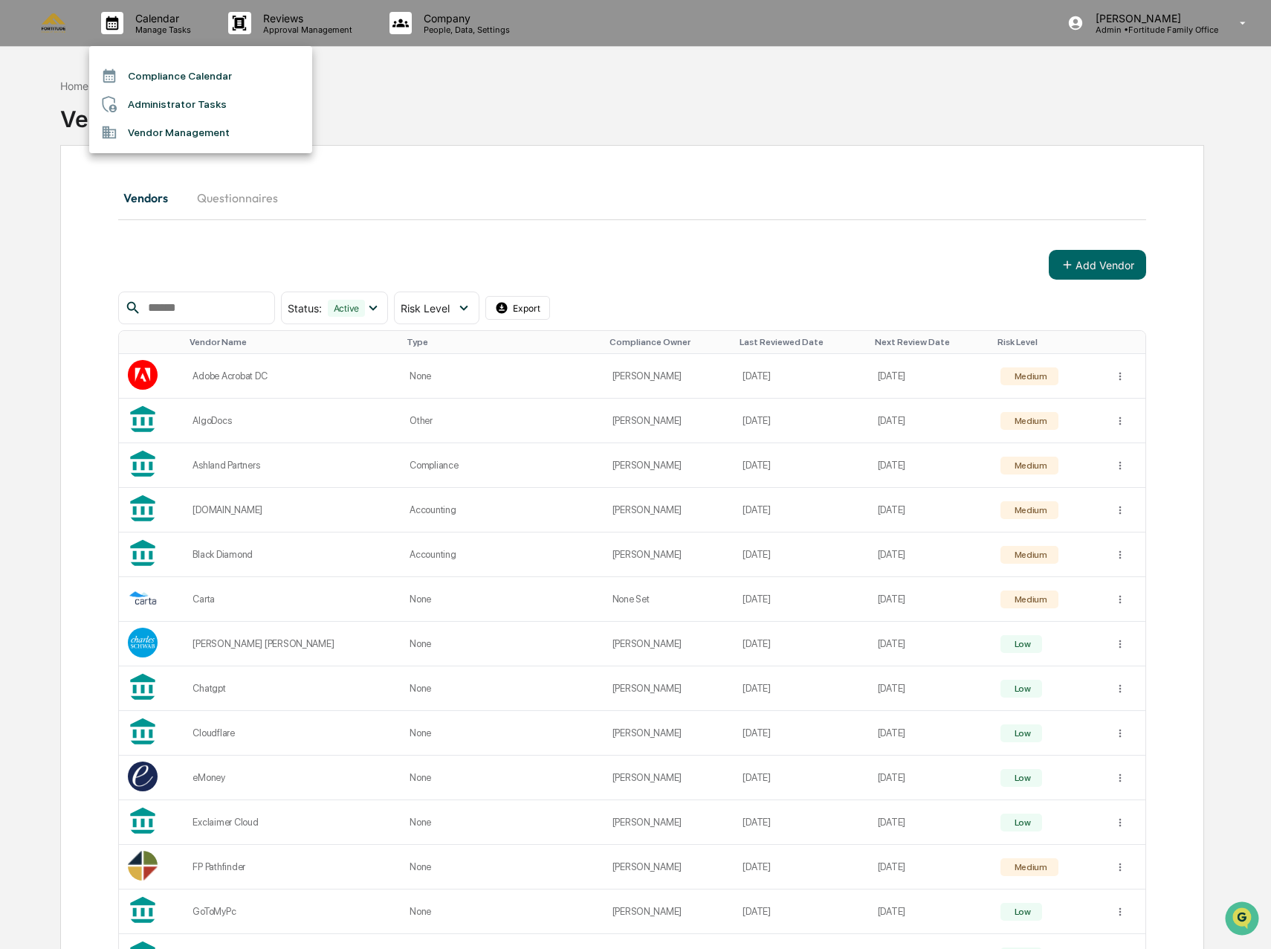
click at [158, 106] on li "Administrator Tasks" at bounding box center [200, 104] width 223 height 28
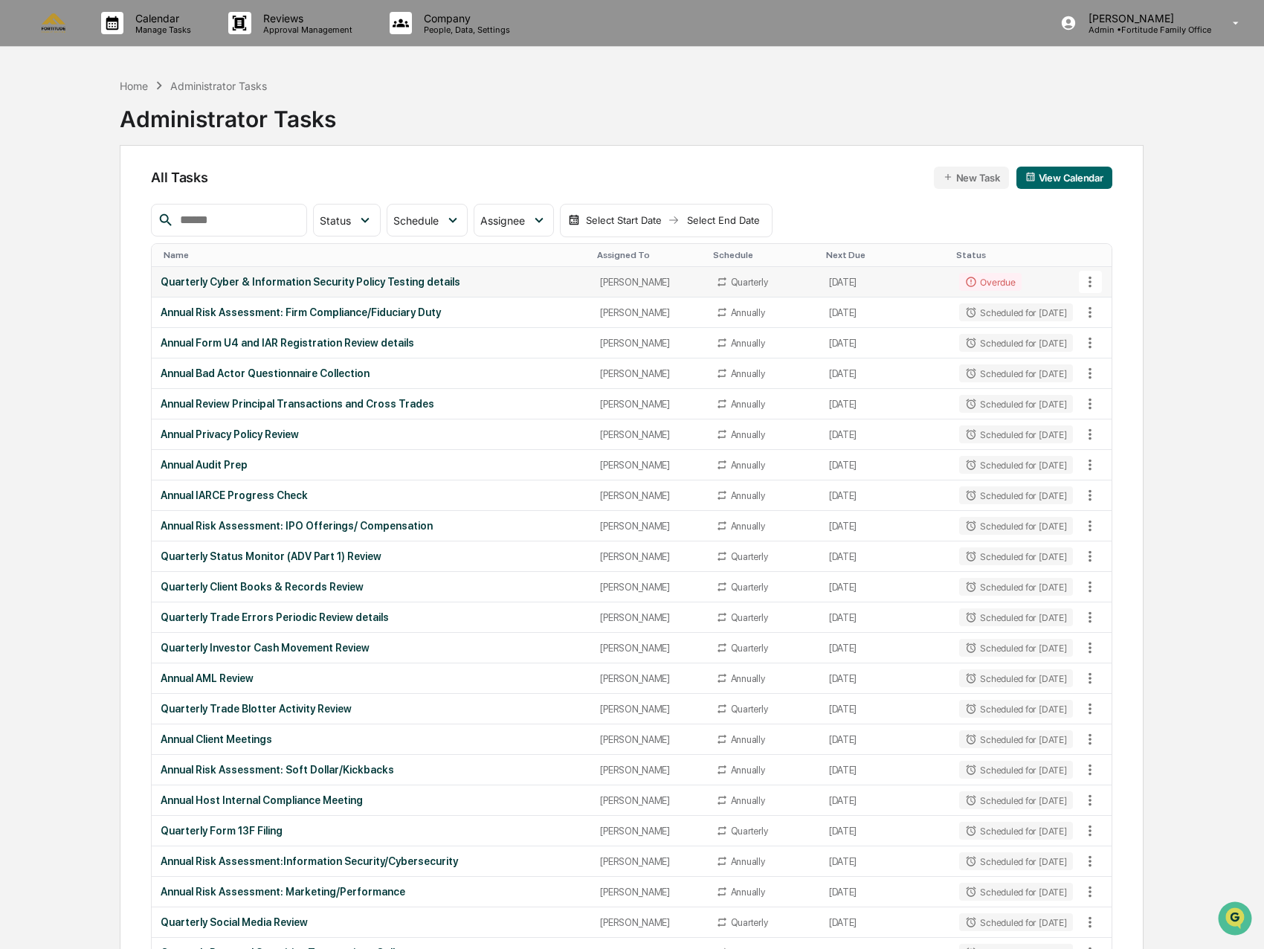
click at [369, 285] on div "Quarterly Cyber & Information Security Policy Testing details" at bounding box center [371, 282] width 421 height 12
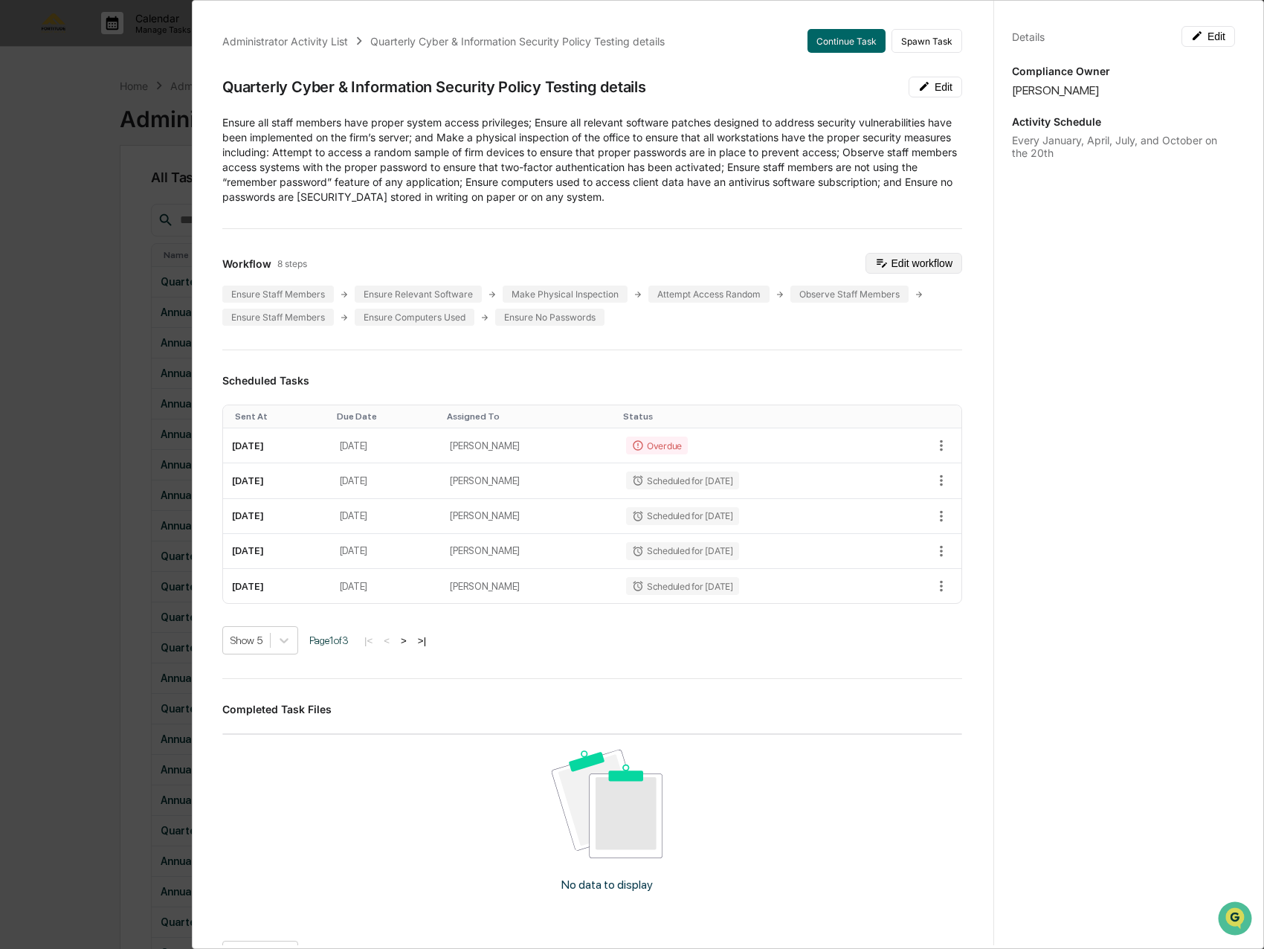
click at [885, 258] on button "Edit workflow" at bounding box center [913, 263] width 97 height 21
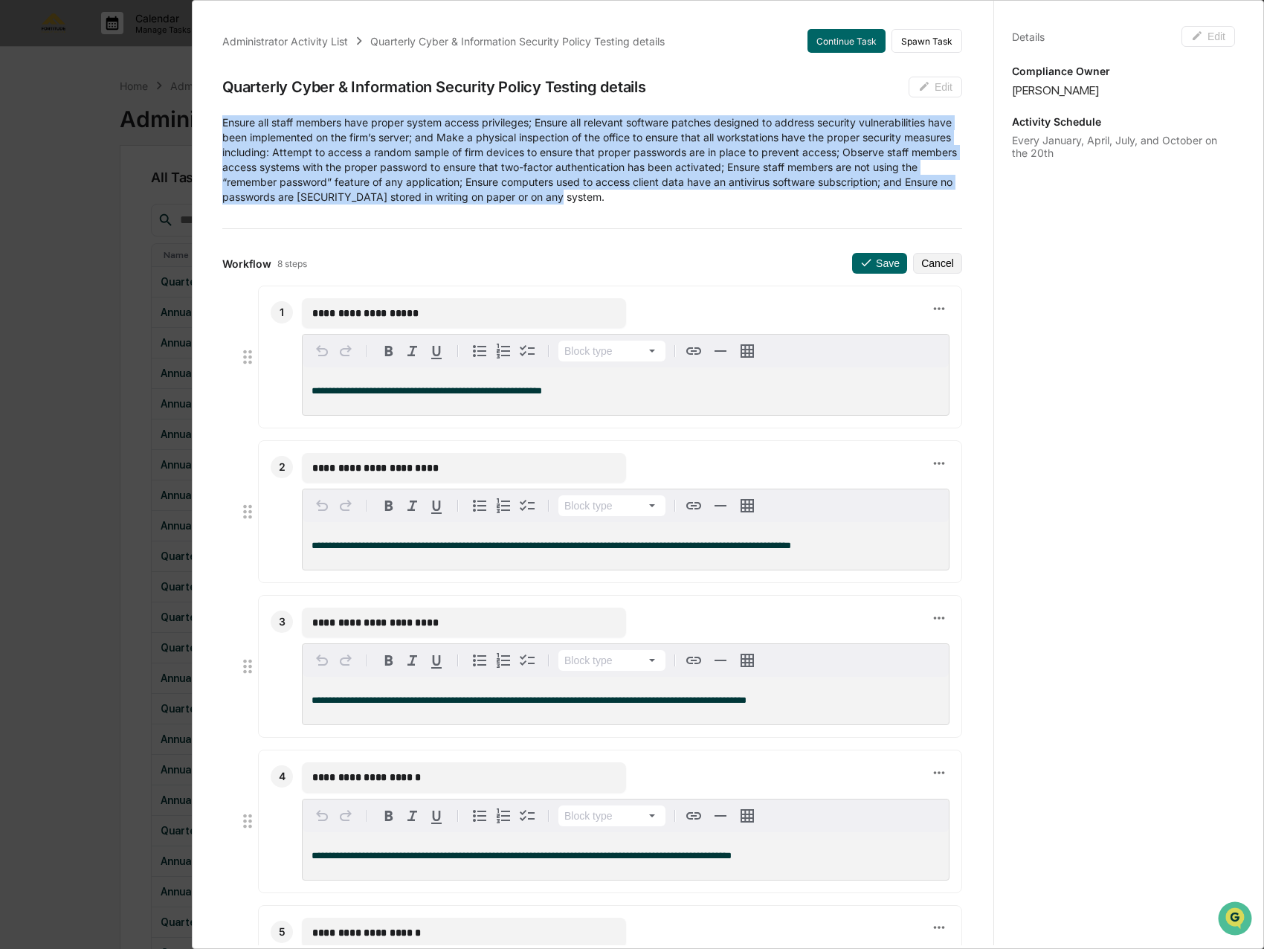
drag, startPoint x: 697, startPoint y: 197, endPoint x: 223, endPoint y: 123, distance: 480.1
click at [223, 123] on p "Ensure all staff members have proper system access privileges; Ensure all relev…" at bounding box center [592, 159] width 740 height 89
copy p "Ensure all staff members have proper system access privileges; Ensure all relev…"
click at [819, 45] on button "Continue Task" at bounding box center [846, 41] width 78 height 24
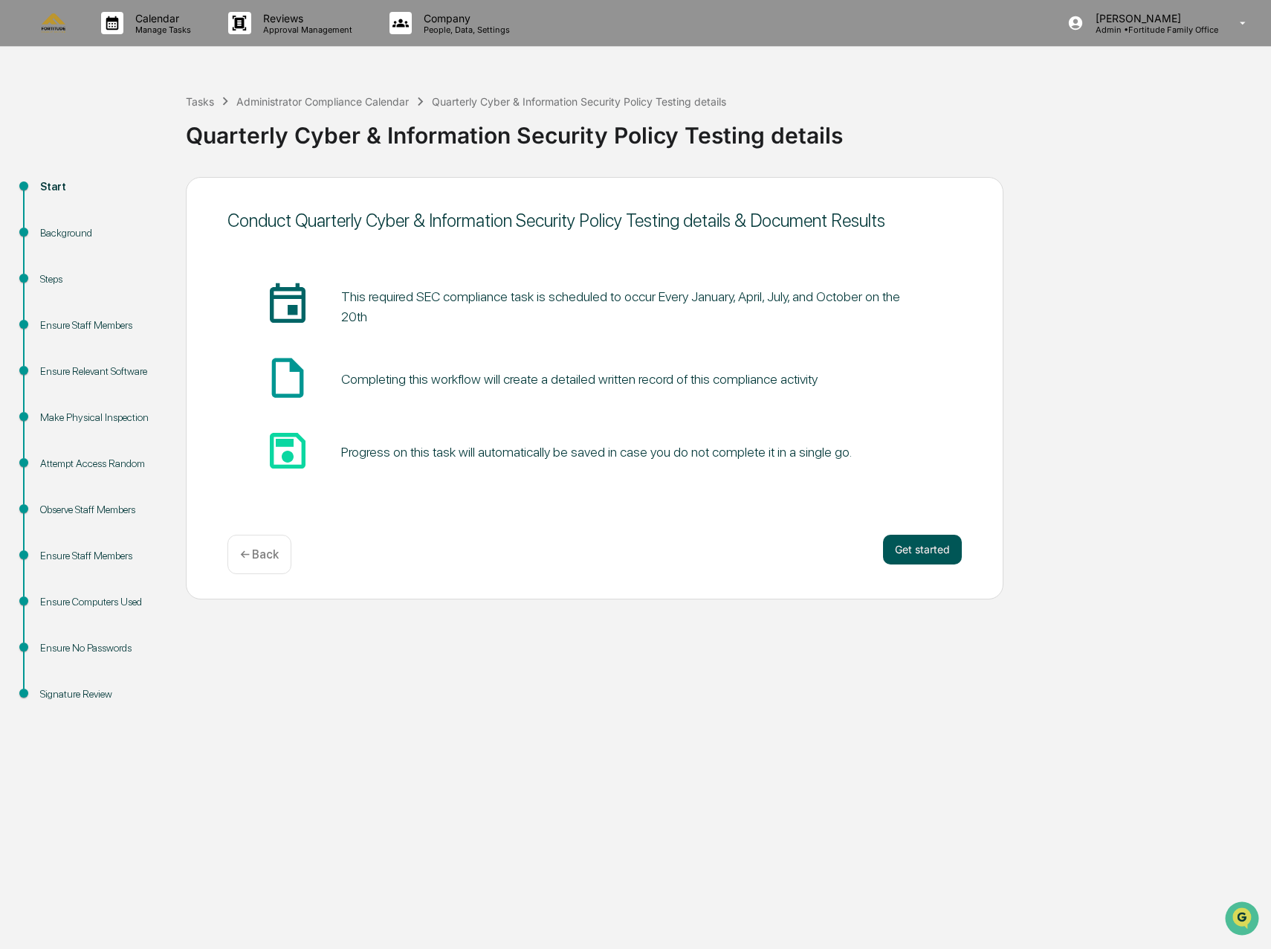
click at [924, 552] on button "Get started" at bounding box center [922, 549] width 79 height 30
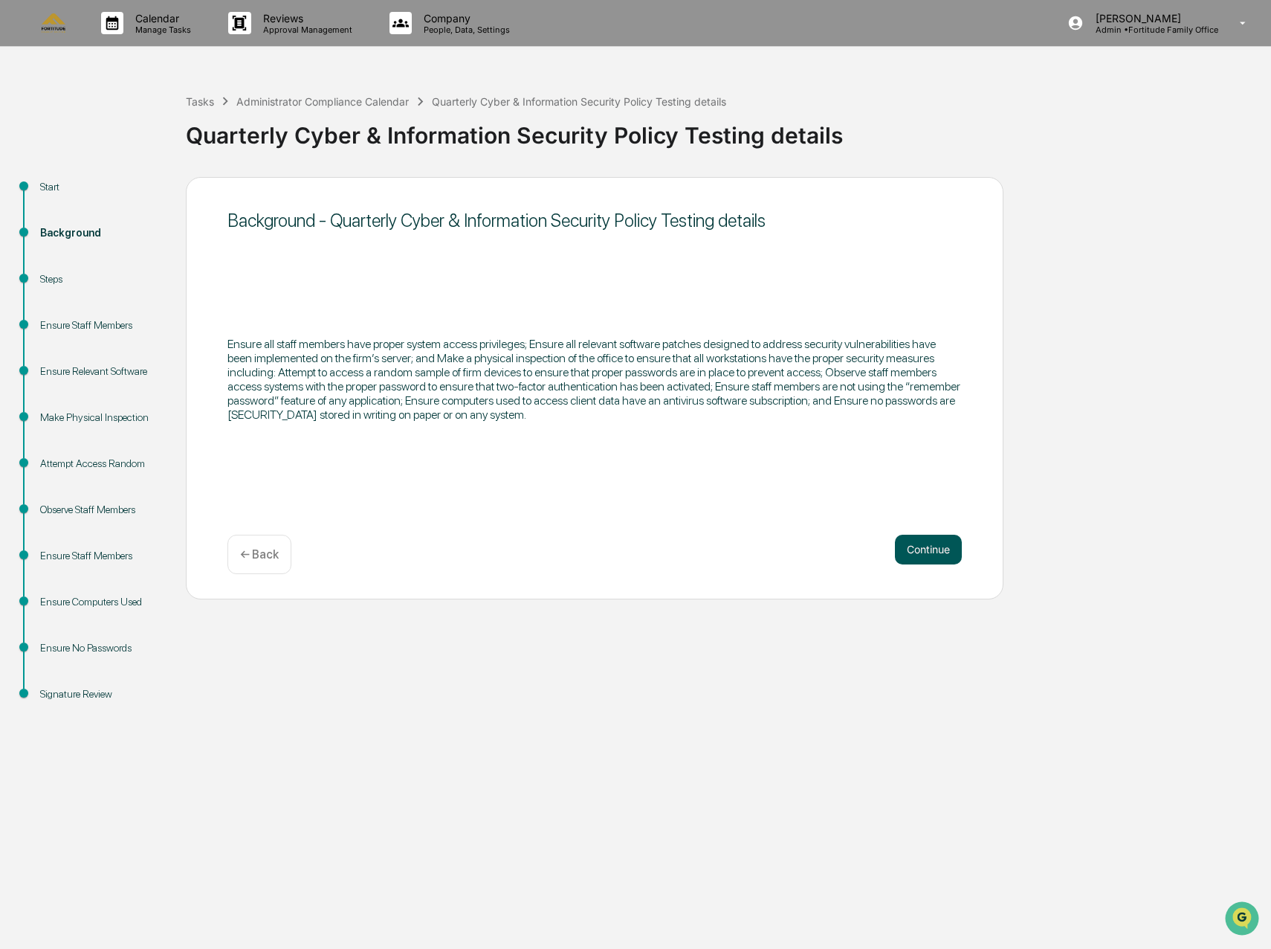
click at [925, 549] on button "Continue" at bounding box center [928, 549] width 67 height 30
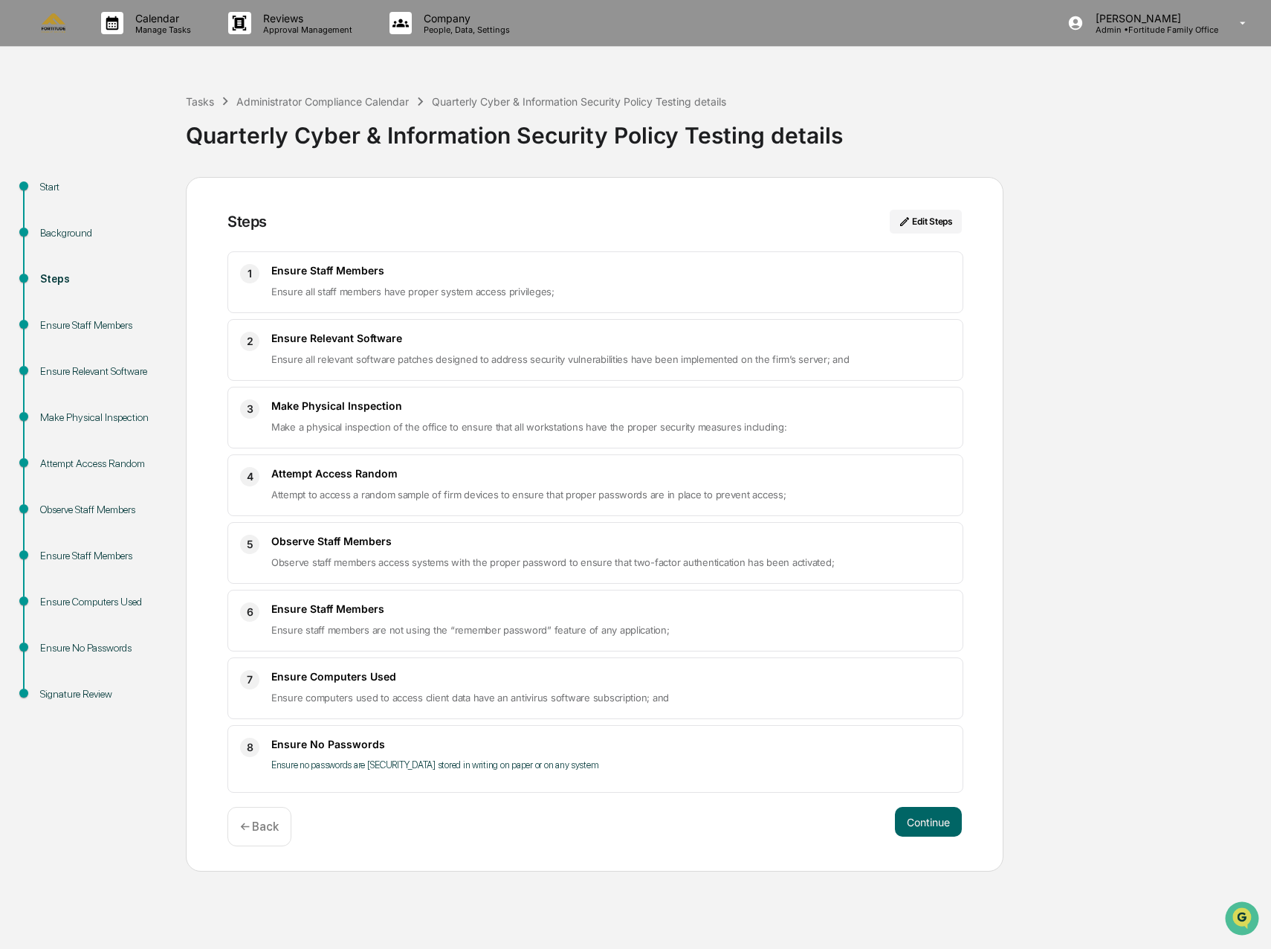
click at [937, 839] on div "Continue ← Back" at bounding box center [594, 826] width 734 height 39
click at [931, 827] on button "Continue" at bounding box center [928, 822] width 67 height 30
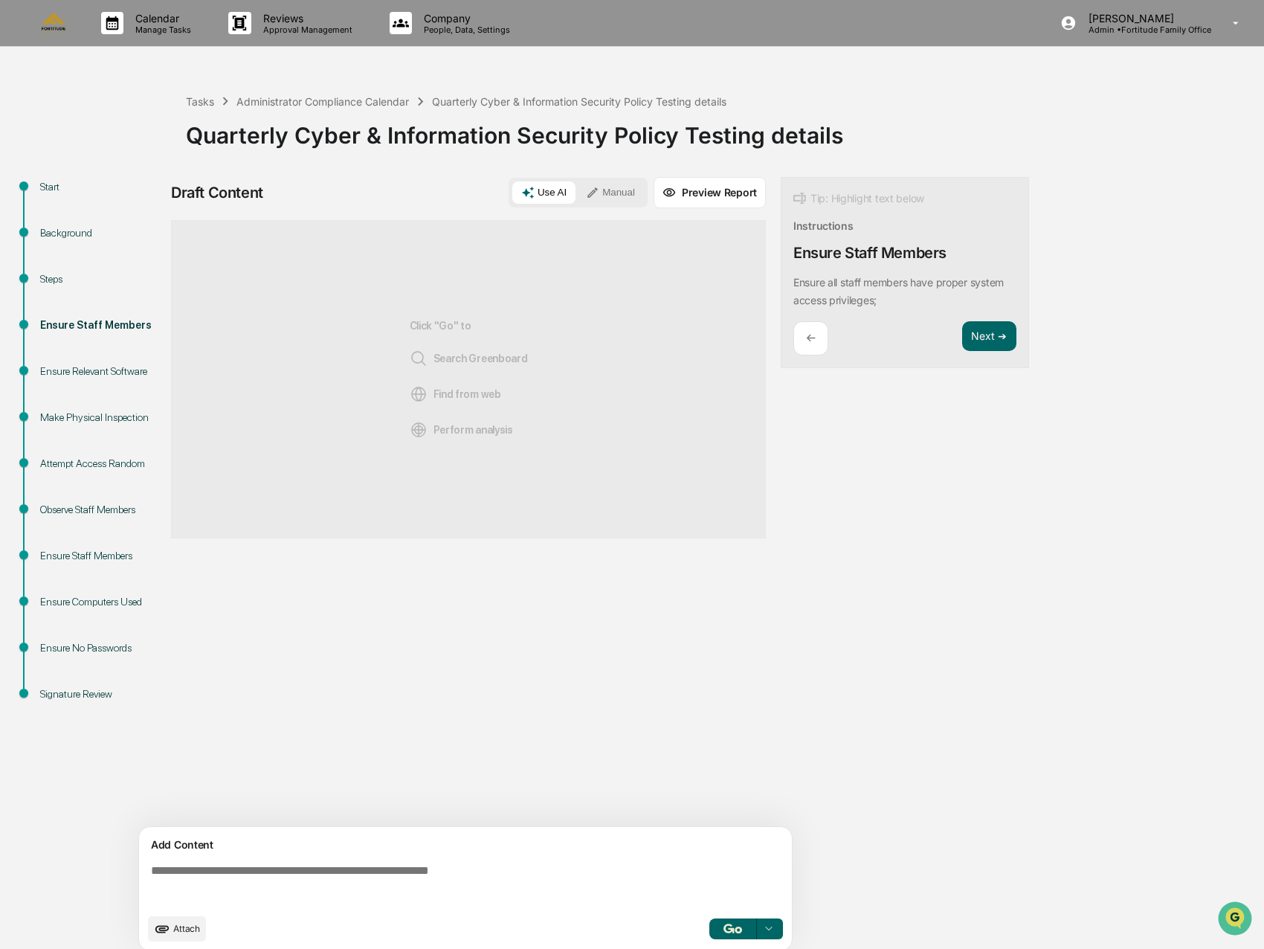
click at [601, 201] on button "Manual" at bounding box center [610, 192] width 67 height 22
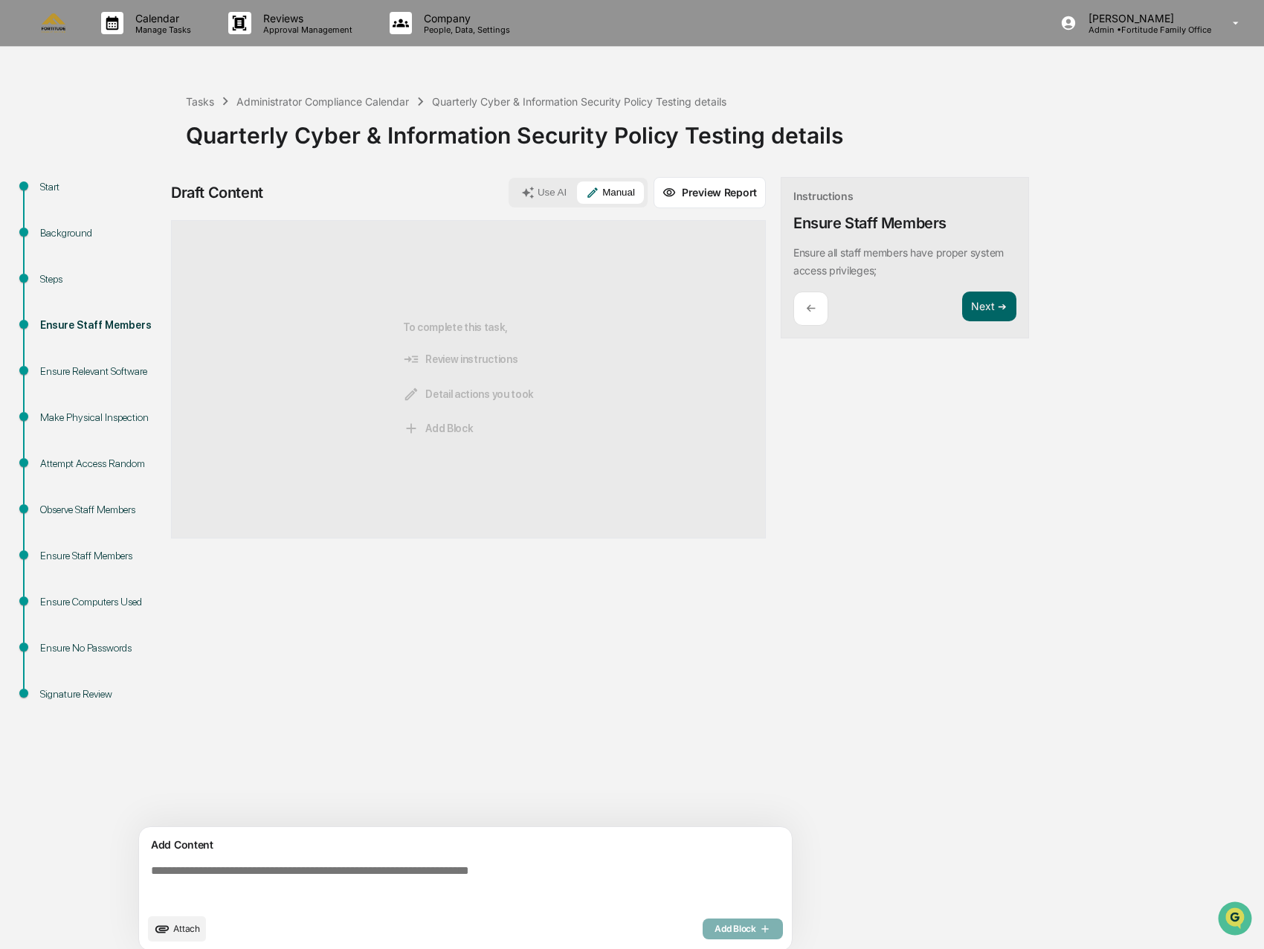
click at [210, 872] on textarea at bounding box center [468, 885] width 647 height 54
paste textarea "**********"
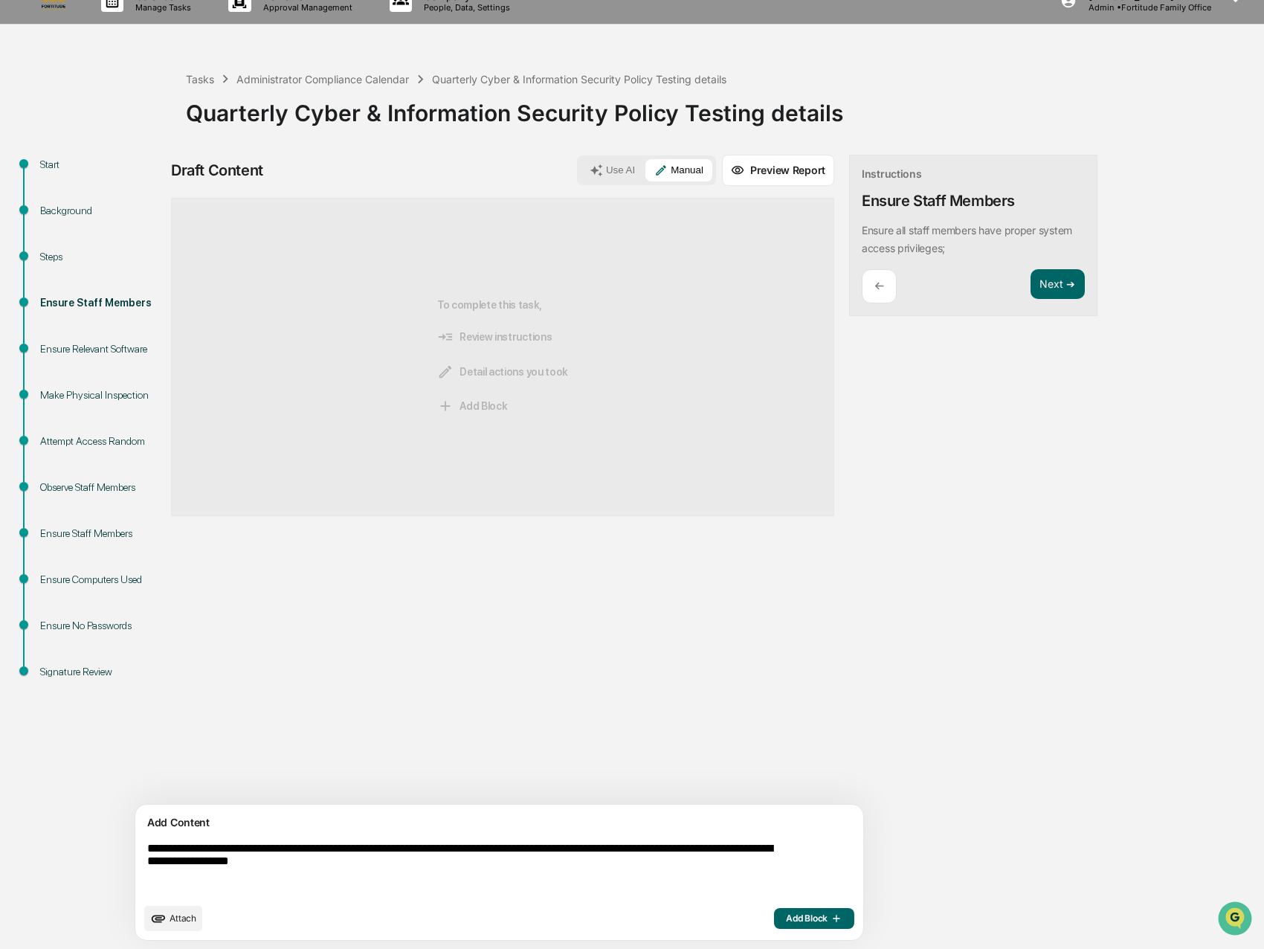
scroll to position [23, 0]
type textarea "**********"
click at [786, 917] on span "Add Block" at bounding box center [814, 917] width 56 height 12
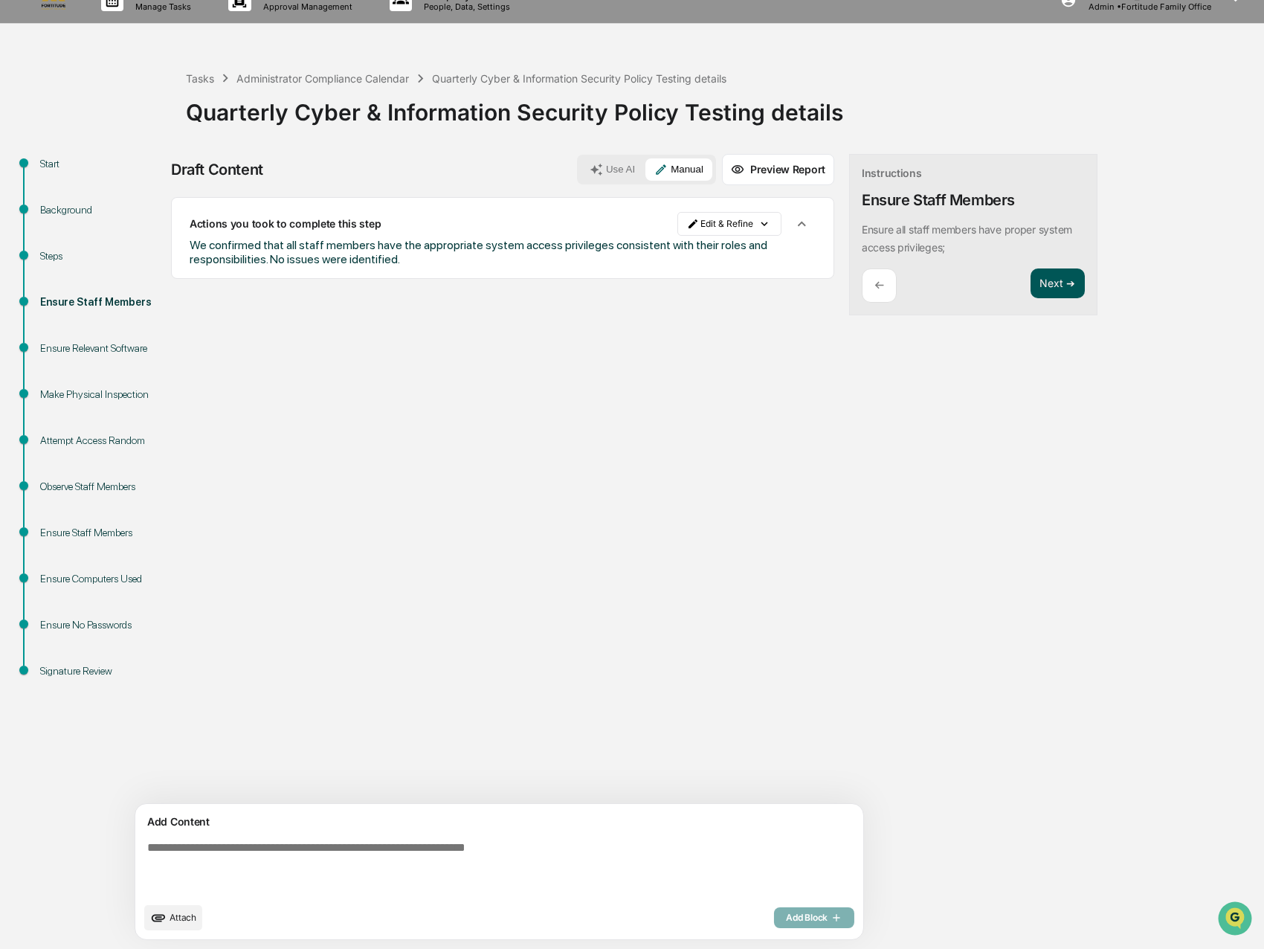
click at [1030, 292] on button "Next ➔" at bounding box center [1057, 283] width 54 height 30
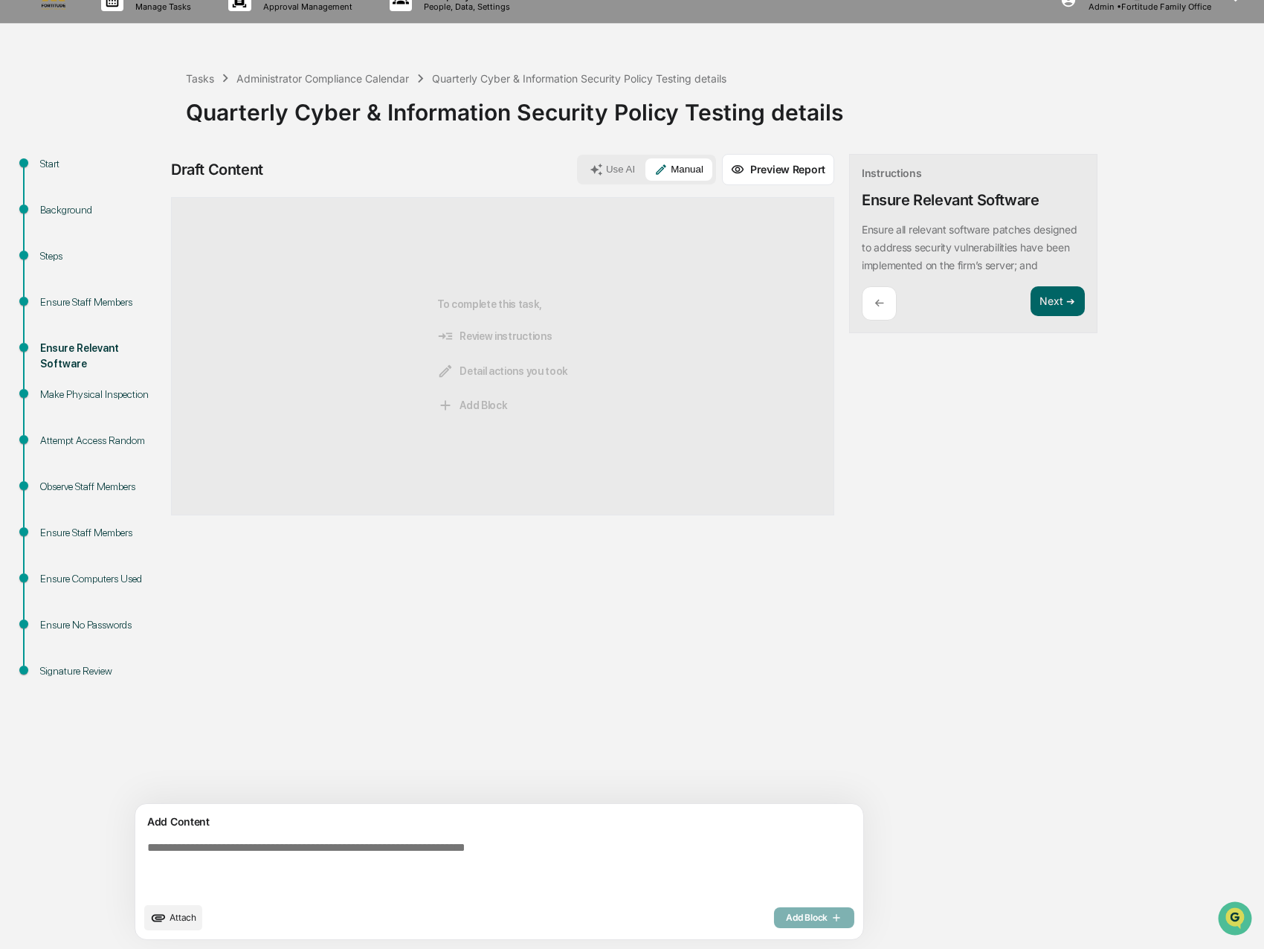
click at [204, 850] on textarea at bounding box center [464, 867] width 647 height 65
paste textarea "**********"
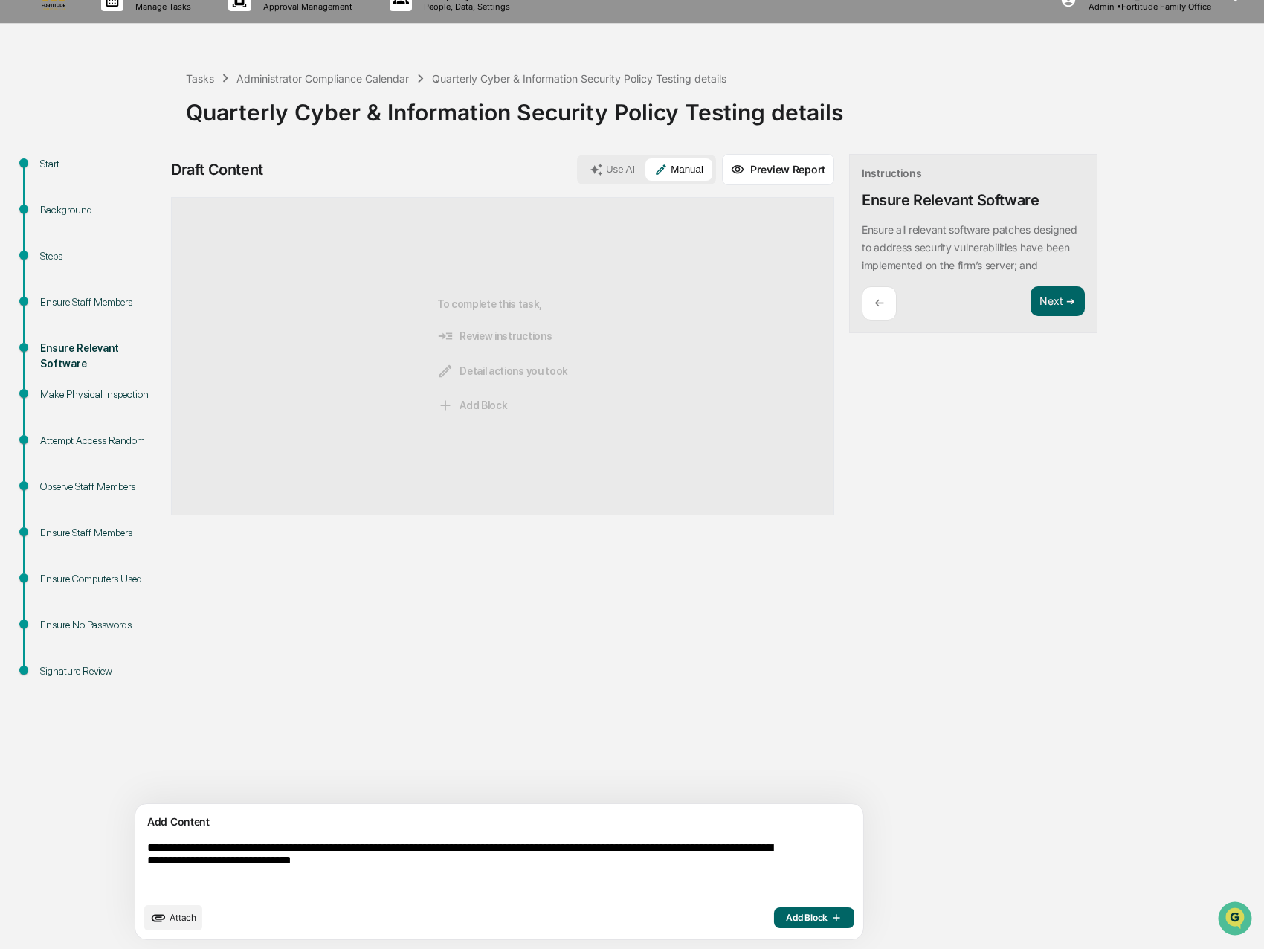
type textarea "**********"
click at [786, 921] on span "Add Block" at bounding box center [814, 917] width 56 height 12
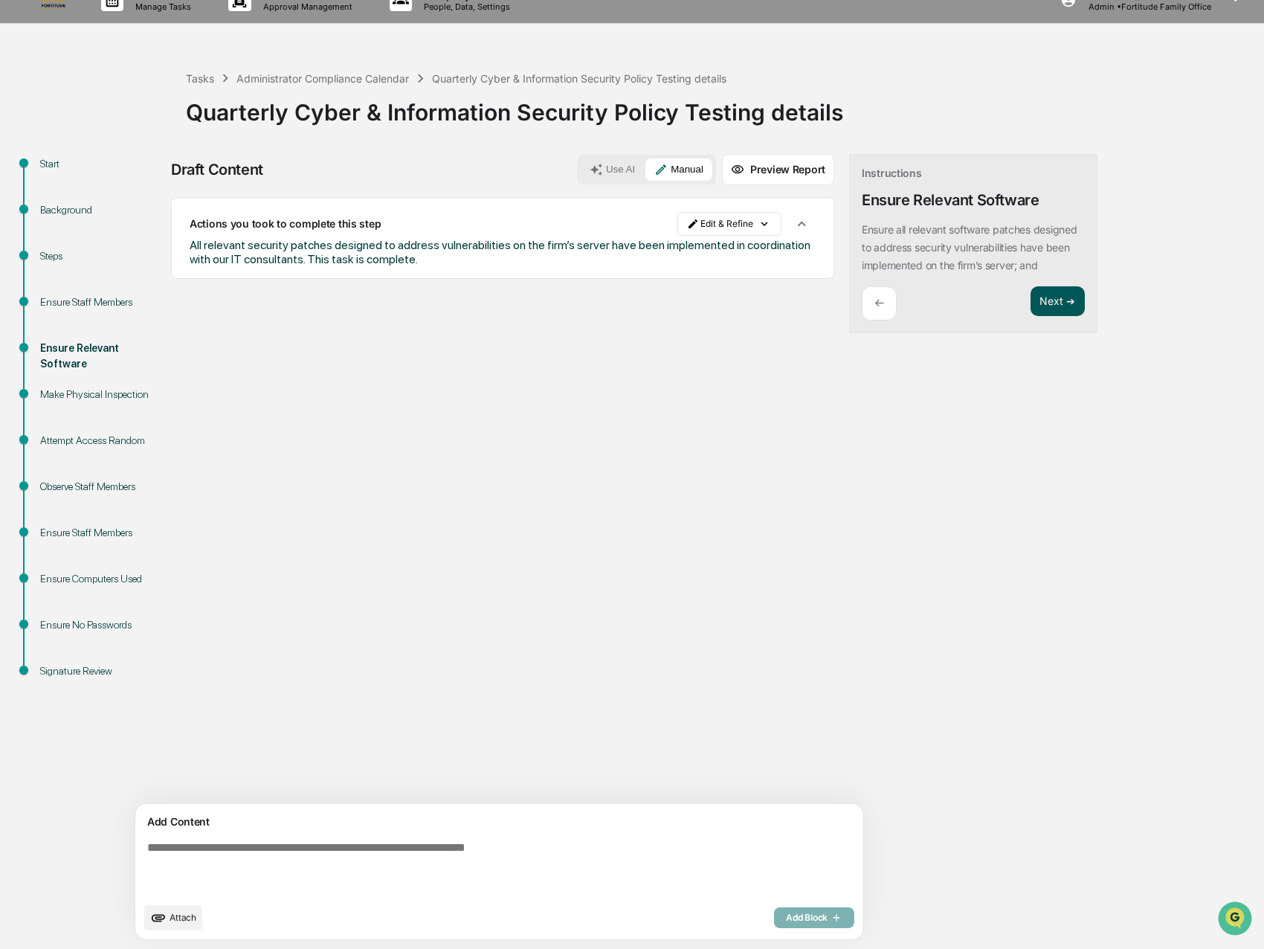
click at [1030, 315] on button "Next ➔" at bounding box center [1057, 301] width 54 height 30
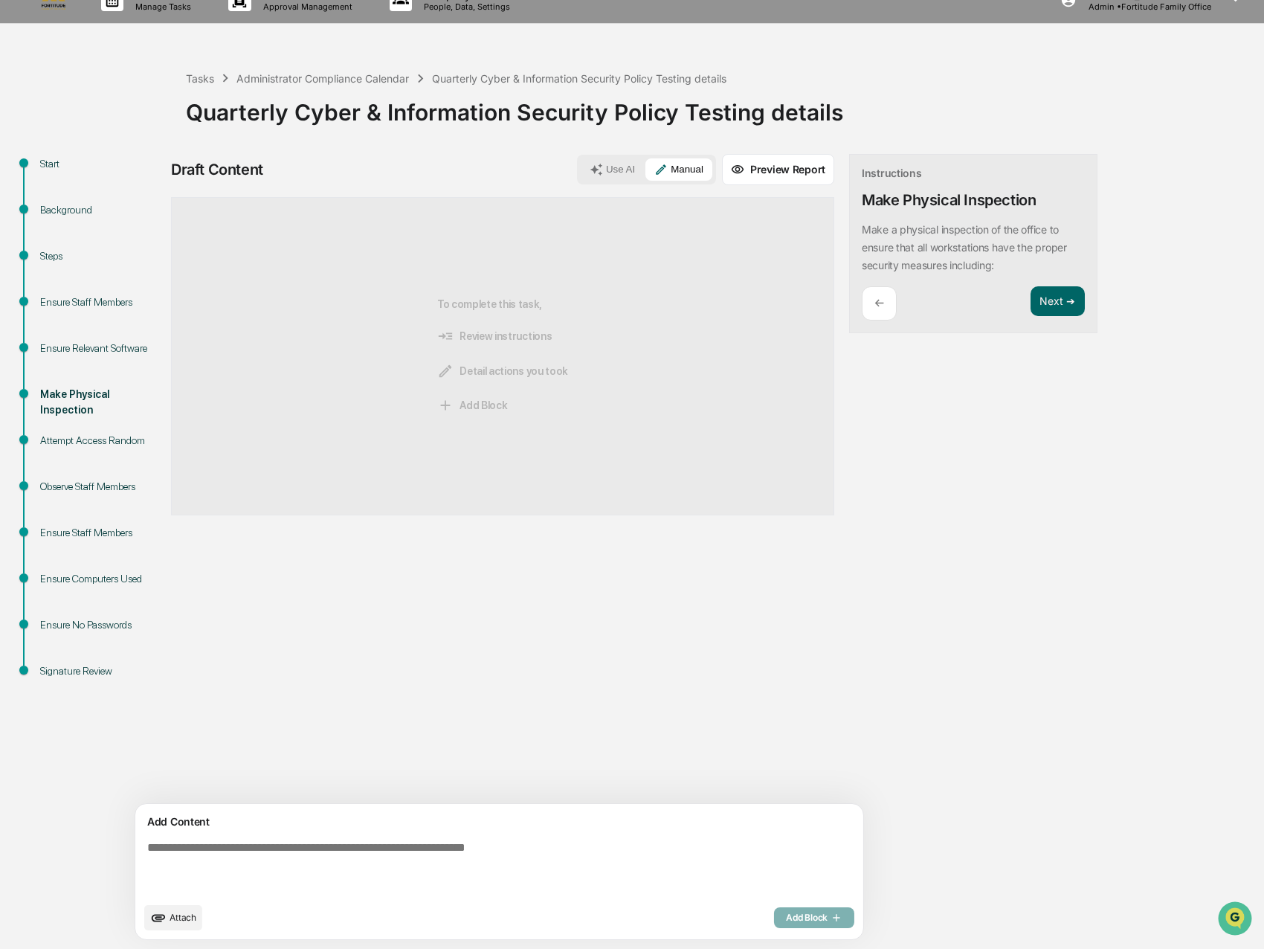
click at [193, 856] on textarea at bounding box center [464, 867] width 647 height 65
paste textarea "**********"
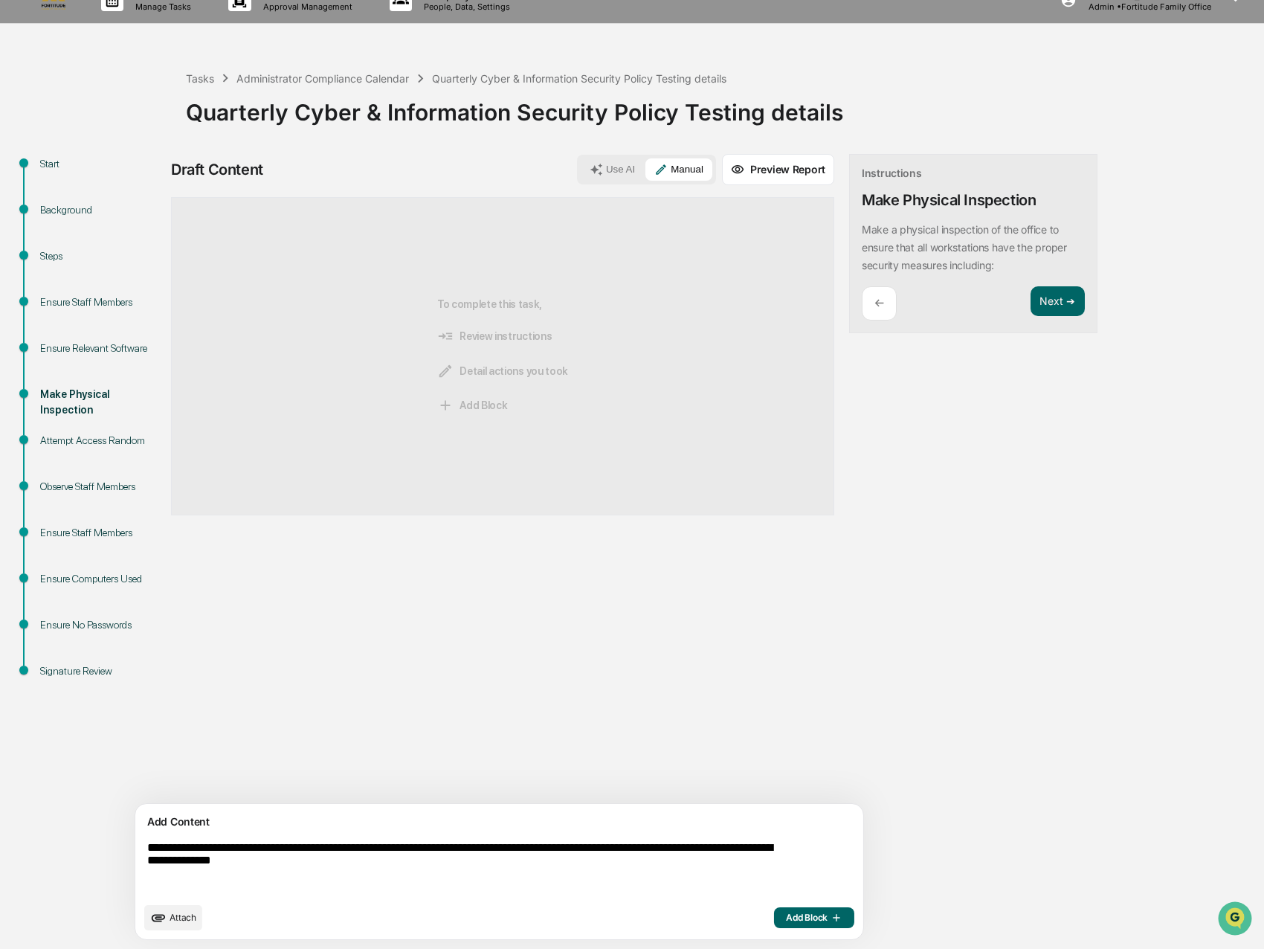
type textarea "**********"
click at [786, 914] on span "Add Block" at bounding box center [814, 917] width 56 height 12
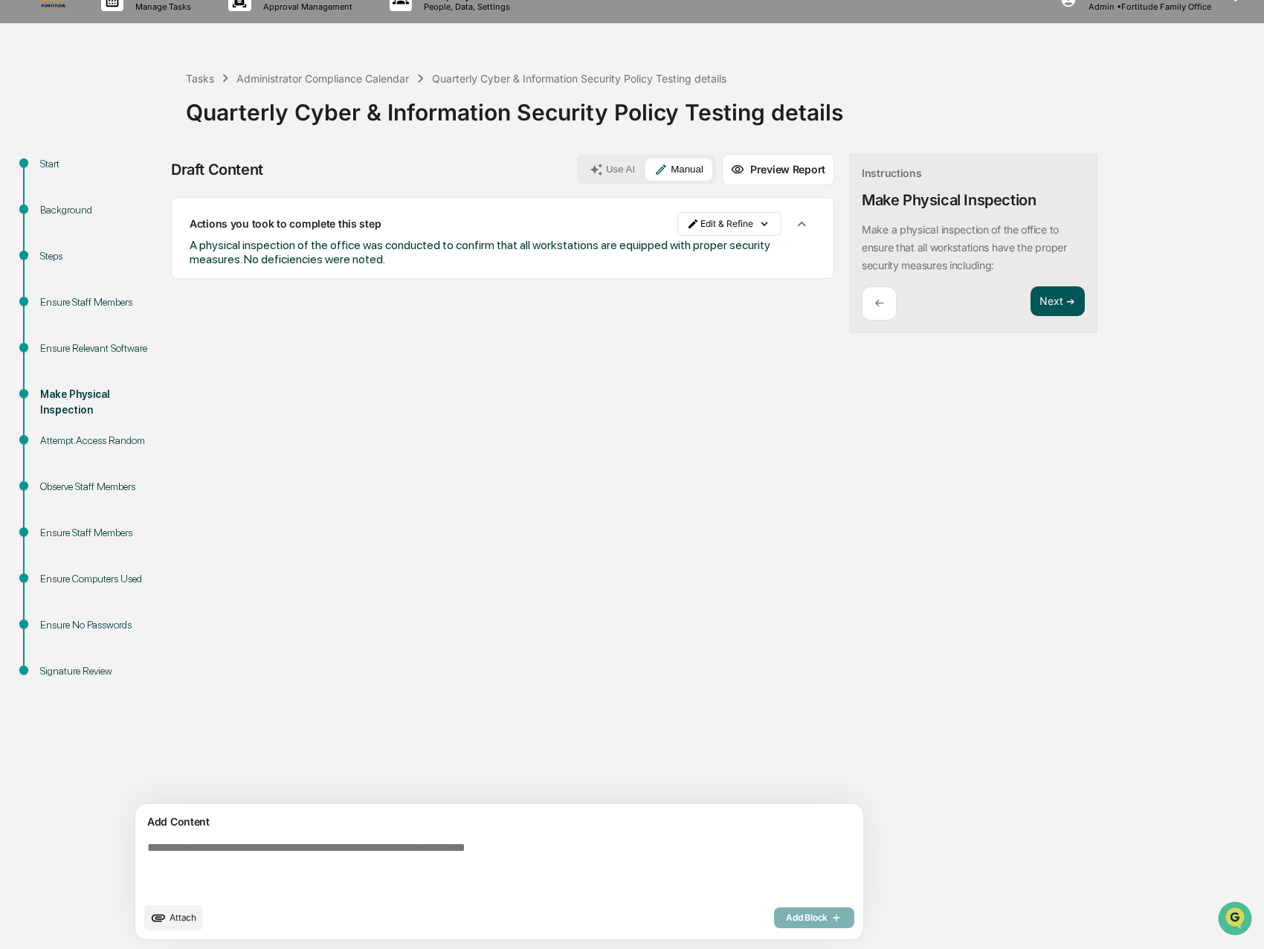
click at [1030, 295] on button "Next ➔" at bounding box center [1057, 301] width 54 height 30
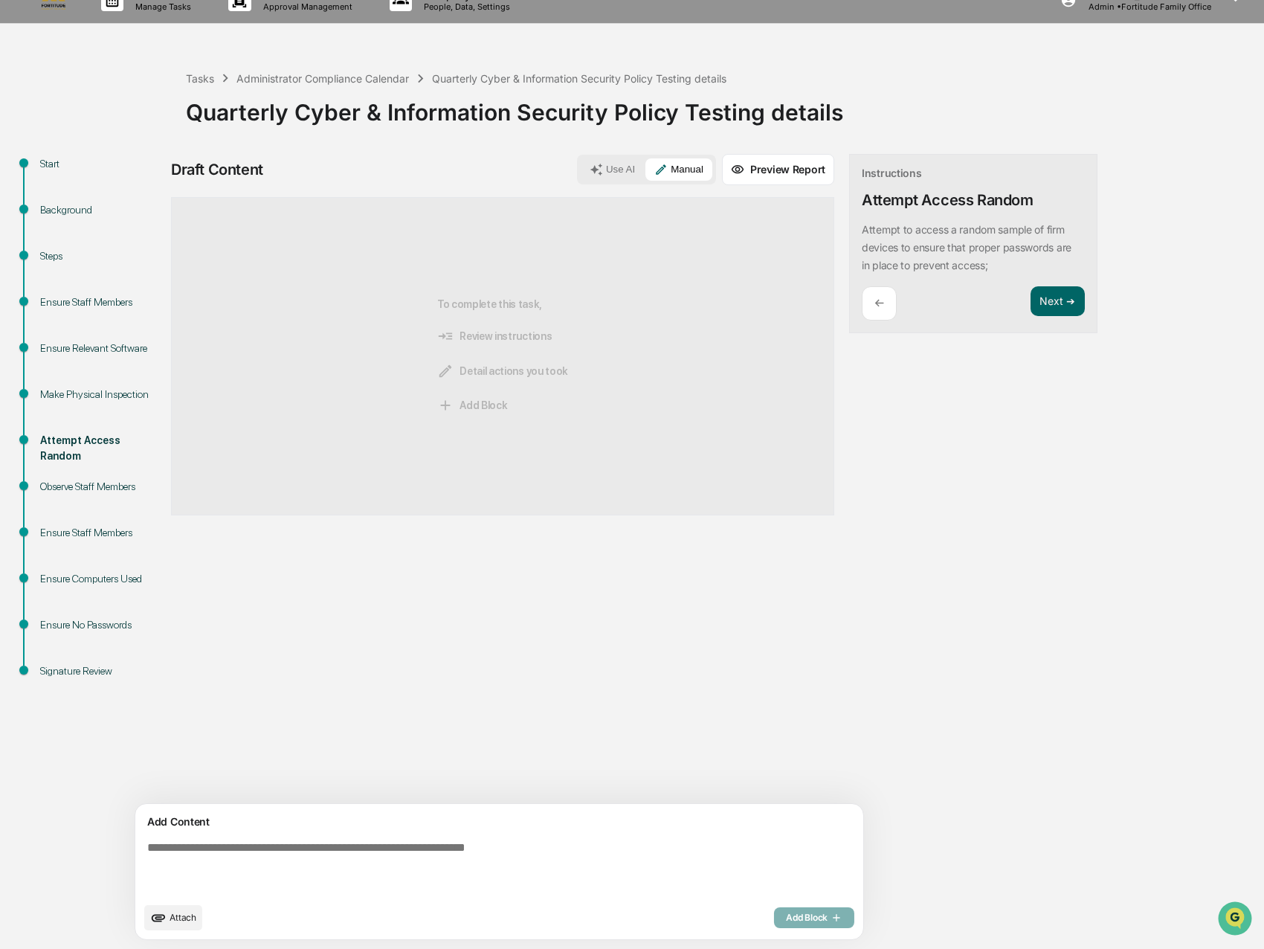
click at [204, 839] on textarea at bounding box center [464, 867] width 647 height 65
paste textarea "**********"
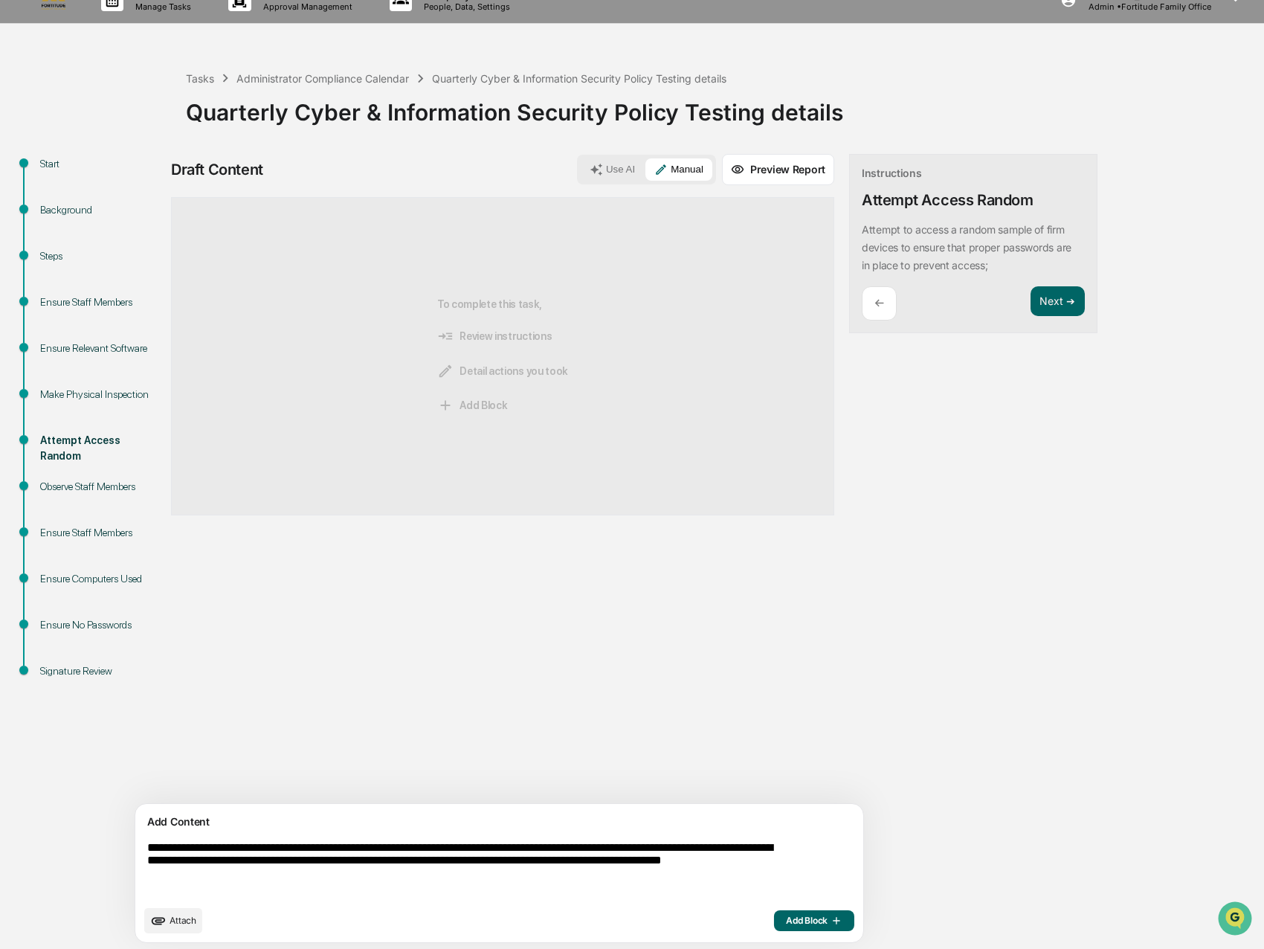
type textarea "**********"
drag, startPoint x: 730, startPoint y: 920, endPoint x: 724, endPoint y: 926, distance: 9.0
click at [786, 920] on span "Add Block" at bounding box center [814, 920] width 56 height 12
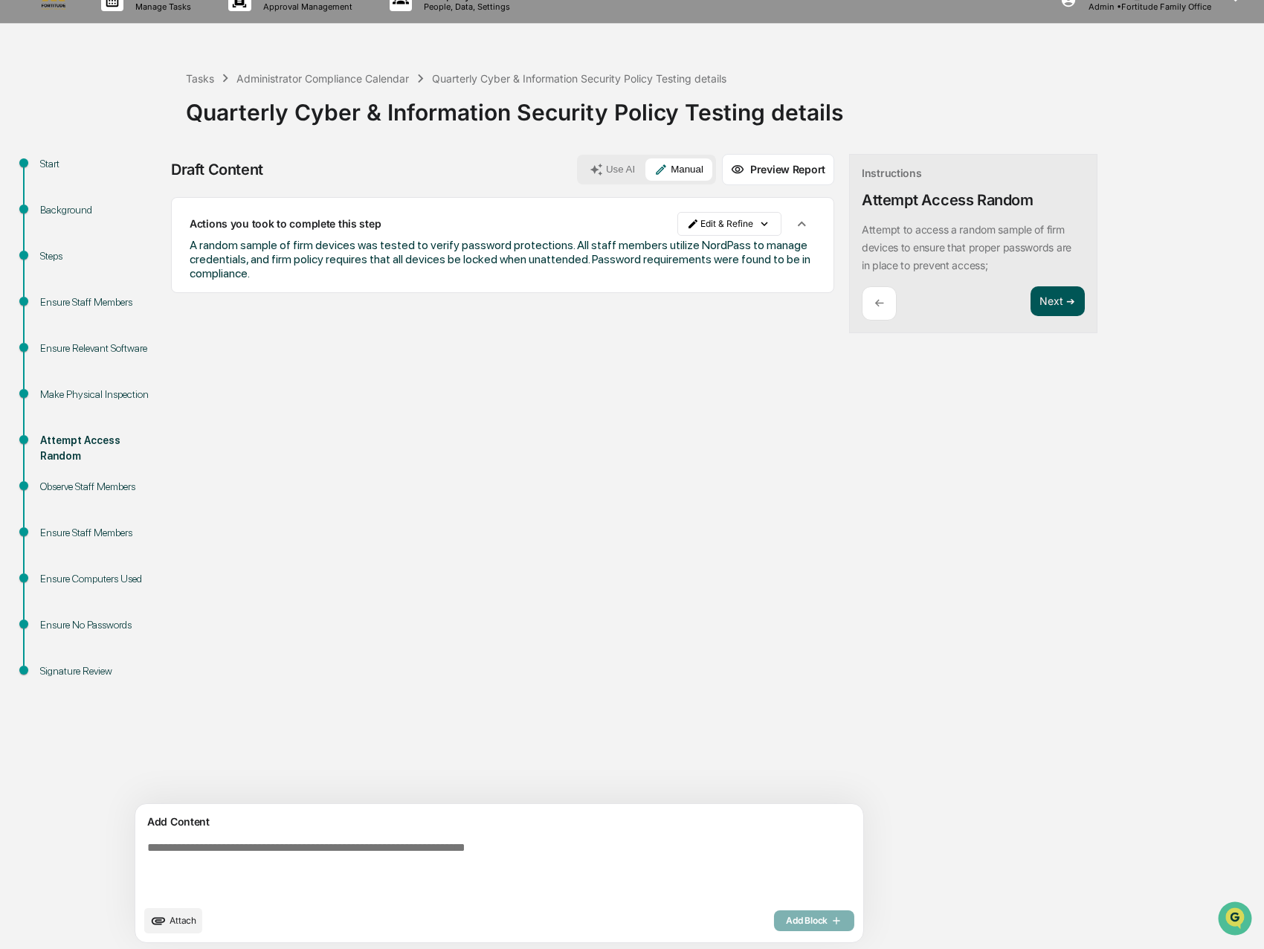
click at [1030, 302] on button "Next ➔" at bounding box center [1057, 301] width 54 height 30
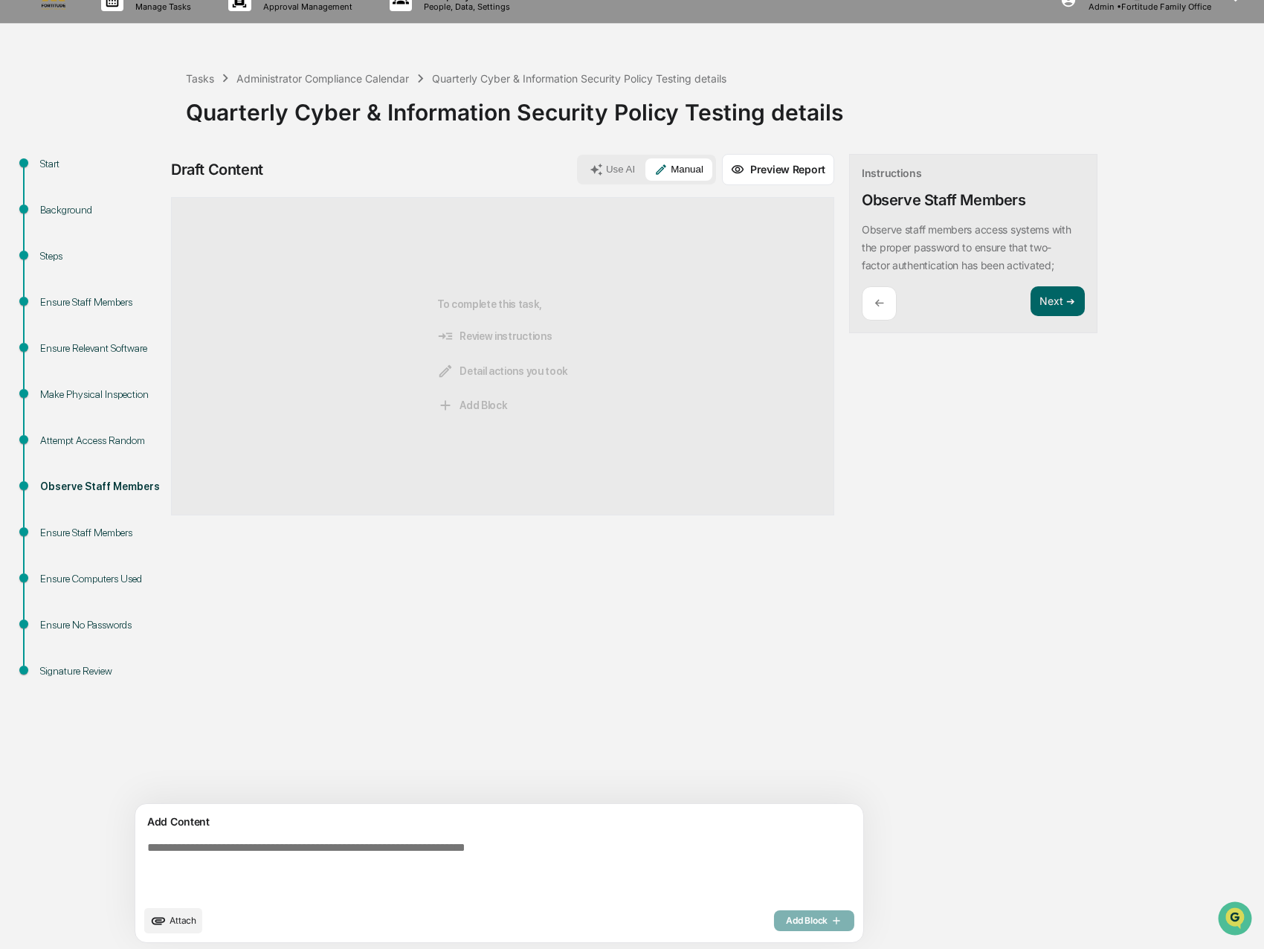
click at [266, 866] on textarea at bounding box center [464, 869] width 647 height 68
paste textarea "**********"
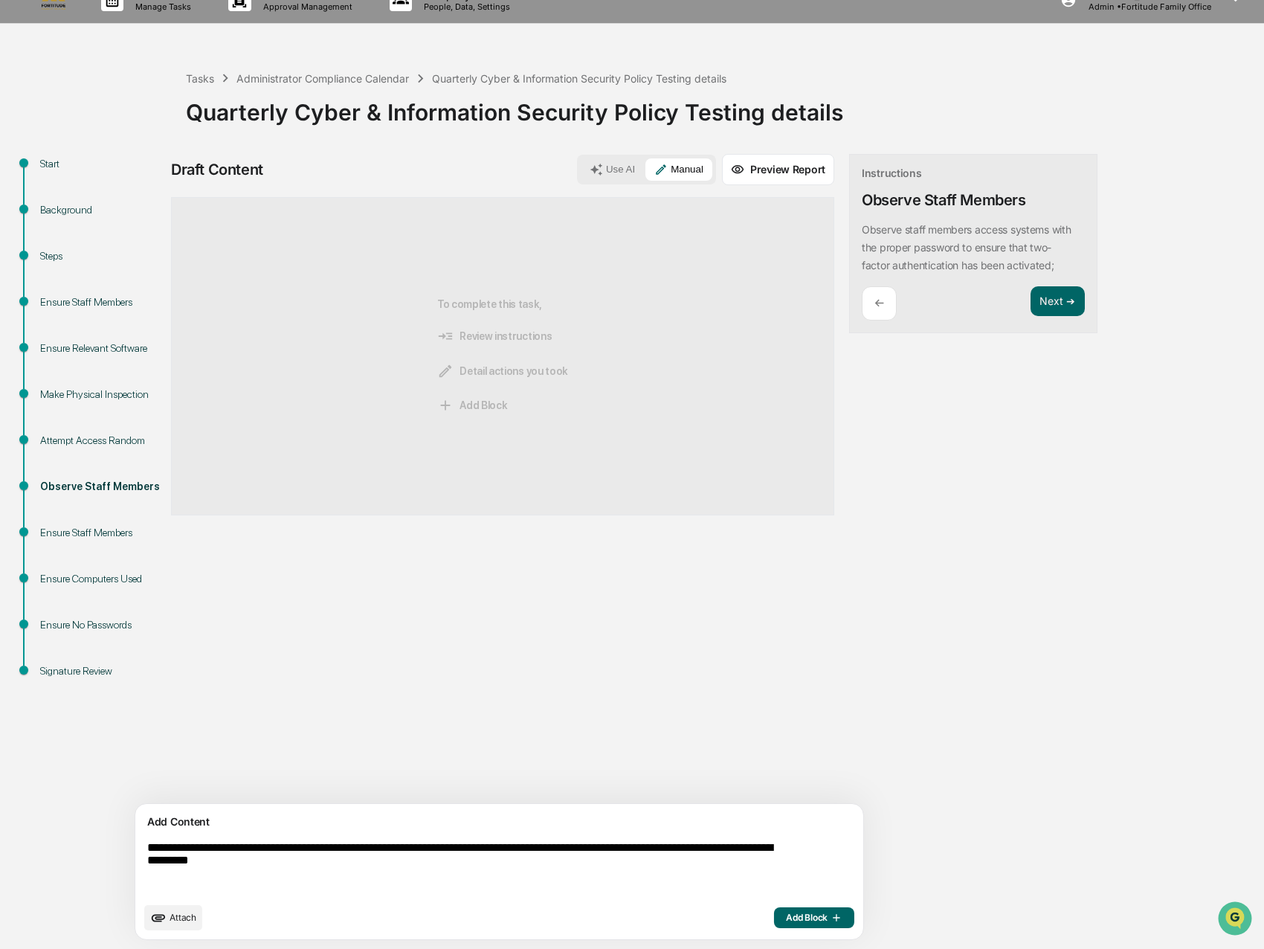
type textarea "**********"
click at [827, 911] on icon "button" at bounding box center [834, 917] width 15 height 12
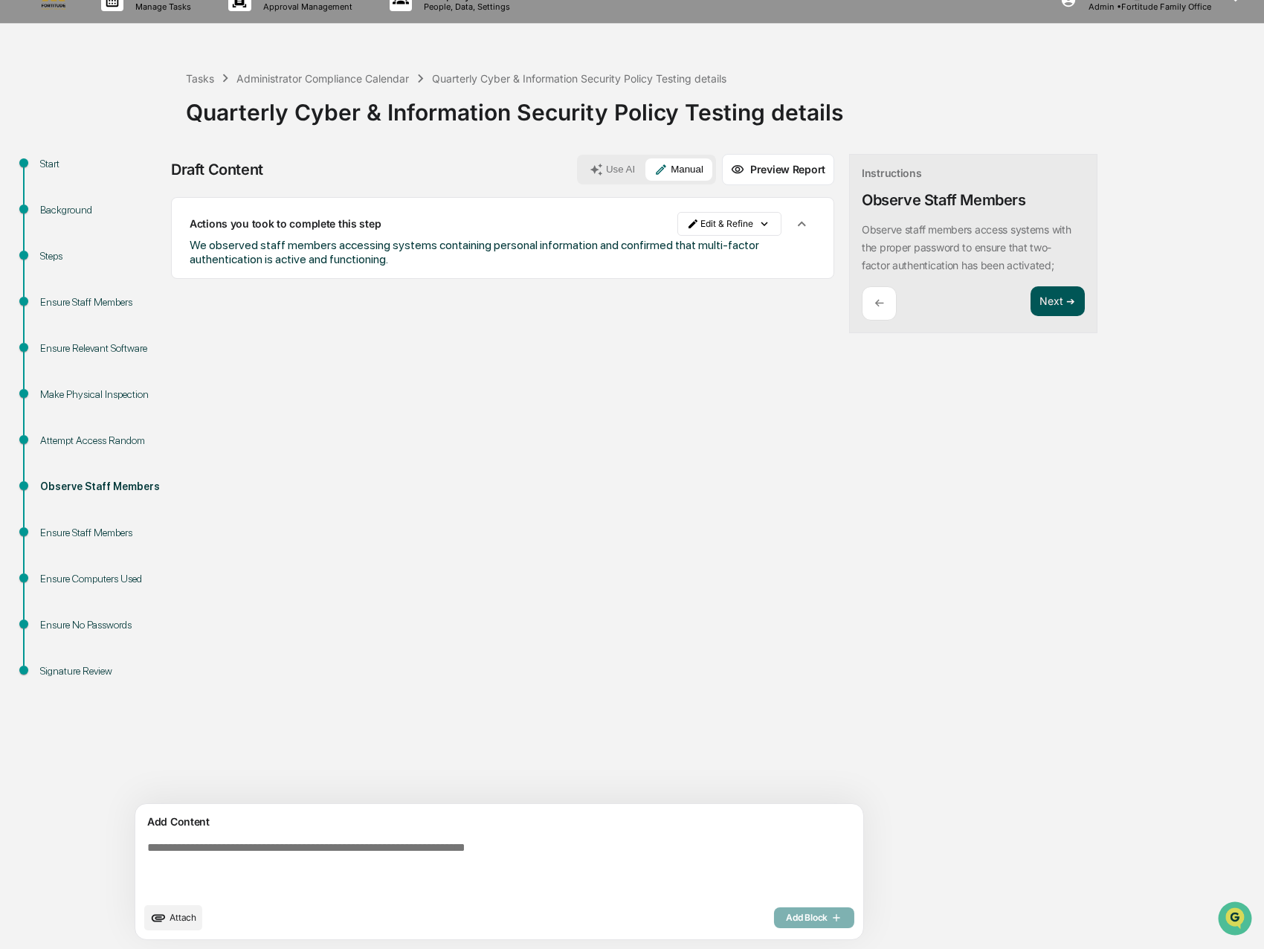
click at [1030, 304] on button "Next ➔" at bounding box center [1057, 301] width 54 height 30
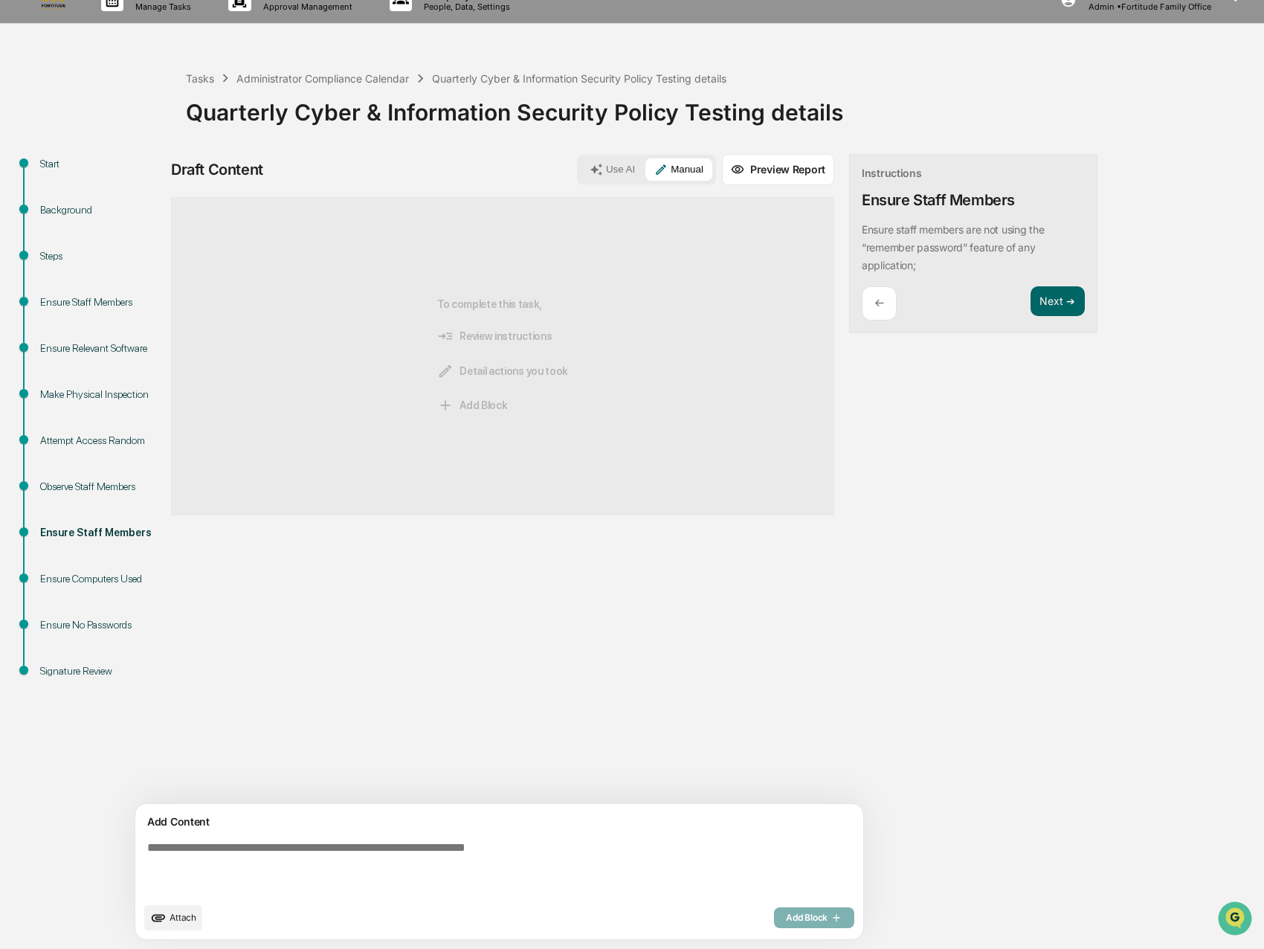
click at [248, 848] on textarea at bounding box center [464, 867] width 647 height 65
paste textarea "**********"
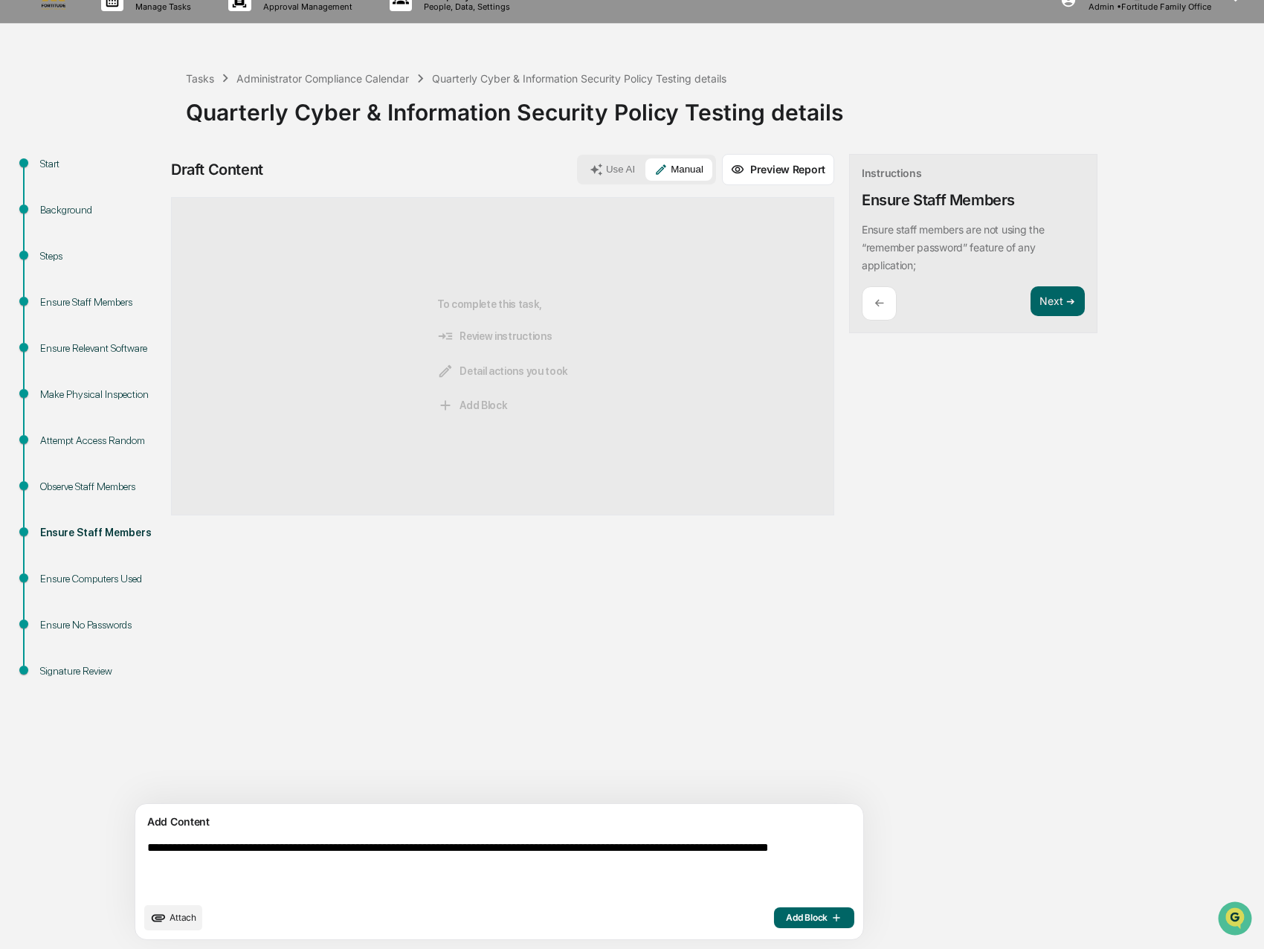
type textarea "**********"
click at [786, 920] on span "Add Block" at bounding box center [814, 917] width 56 height 12
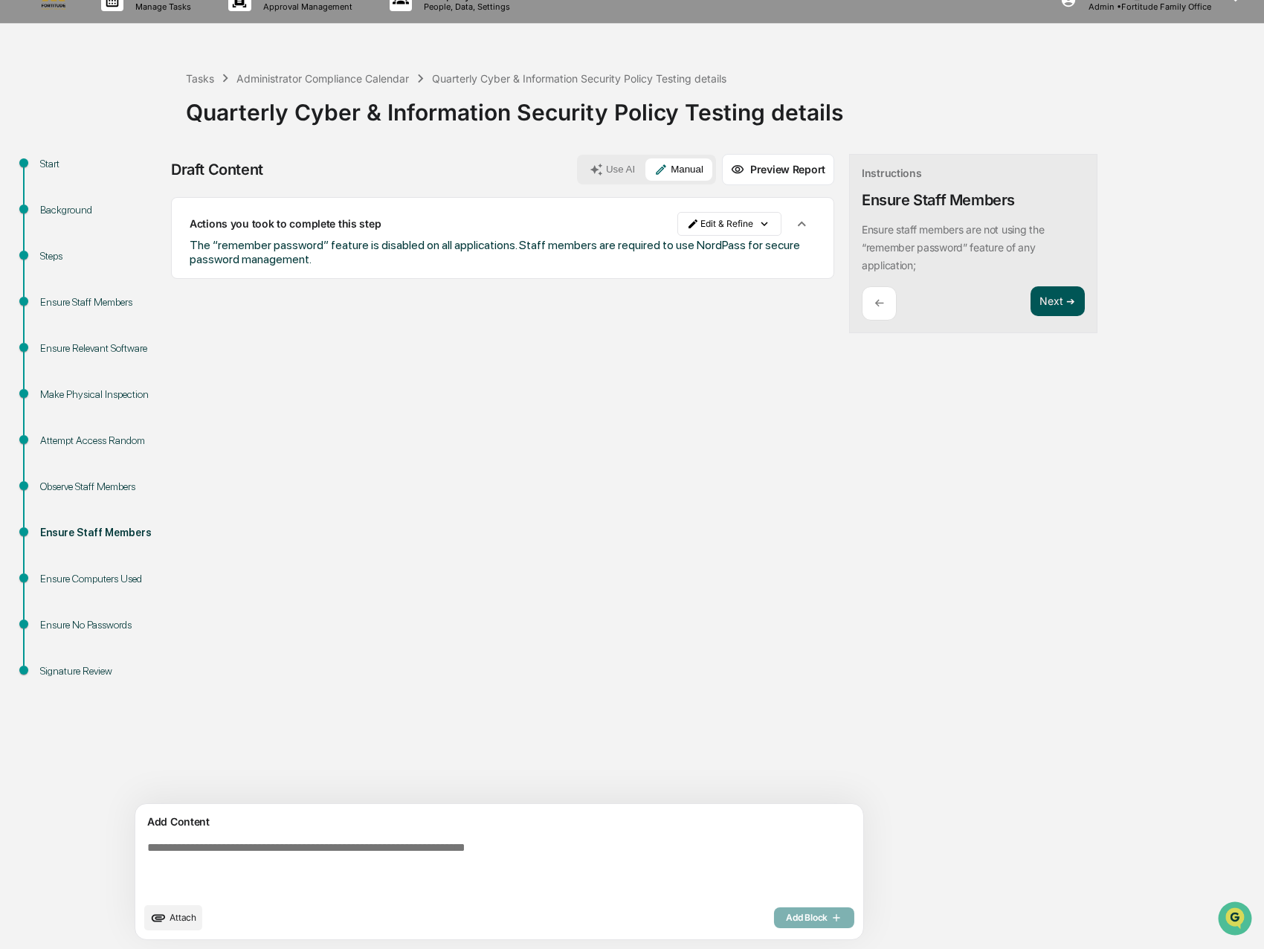
click at [1030, 300] on button "Next ➔" at bounding box center [1057, 301] width 54 height 30
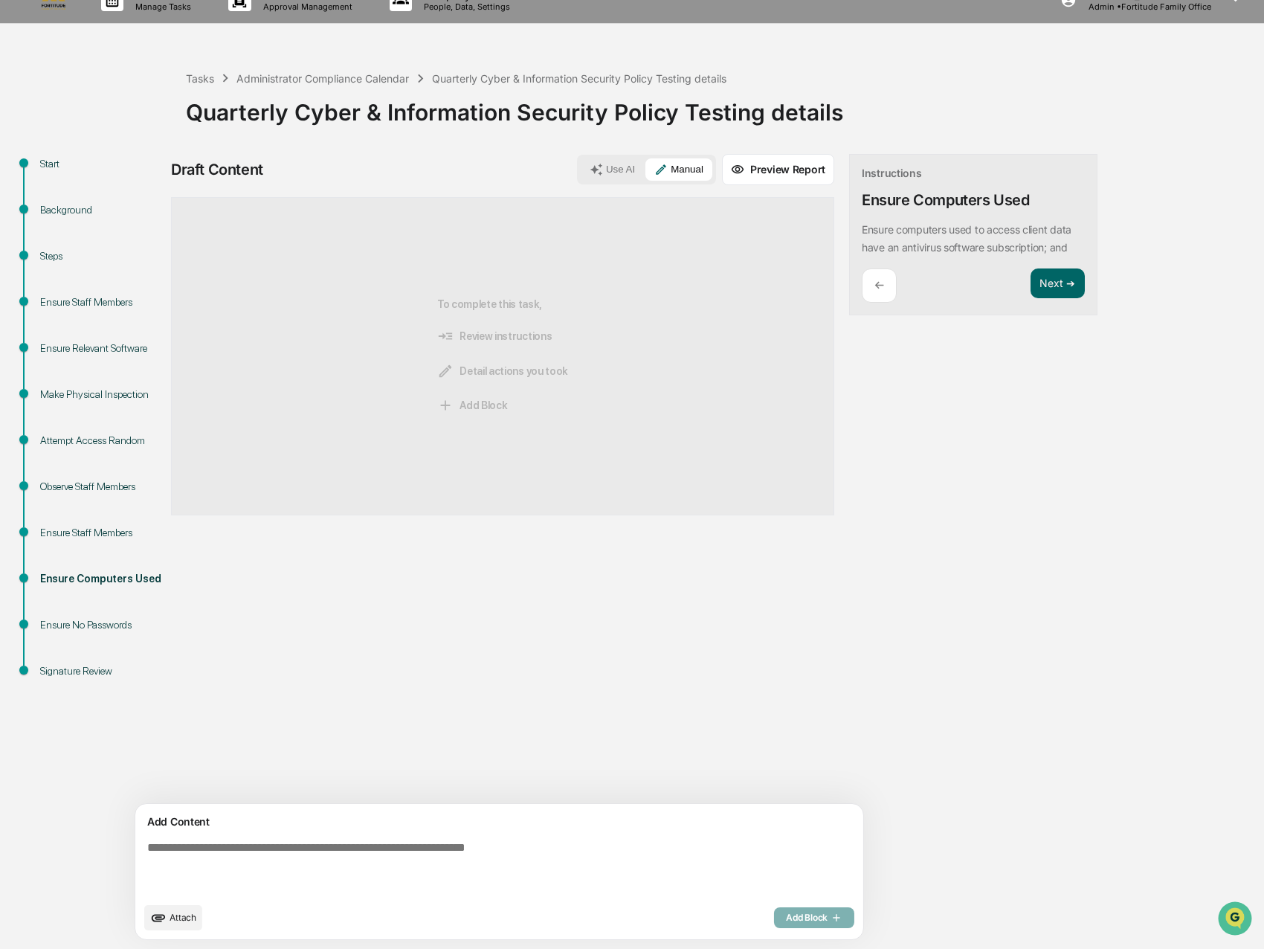
click at [230, 851] on textarea at bounding box center [464, 867] width 647 height 65
paste textarea "**********"
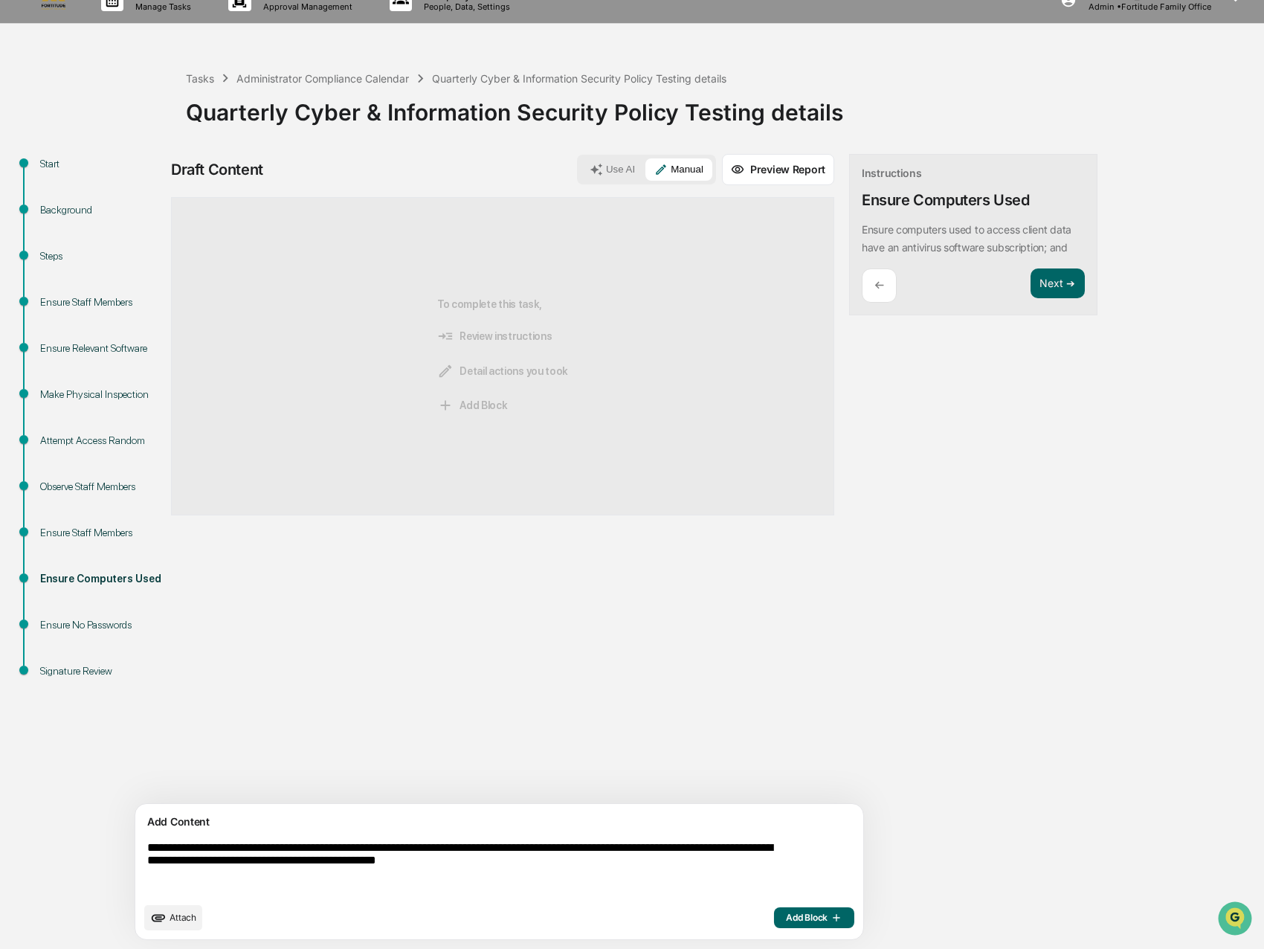
type textarea "**********"
click at [786, 920] on span "Add Block" at bounding box center [814, 917] width 56 height 12
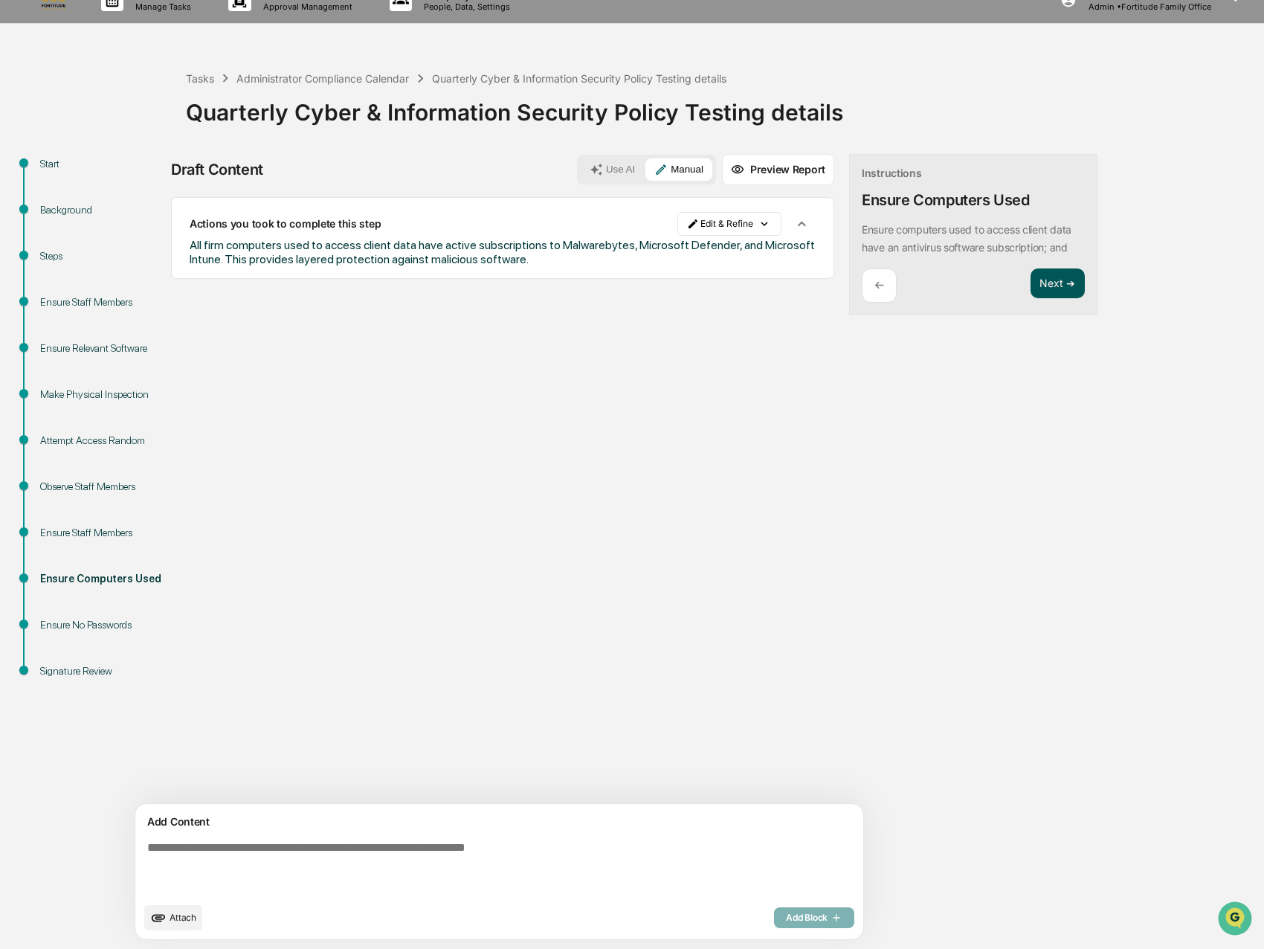
click at [1030, 290] on button "Next ➔" at bounding box center [1057, 283] width 54 height 30
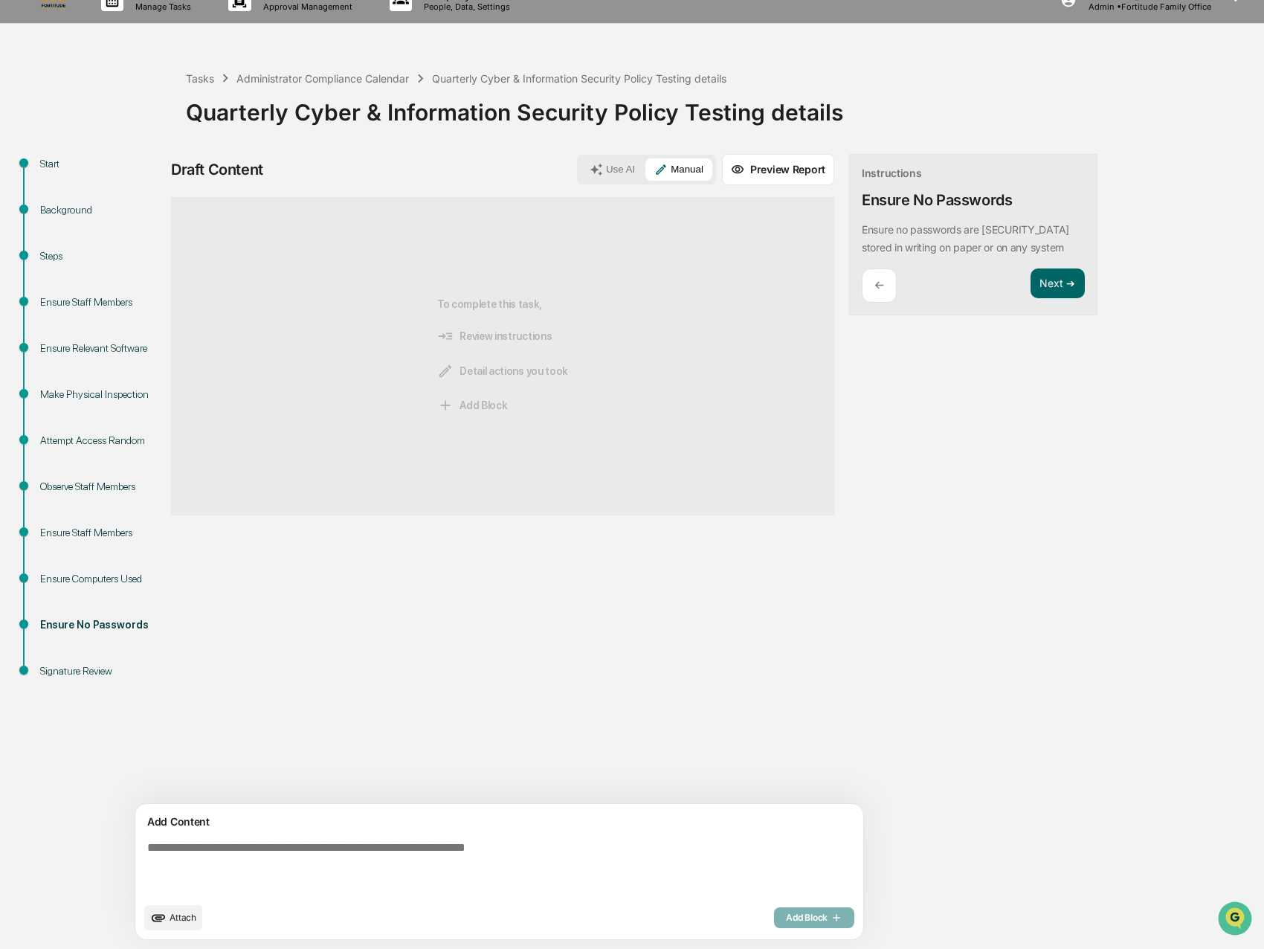
click at [248, 844] on textarea at bounding box center [464, 867] width 647 height 65
paste textarea "**********"
type textarea "**********"
click at [786, 920] on span "Add Block" at bounding box center [814, 917] width 56 height 12
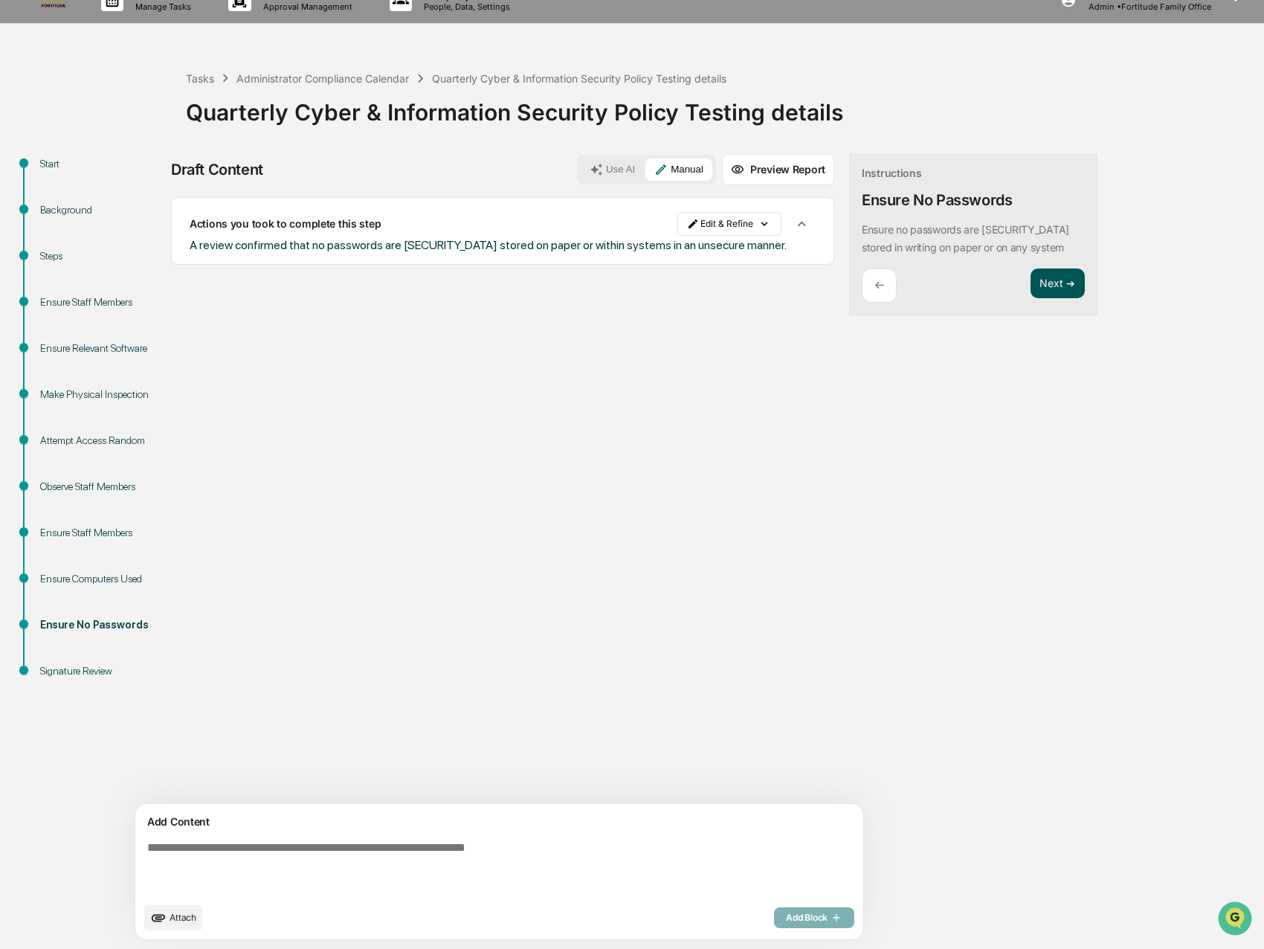
click at [1030, 294] on button "Next ➔" at bounding box center [1057, 283] width 54 height 30
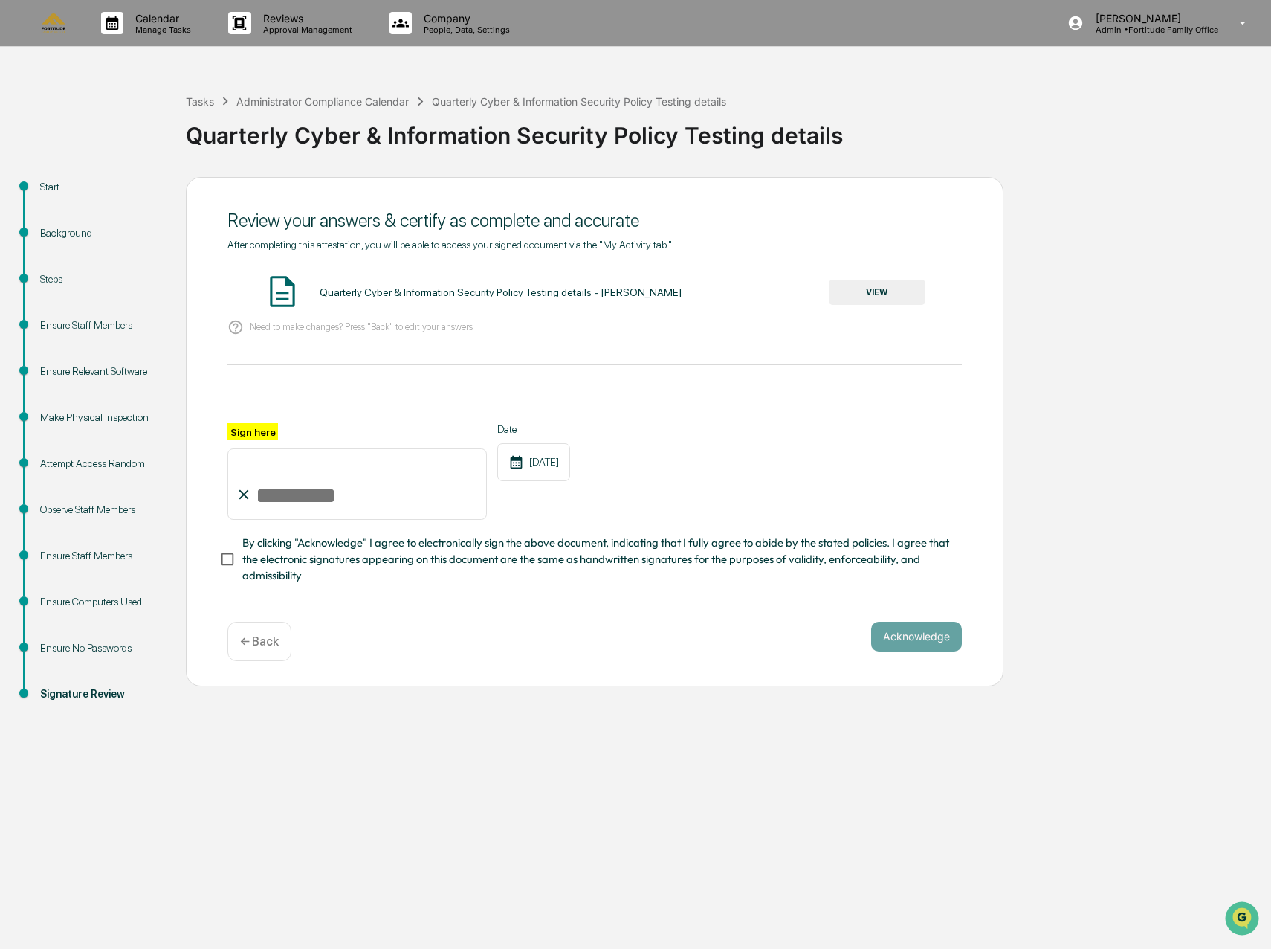
click at [879, 293] on button "VIEW" at bounding box center [877, 292] width 97 height 25
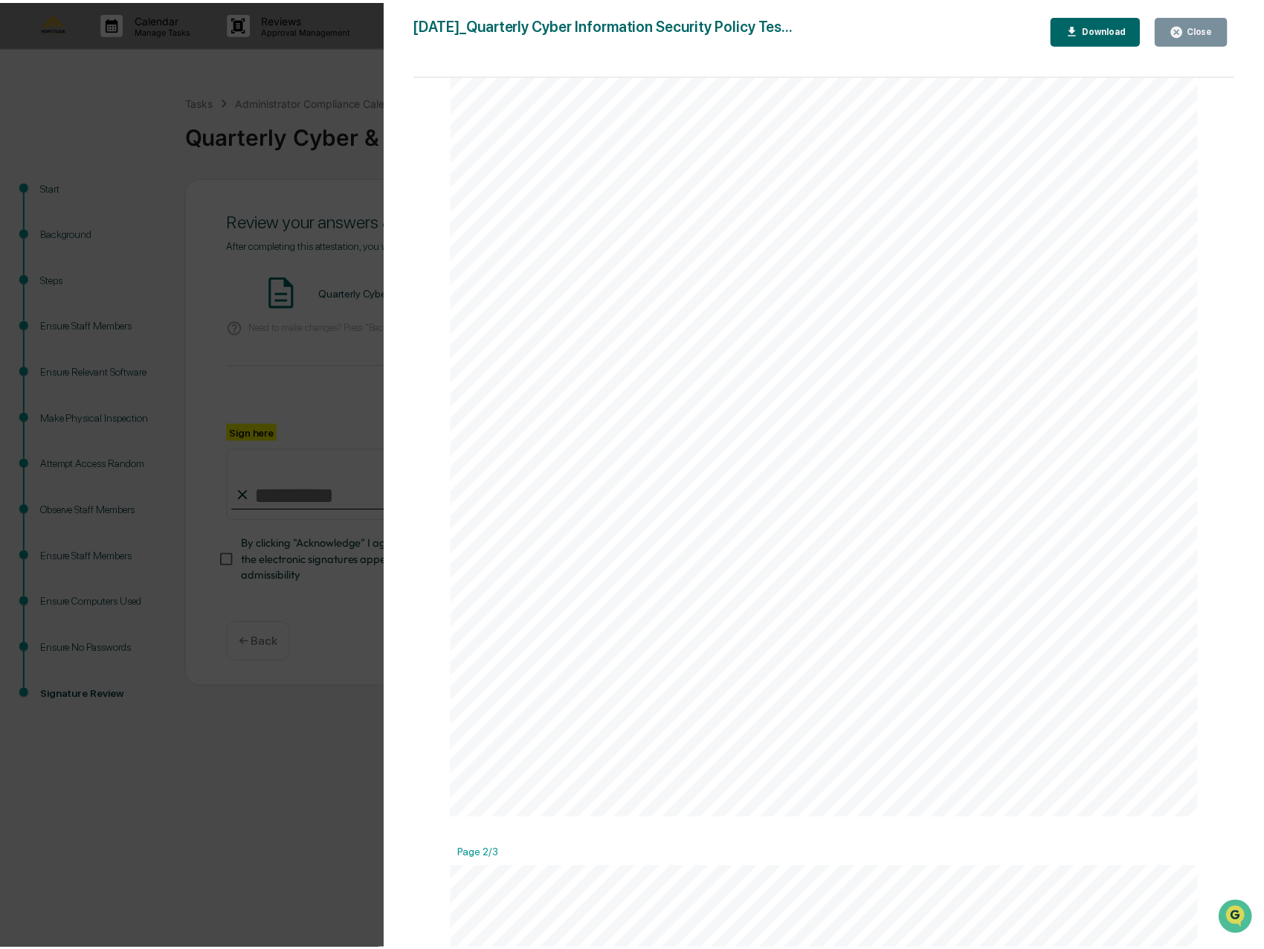
scroll to position [372, 0]
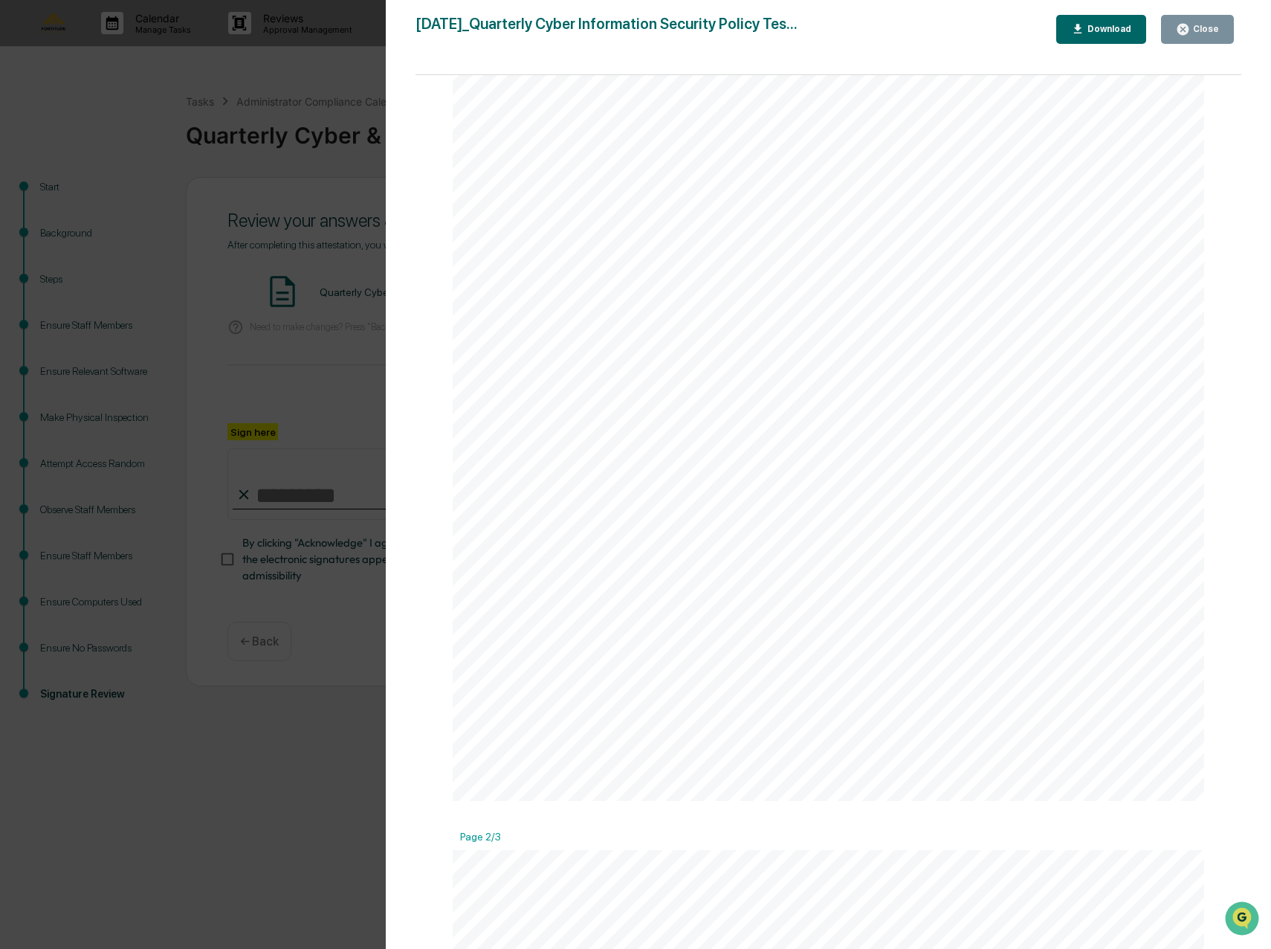
click at [271, 381] on div "Version History 08/27/2025, 12:12 AM Drew Phillips 2025-08-27_Quarterly Cyber I…" at bounding box center [635, 474] width 1271 height 949
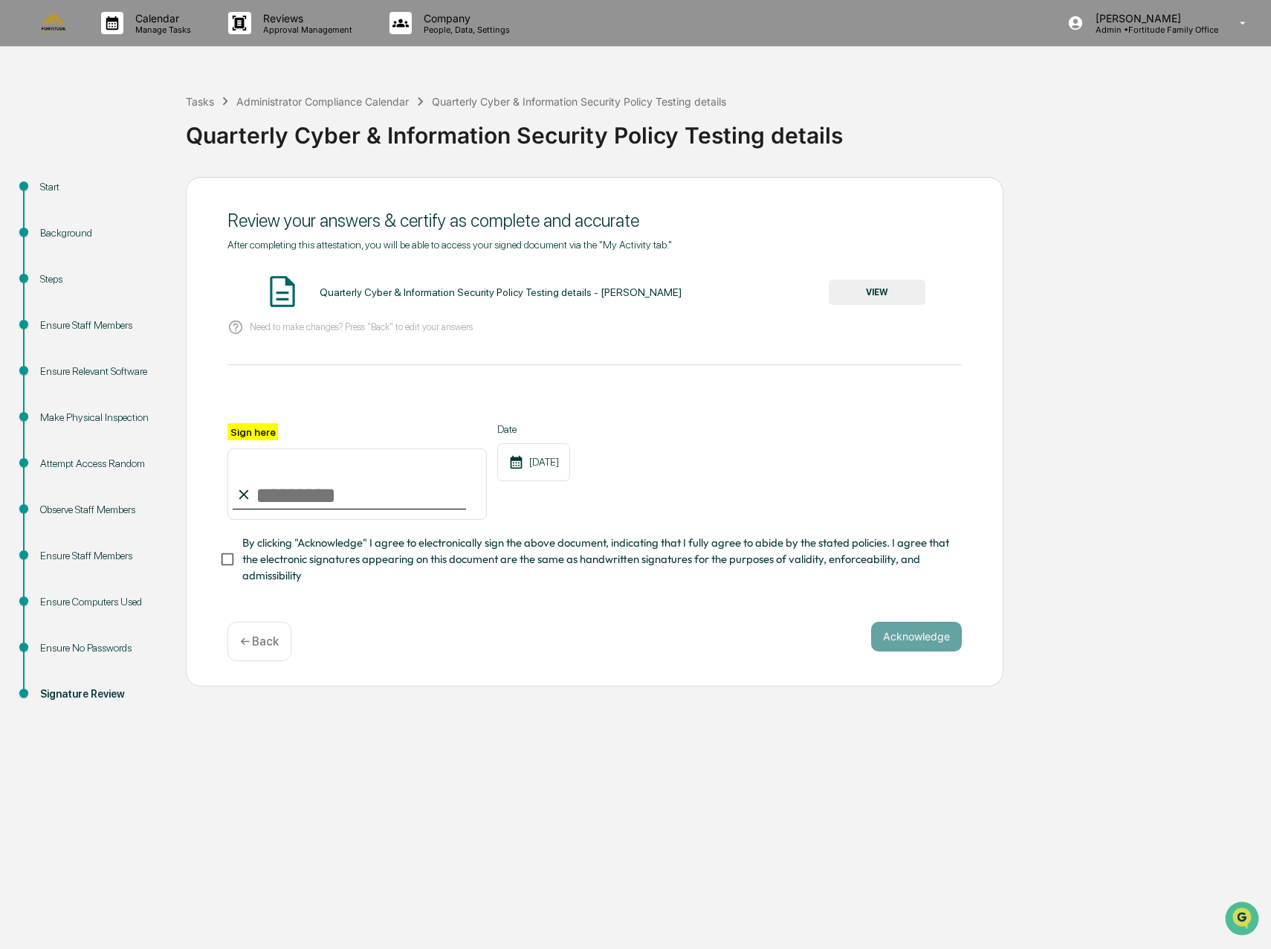
click at [268, 497] on input "Sign here" at bounding box center [356, 483] width 259 height 71
type input "**********"
click at [958, 651] on button "Acknowledge" at bounding box center [916, 636] width 91 height 30
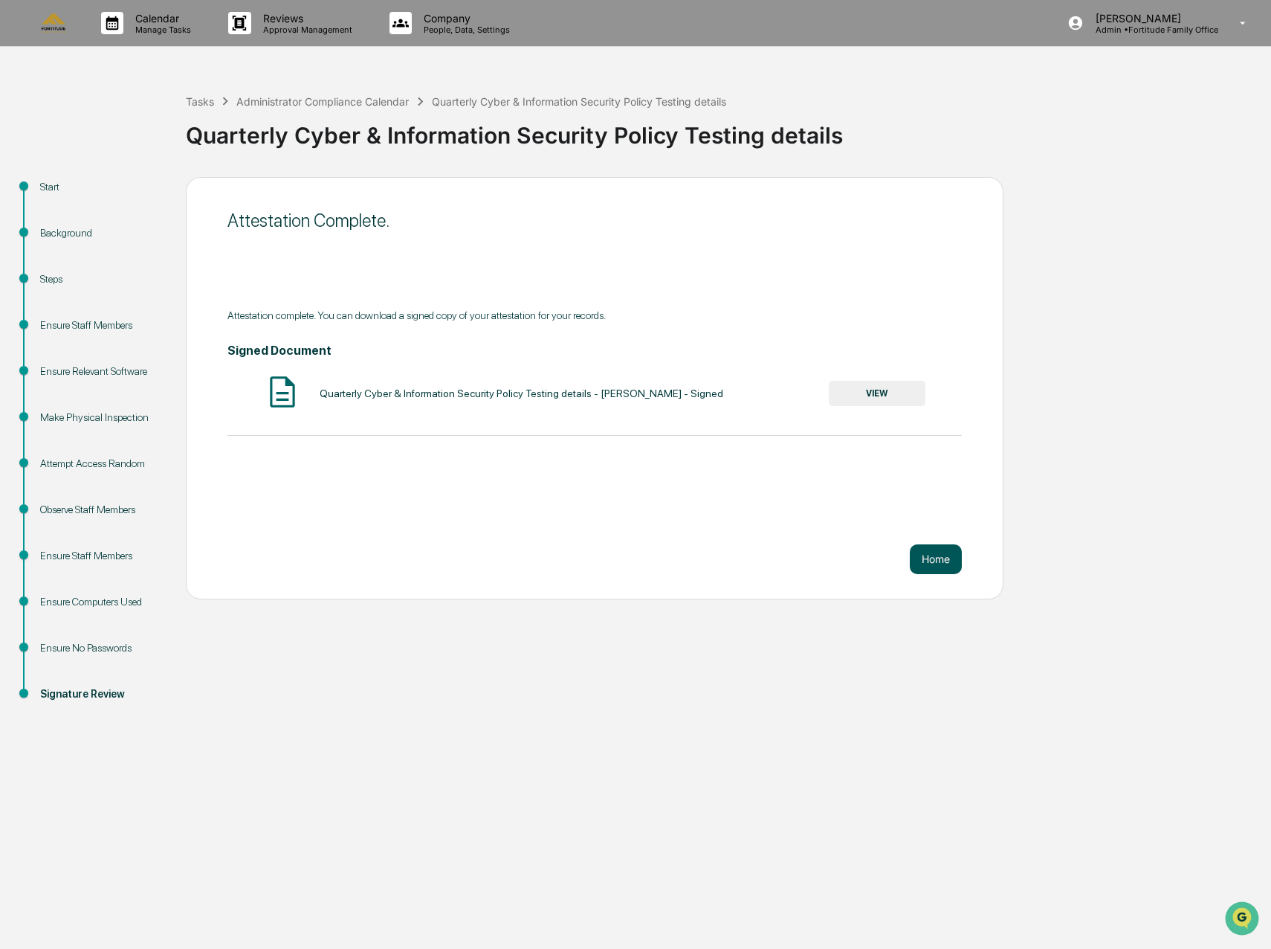
click at [932, 556] on button "Home" at bounding box center [936, 559] width 52 height 30
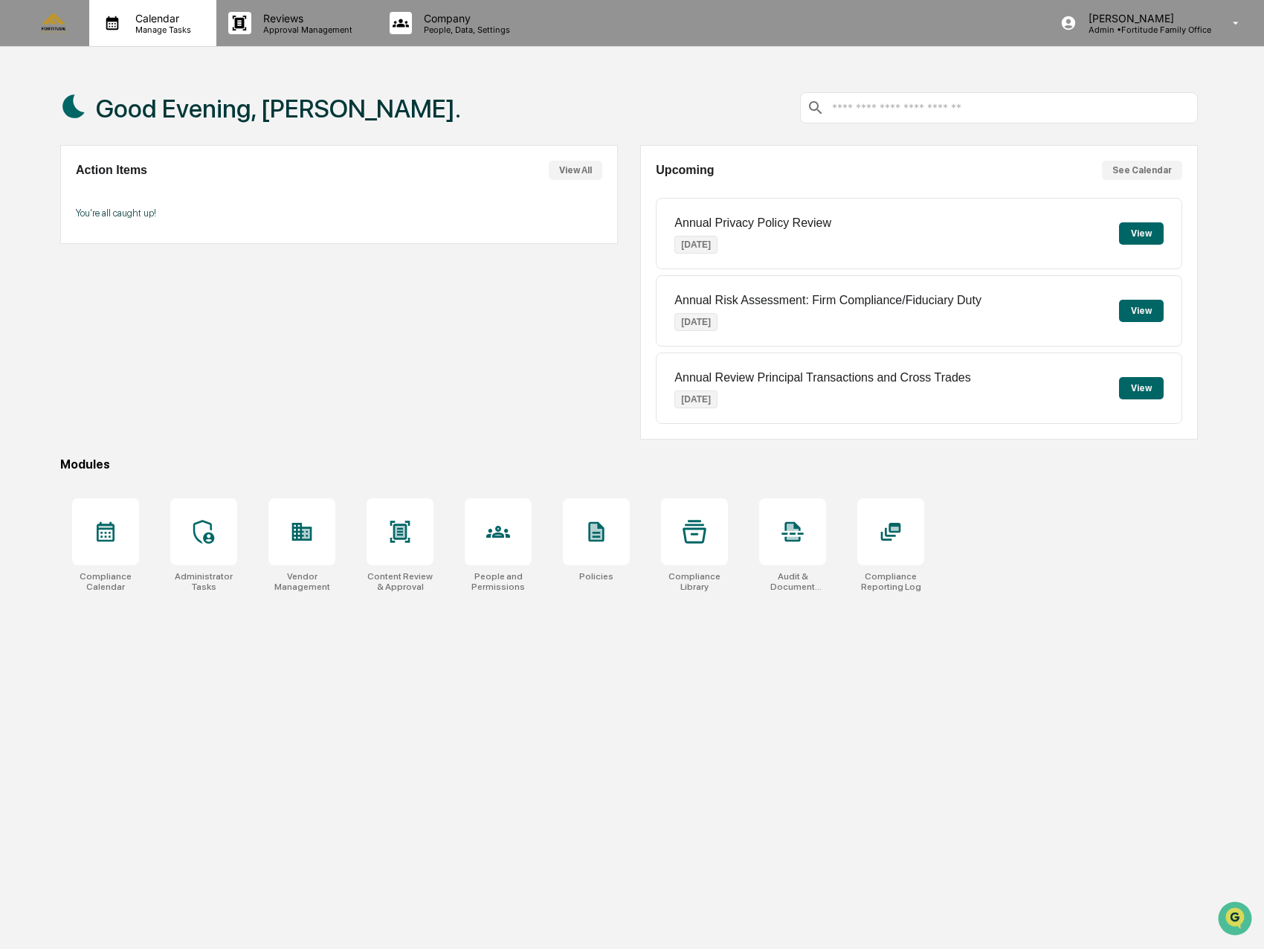
click at [127, 17] on p "Calendar" at bounding box center [160, 18] width 75 height 13
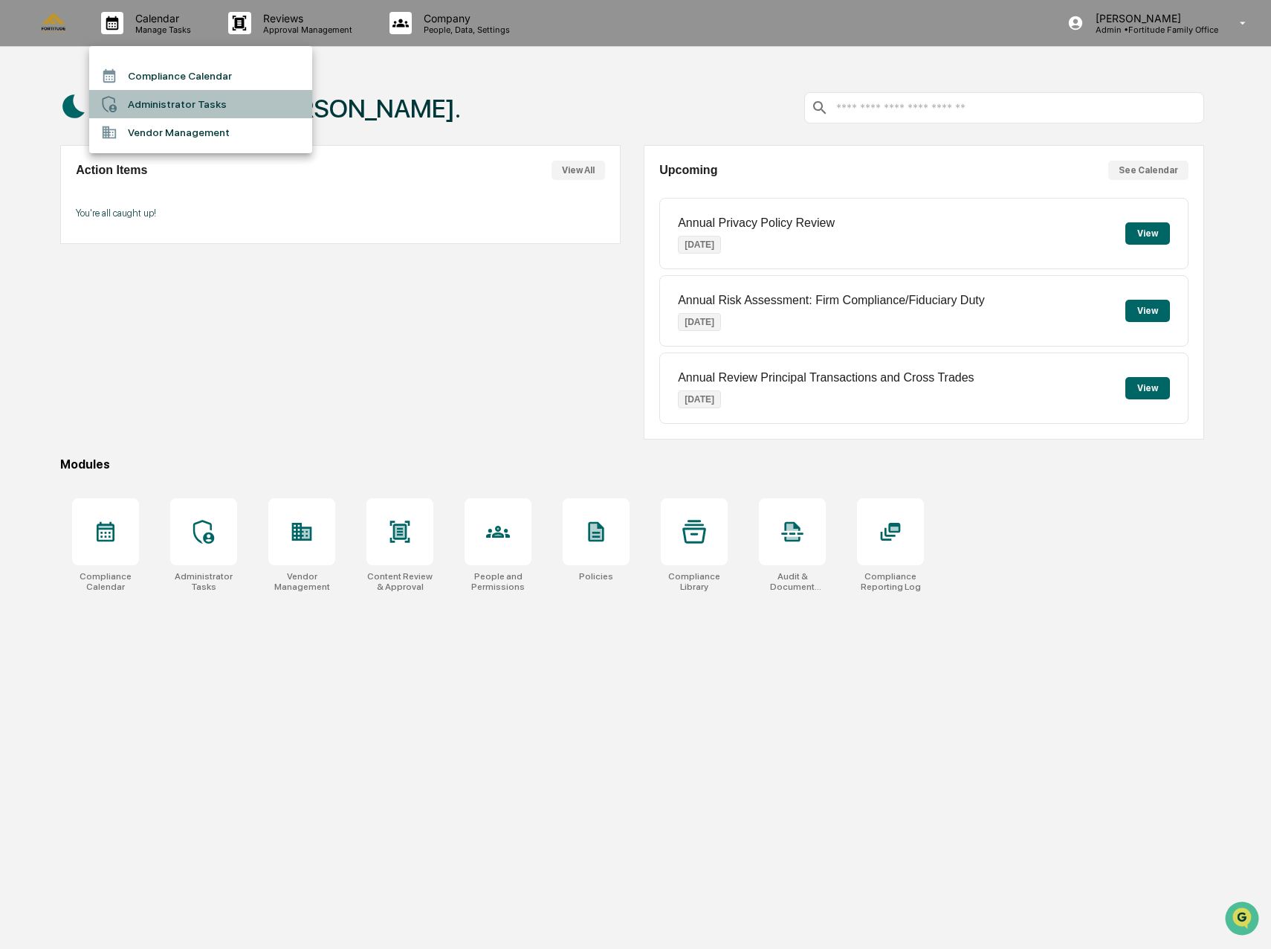
click at [169, 109] on li "Administrator Tasks" at bounding box center [200, 104] width 223 height 28
